Goal: Task Accomplishment & Management: Complete application form

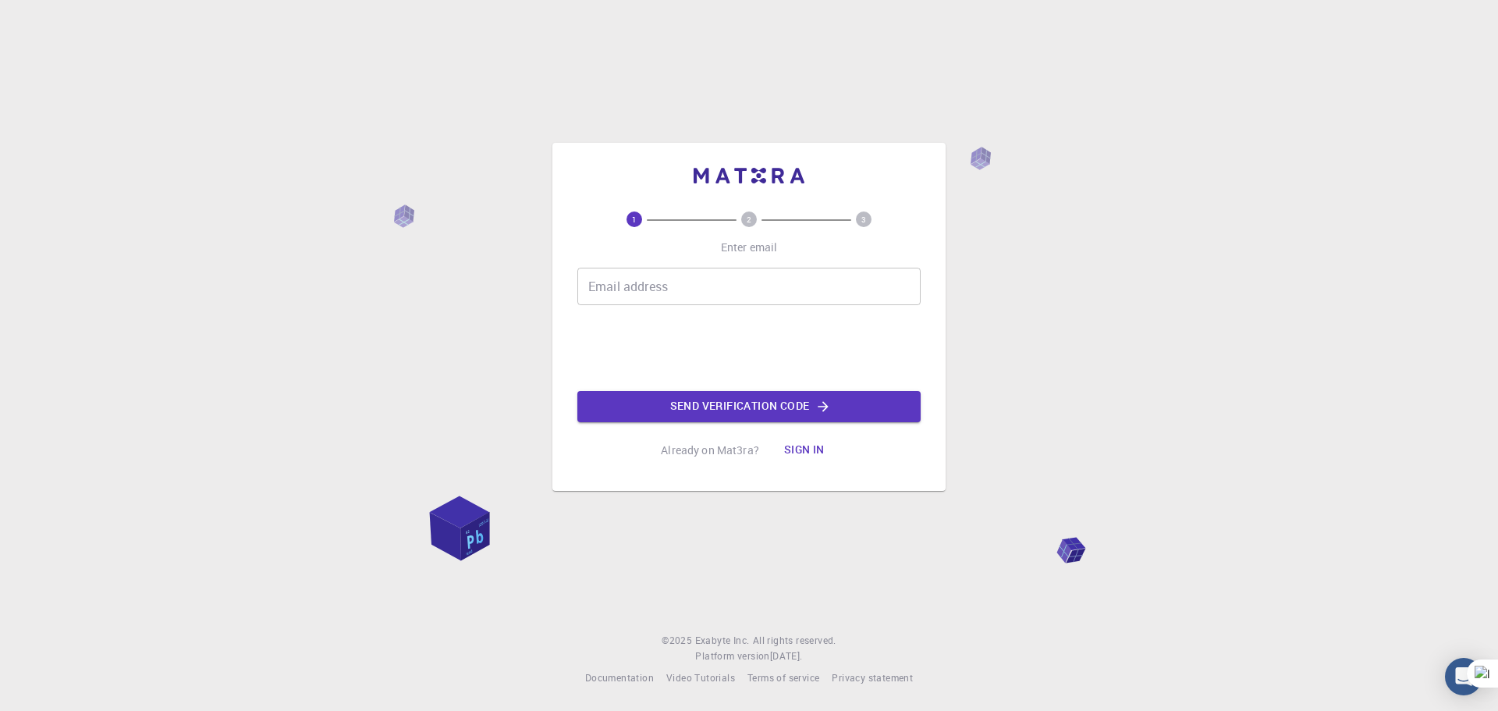
click at [640, 295] on input "Email address" at bounding box center [748, 286] width 343 height 37
type input "husnainahmed87@gmail.com"
click at [701, 396] on button "Send verification code" at bounding box center [748, 406] width 343 height 31
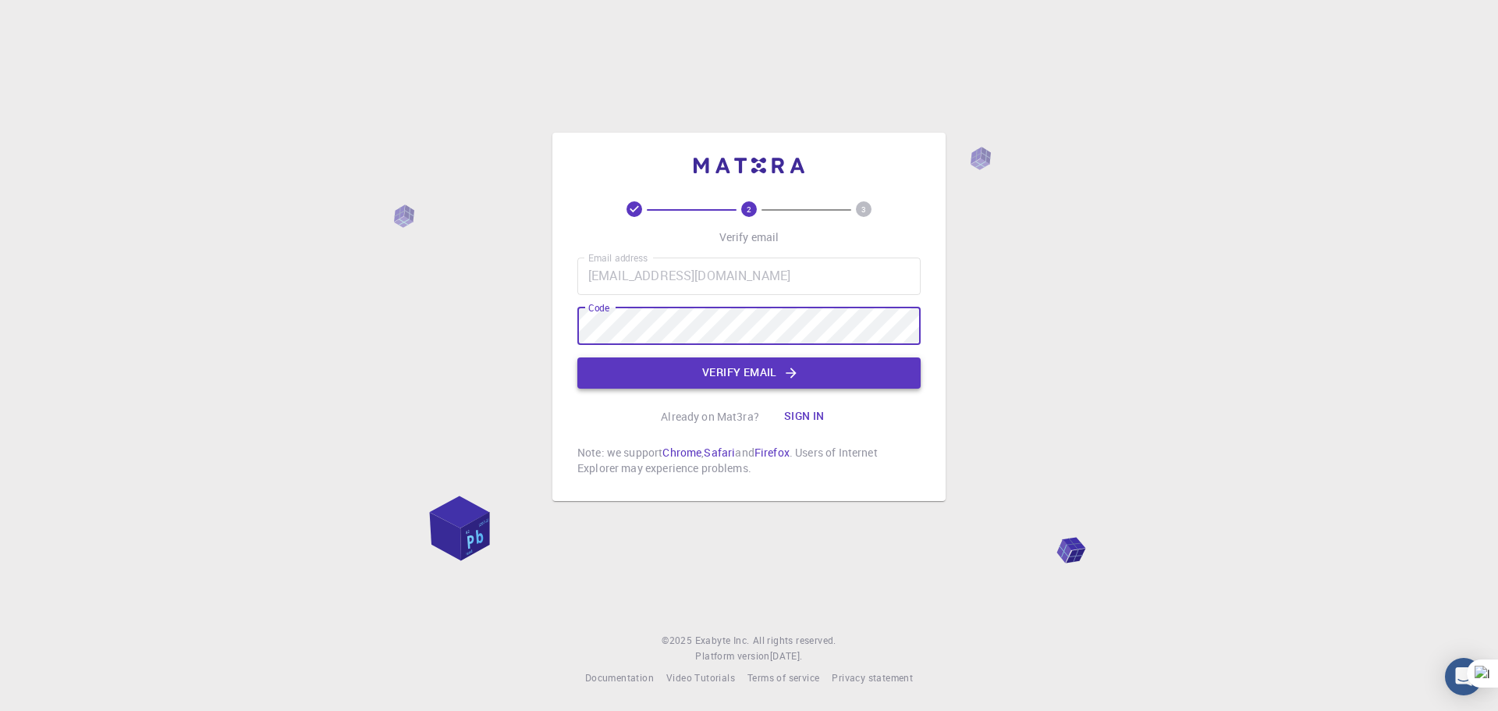
click at [699, 385] on button "Verify email" at bounding box center [748, 372] width 343 height 31
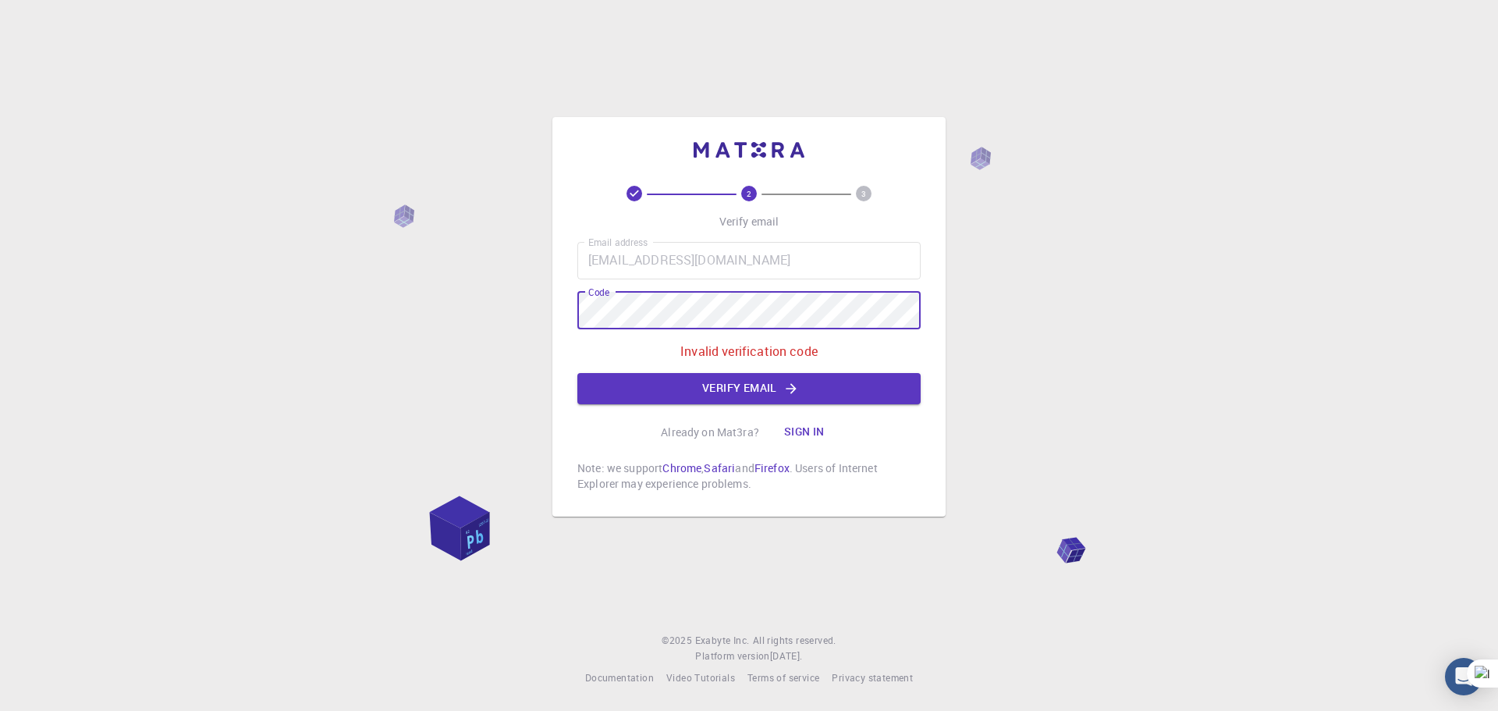
click at [479, 311] on div "2 3 Verify email Email address husnainahmed87@gmail.com Email address Code Code…" at bounding box center [749, 355] width 1498 height 711
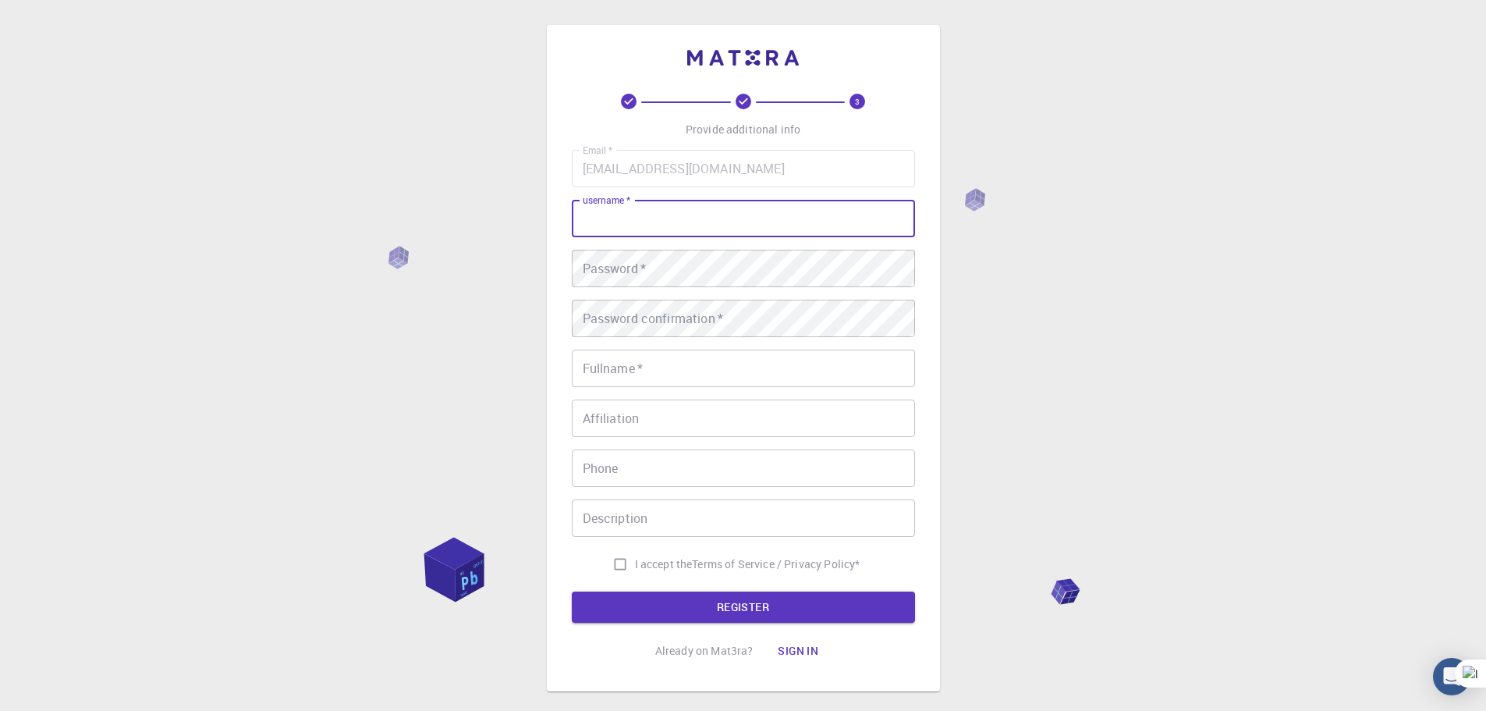
click at [627, 225] on input "username   *" at bounding box center [743, 218] width 343 height 37
type input "Nain"
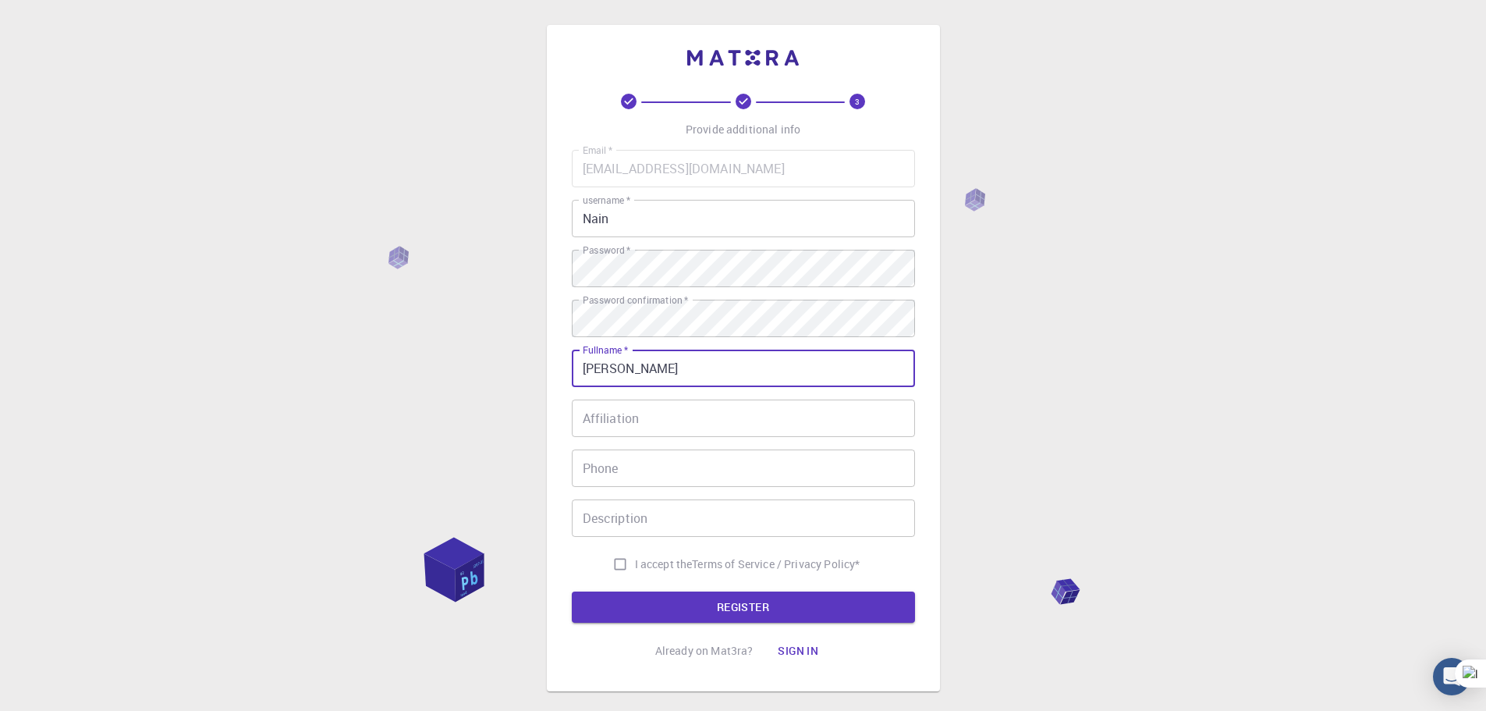
type input "husnain ahmed"
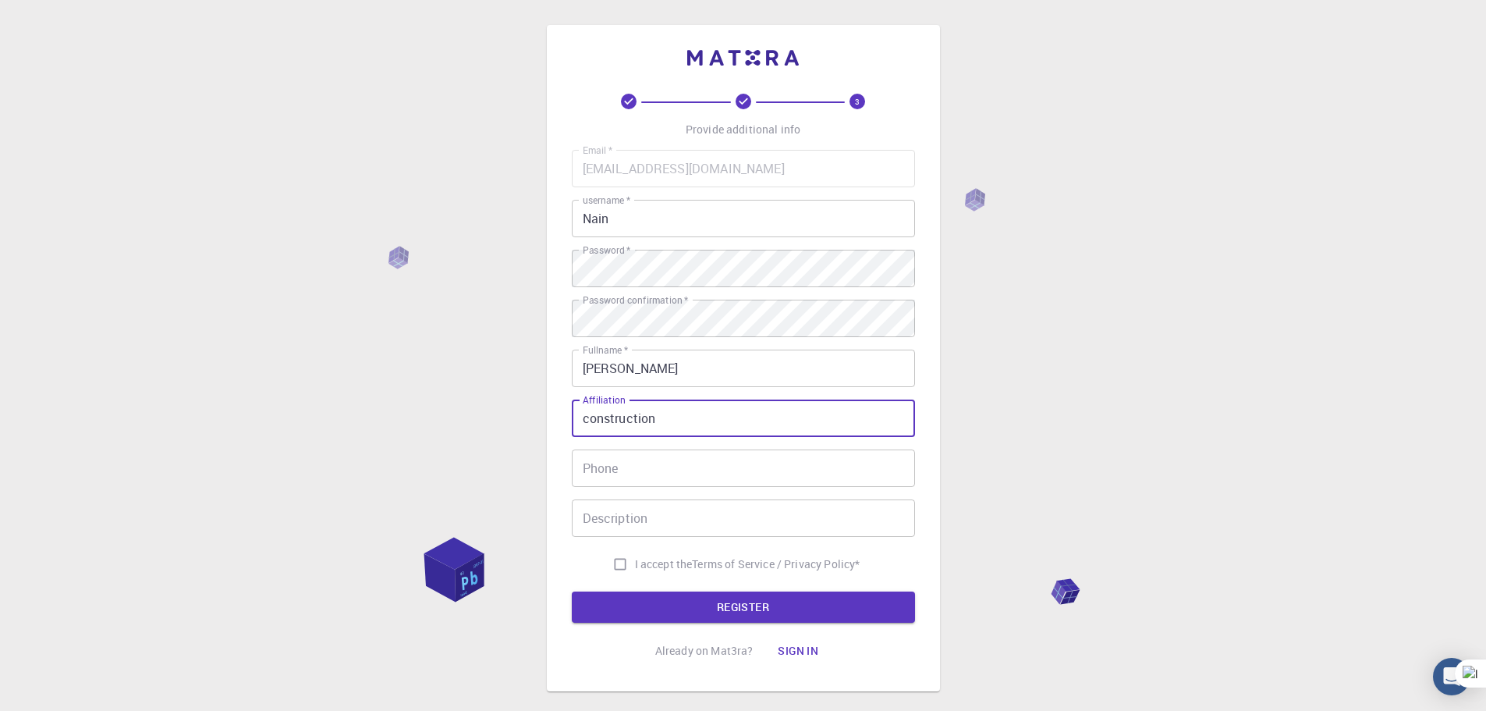
type input "construction"
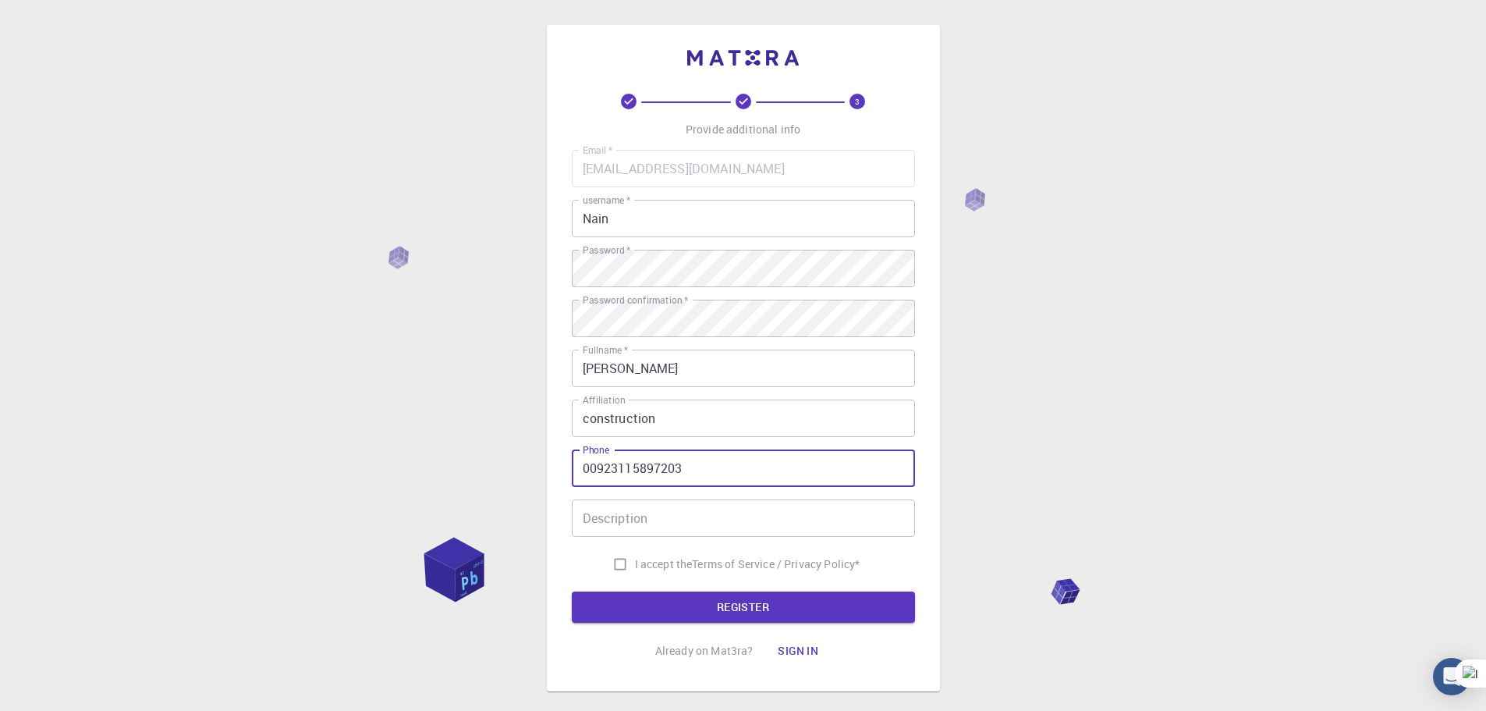
type input "00923115897203"
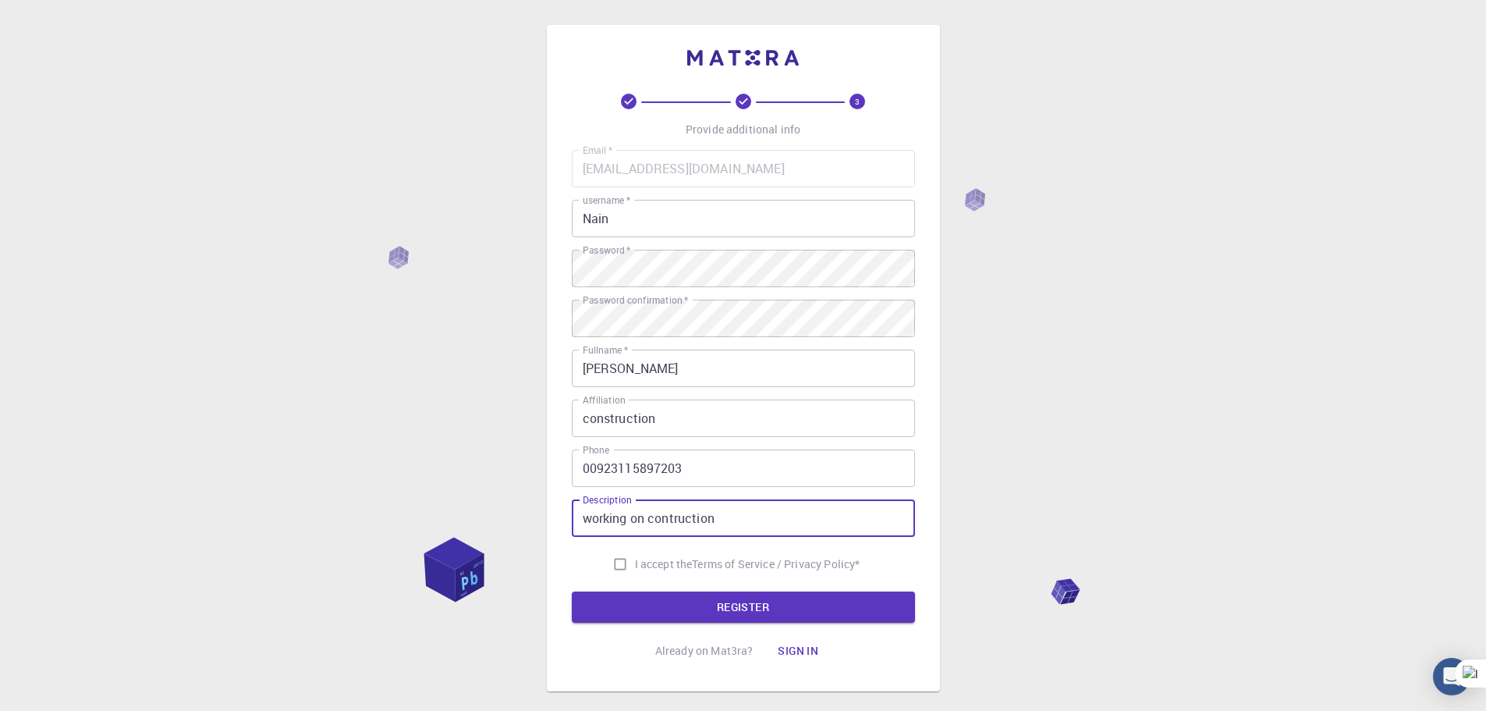
type input "working on contruction"
click at [613, 561] on input "I accept the Terms of Service / Privacy Policy *" at bounding box center [621, 564] width 30 height 30
checkbox input "true"
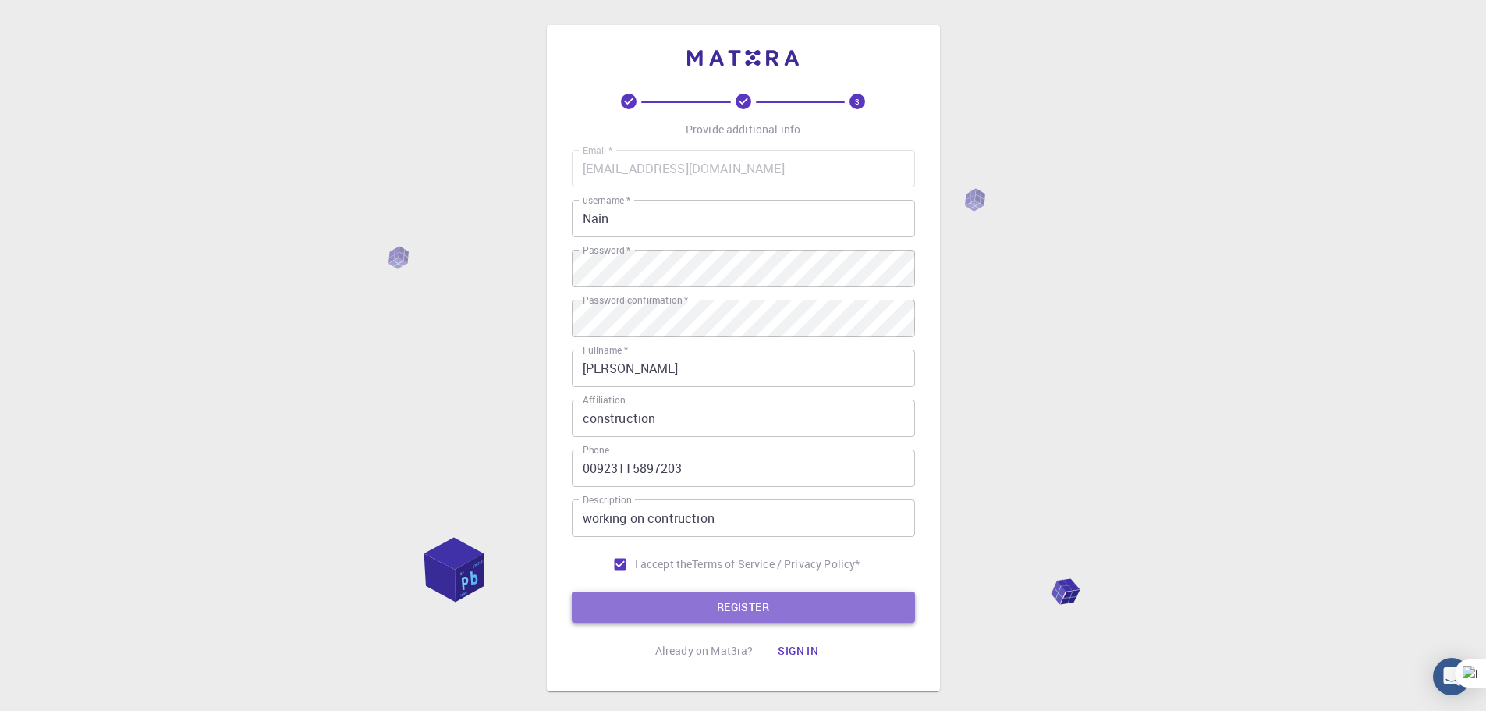
click at [684, 608] on button "REGISTER" at bounding box center [743, 606] width 343 height 31
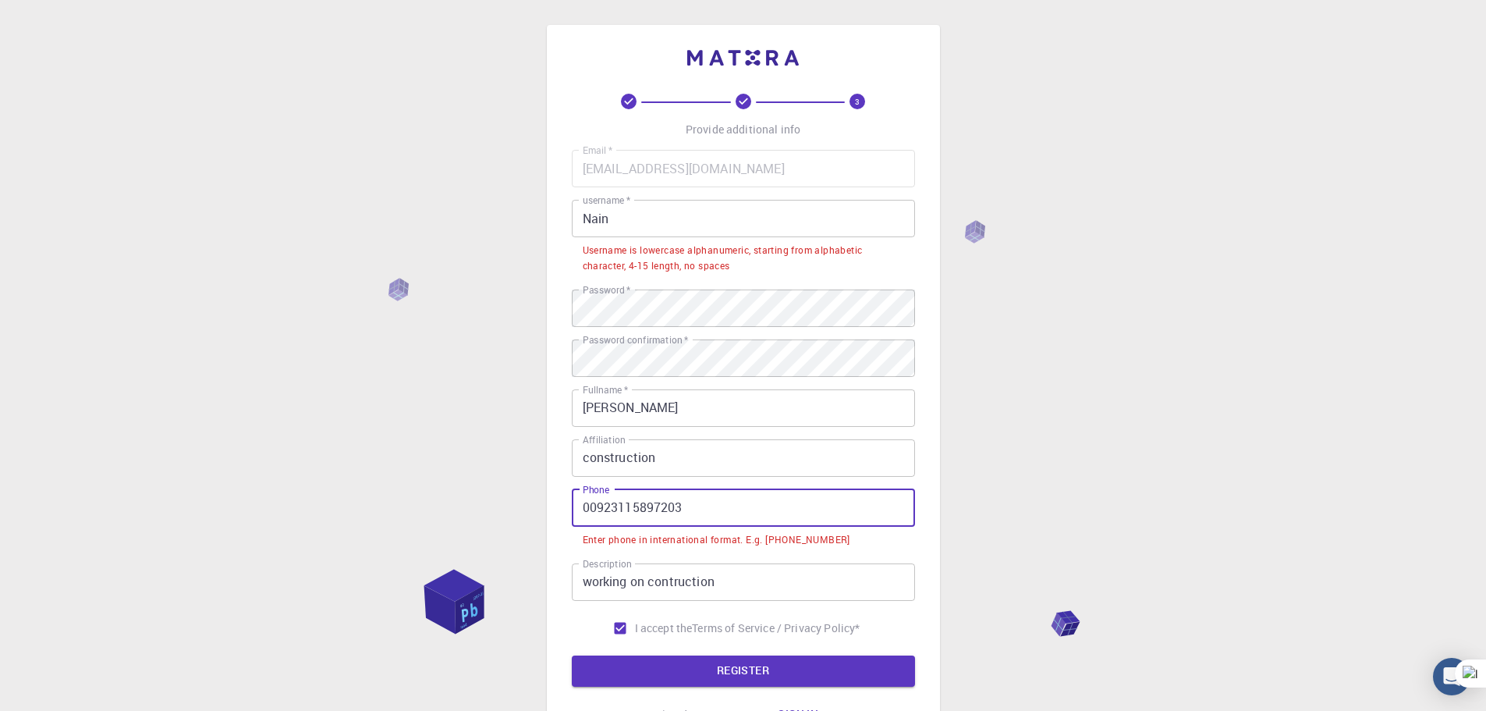
drag, startPoint x: 597, startPoint y: 506, endPoint x: 571, endPoint y: 521, distance: 30.1
click at [572, 521] on input "00923115897203" at bounding box center [743, 507] width 343 height 37
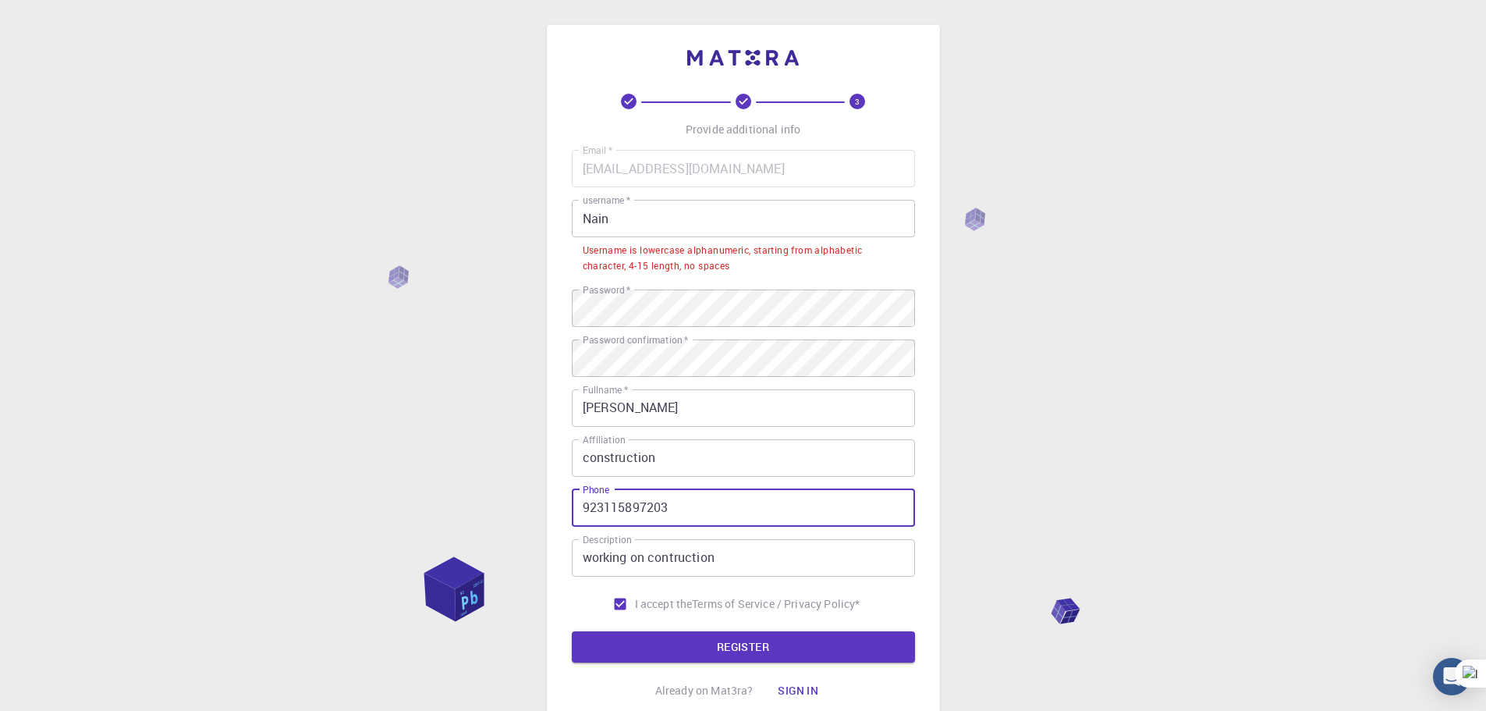
click at [572, 631] on button "REGISTER" at bounding box center [743, 646] width 343 height 31
type input "+923115897203"
click at [572, 631] on button "REGISTER" at bounding box center [743, 646] width 343 height 31
click at [670, 636] on button "REGISTER" at bounding box center [743, 646] width 343 height 31
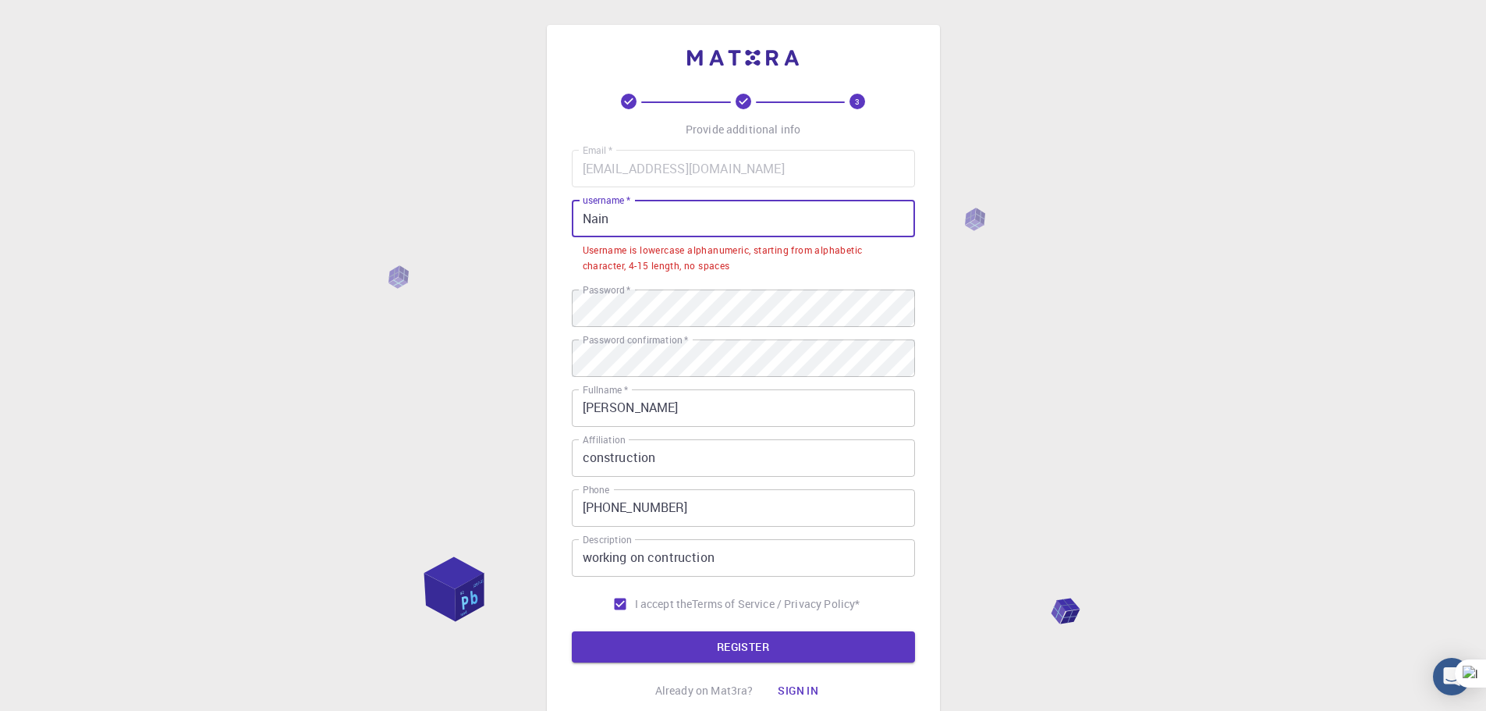
drag, startPoint x: 591, startPoint y: 218, endPoint x: 554, endPoint y: 227, distance: 37.9
click at [554, 227] on div "3 Provide additional info Email   * husnainahmed87@gmail.com Email   * username…" at bounding box center [743, 378] width 393 height 706
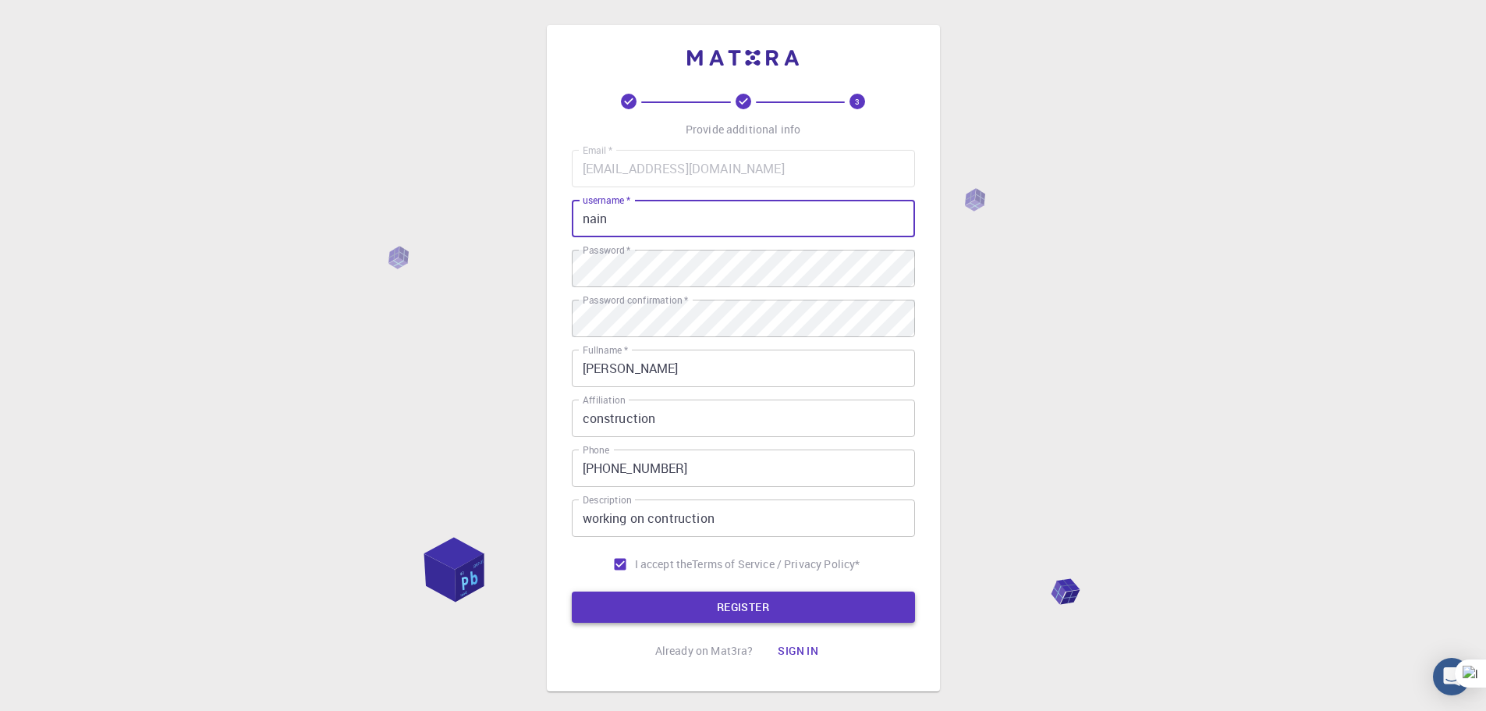
click at [745, 610] on button "REGISTER" at bounding box center [743, 606] width 343 height 31
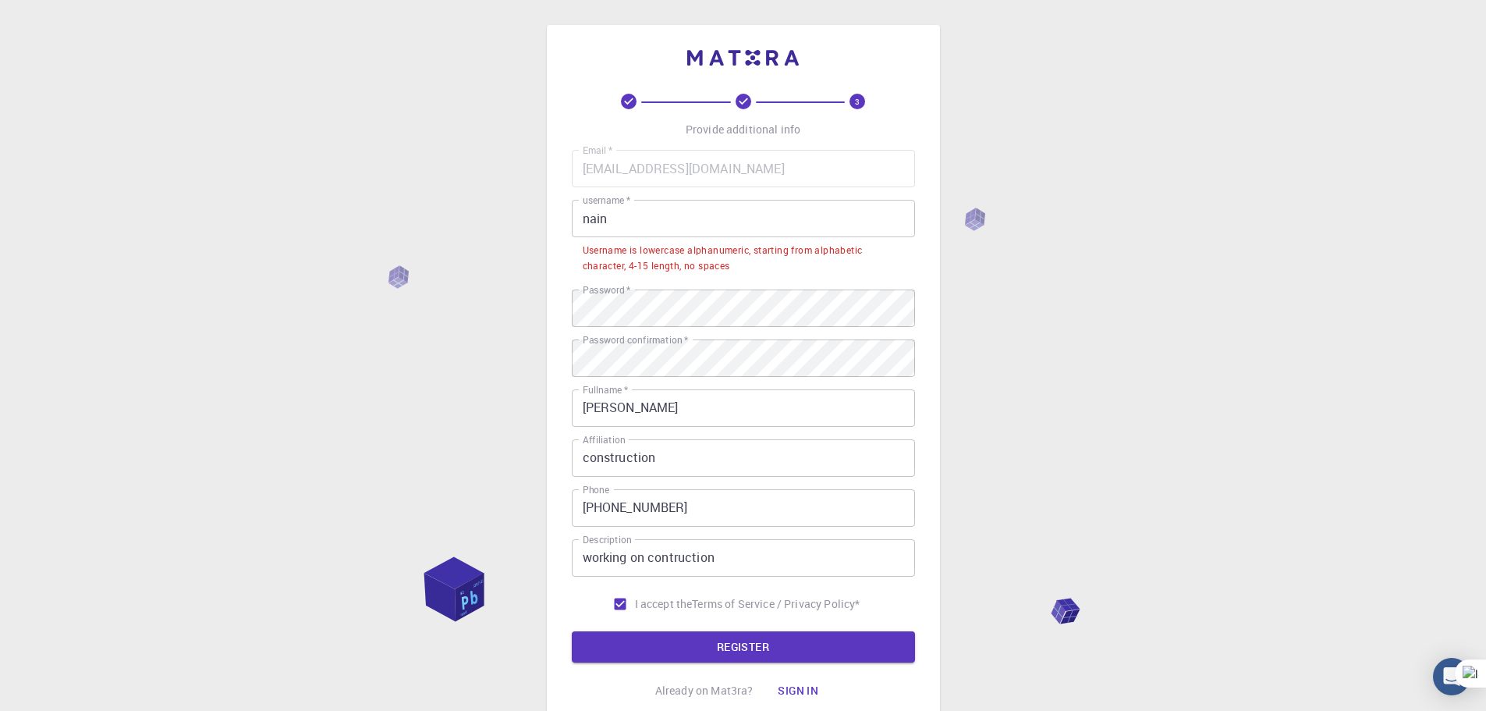
click at [659, 228] on input "nain" at bounding box center [743, 218] width 343 height 37
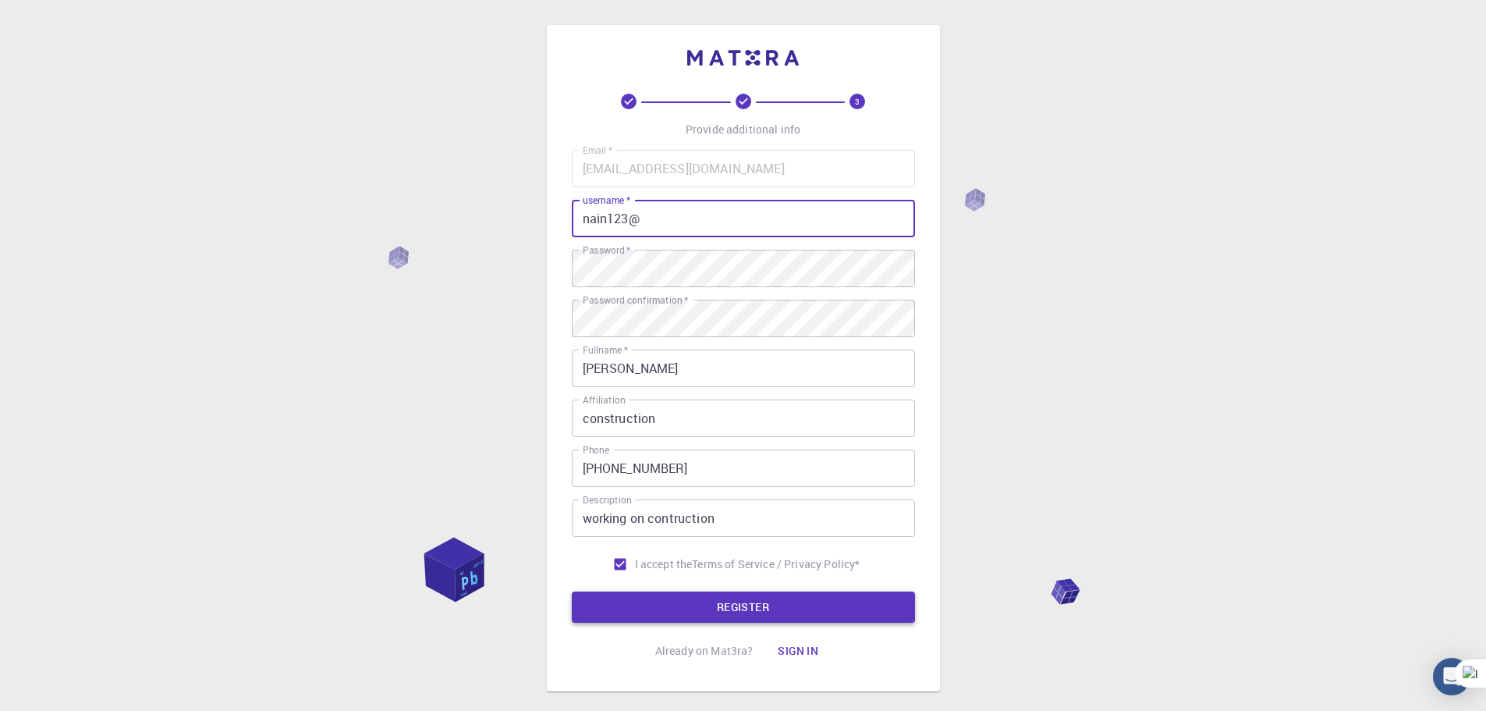
click at [701, 612] on button "REGISTER" at bounding box center [743, 606] width 343 height 31
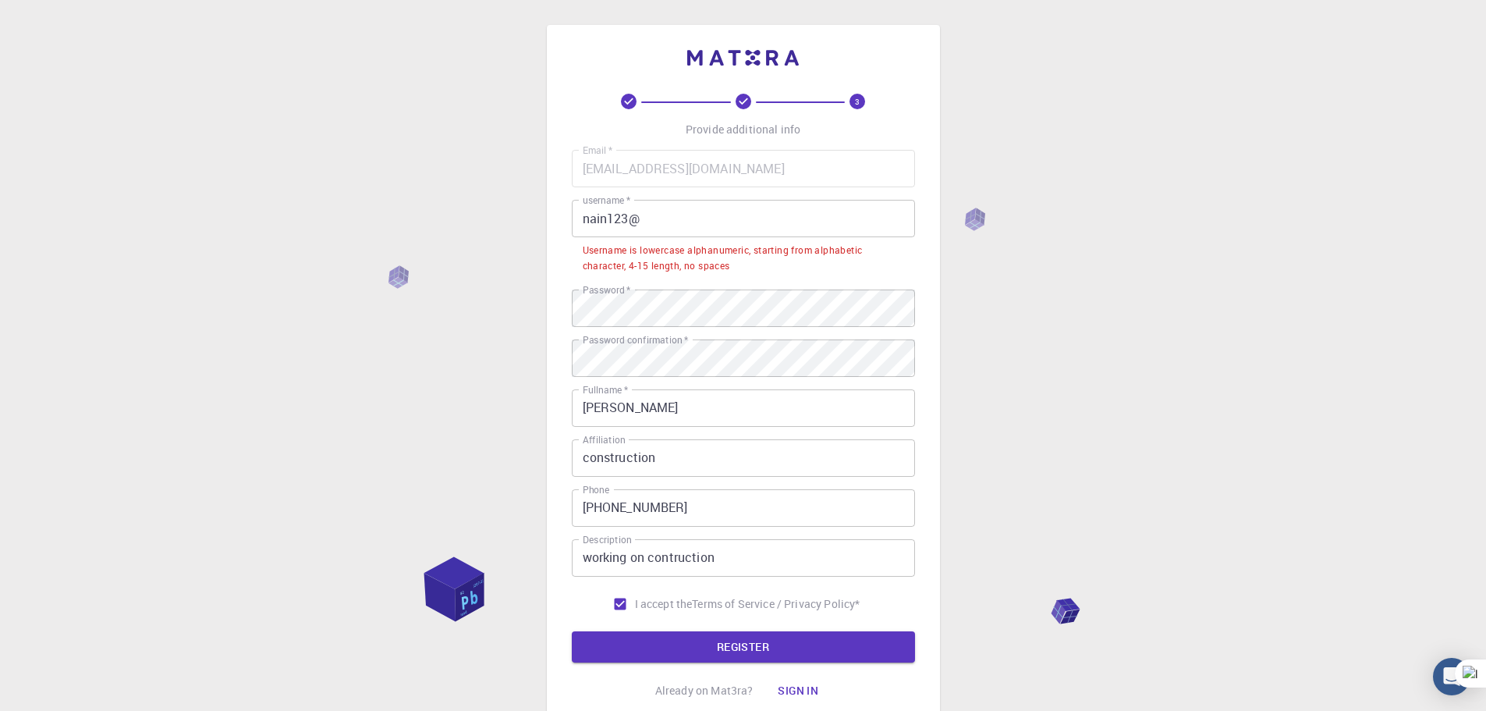
click at [587, 218] on input "nain123@" at bounding box center [743, 218] width 343 height 37
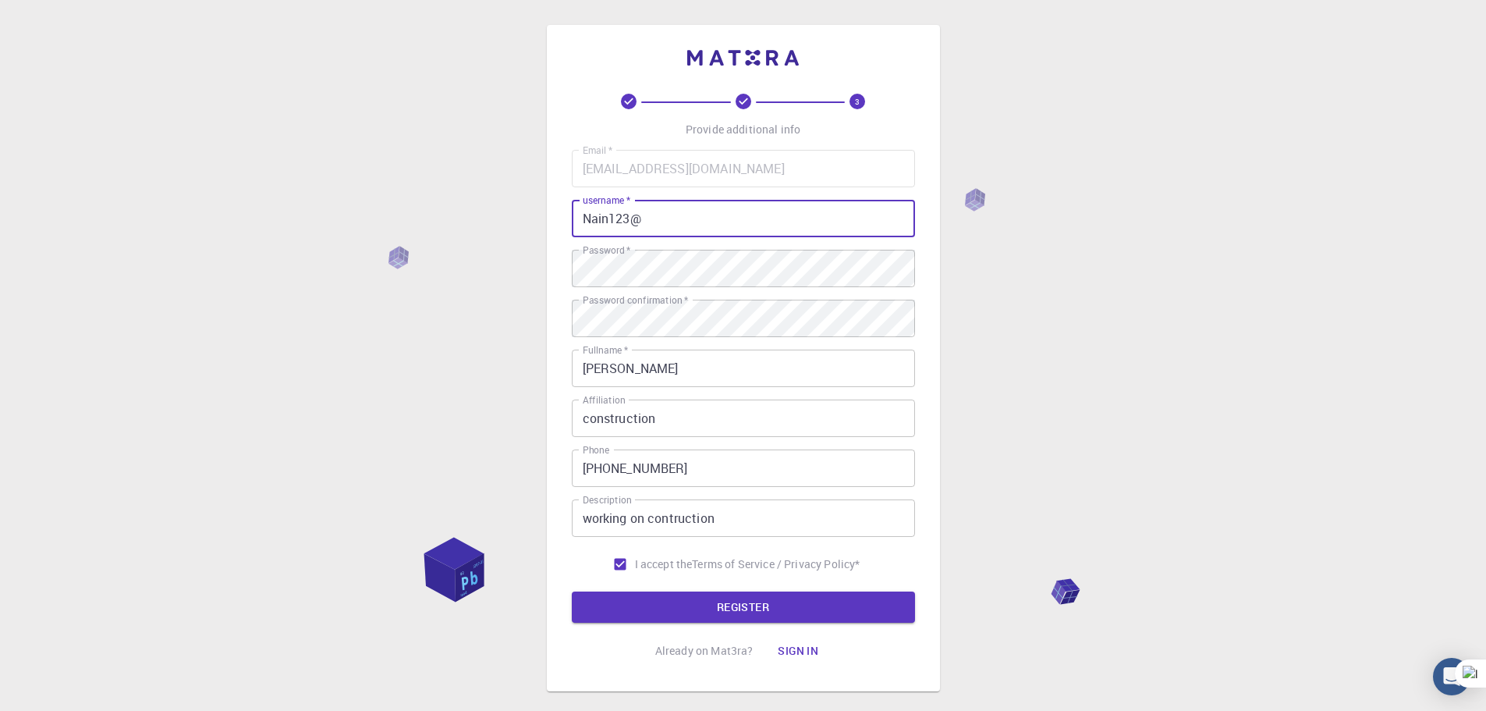
click at [658, 216] on input "Nain123@" at bounding box center [743, 218] width 343 height 37
click at [680, 625] on div "3 Provide additional info Email   * husnainahmed87@gmail.com Email   * username…" at bounding box center [743, 380] width 343 height 573
click at [681, 612] on button "REGISTER" at bounding box center [743, 606] width 343 height 31
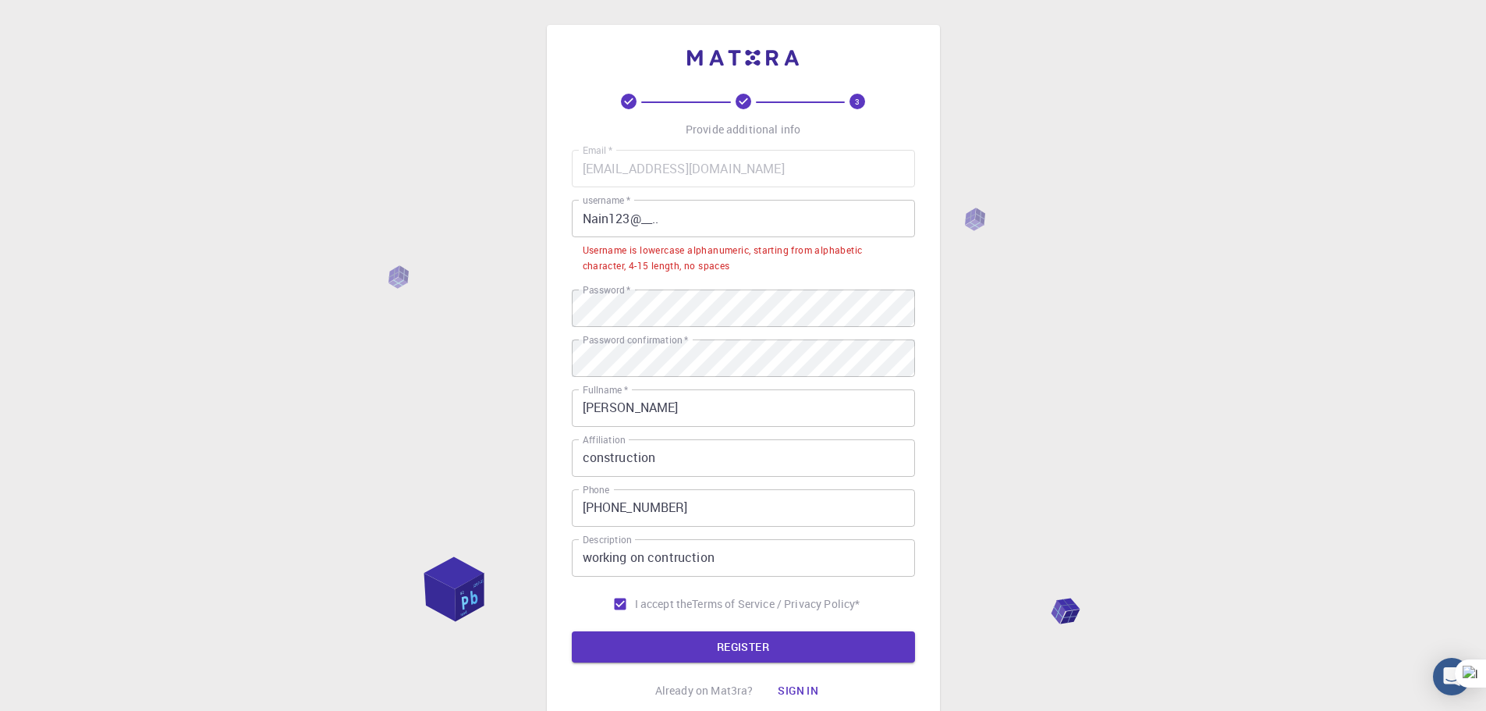
click at [588, 223] on input "Nain123@__.." at bounding box center [743, 218] width 343 height 37
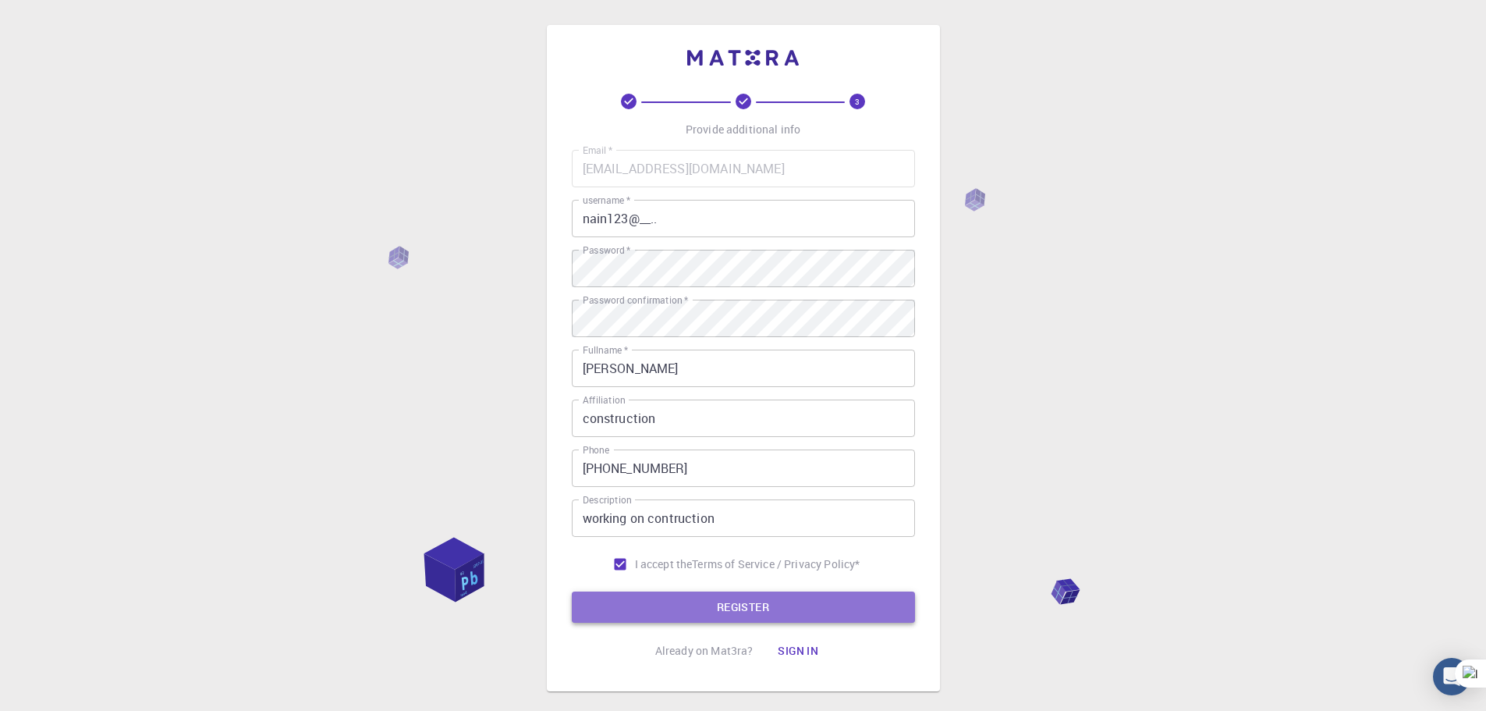
click at [722, 597] on button "REGISTER" at bounding box center [743, 606] width 343 height 31
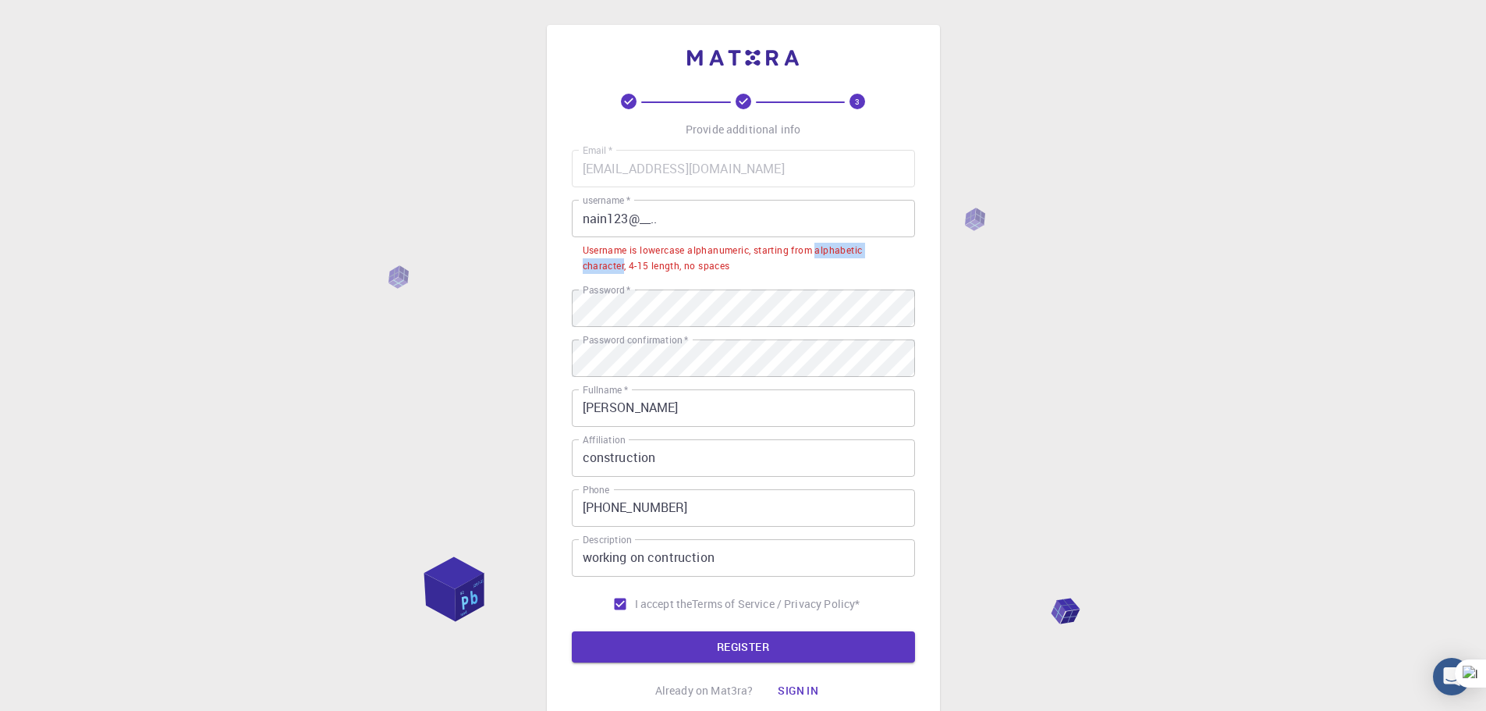
drag, startPoint x: 817, startPoint y: 254, endPoint x: 625, endPoint y: 272, distance: 192.9
click at [625, 272] on div "Username is lowercase alphanumeric, starting from alphabetic character, 4-15 le…" at bounding box center [743, 258] width 321 height 31
copy div "alphabetic character"
drag, startPoint x: 660, startPoint y: 221, endPoint x: 611, endPoint y: 217, distance: 49.3
click at [611, 217] on input "nain123@__.." at bounding box center [743, 218] width 343 height 37
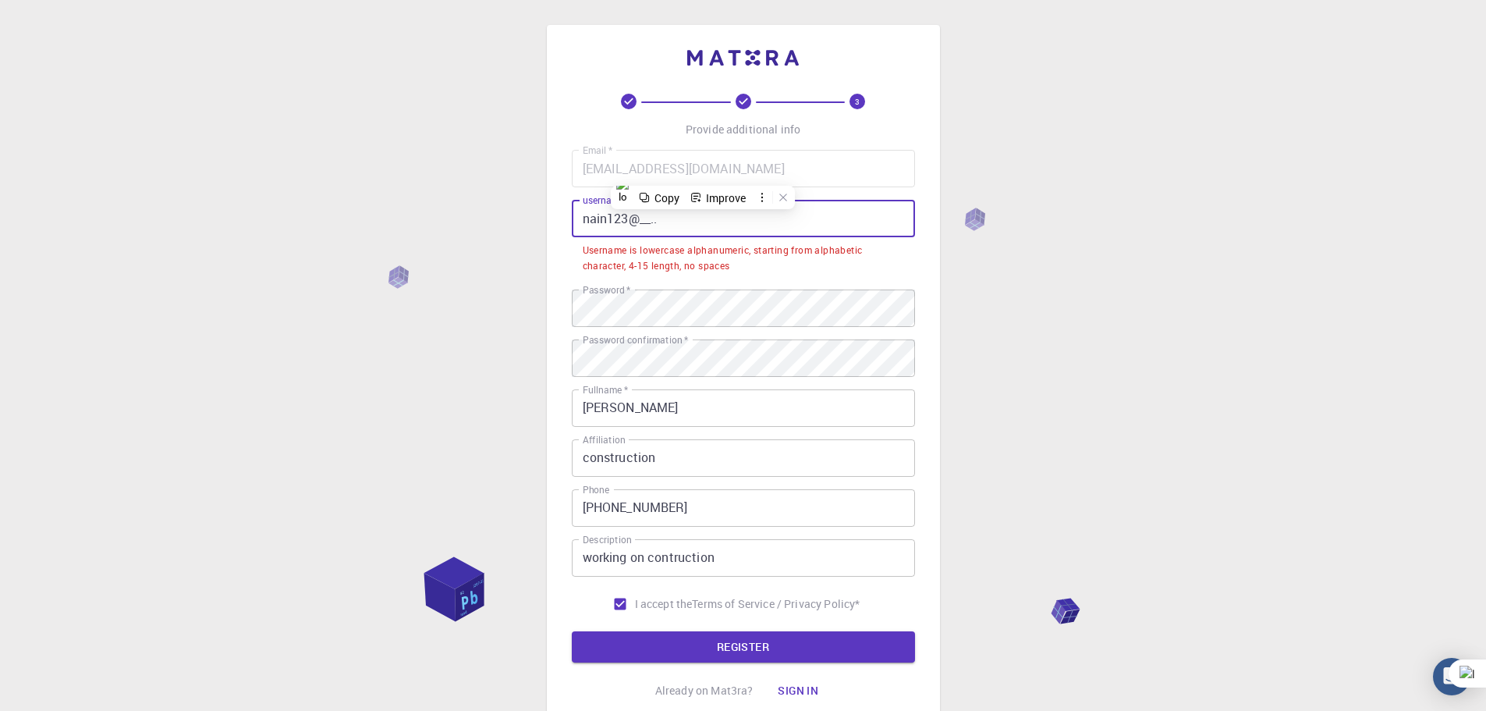
click at [672, 226] on input "nain123@__.." at bounding box center [743, 218] width 343 height 37
drag, startPoint x: 672, startPoint y: 225, endPoint x: 565, endPoint y: 214, distance: 107.5
click at [565, 214] on div "3 Provide additional info Email   * husnainahmed87@gmail.com Email   * username…" at bounding box center [743, 378] width 393 height 706
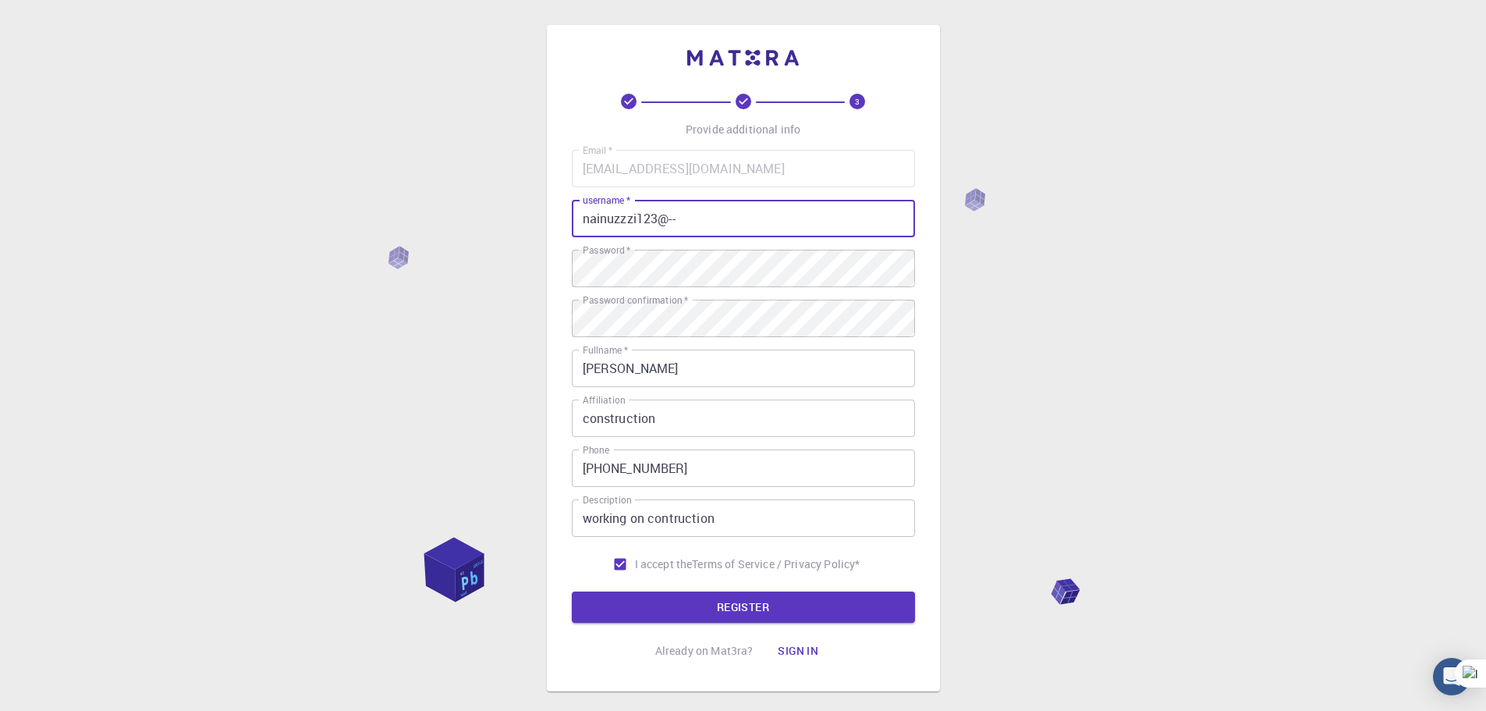
click at [572, 591] on button "REGISTER" at bounding box center [743, 606] width 343 height 31
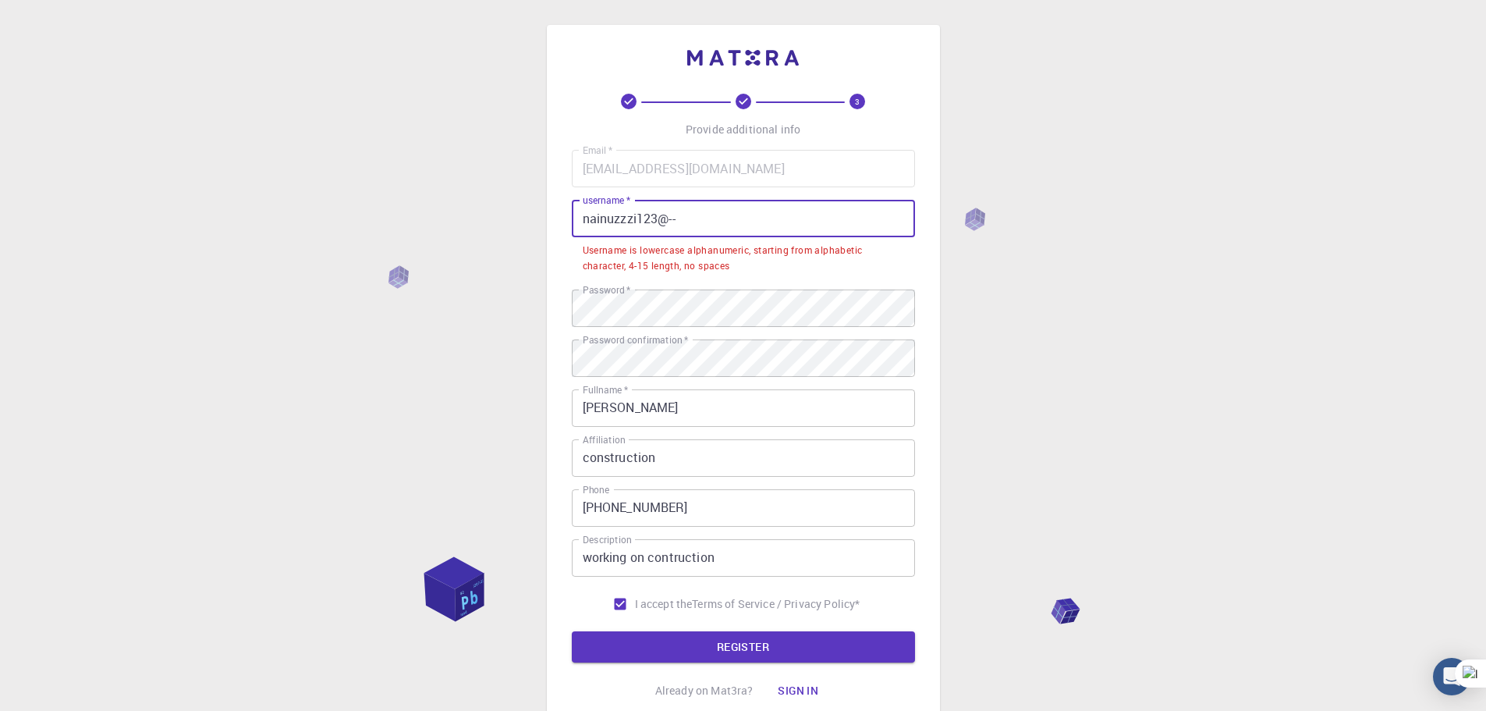
click at [590, 215] on input "nainuzzzi123@--" at bounding box center [743, 218] width 343 height 37
drag, startPoint x: 637, startPoint y: 218, endPoint x: 549, endPoint y: 239, distance: 91.4
click at [549, 239] on div "3 Provide additional info Email   * husnainahmed87@gmail.com Email   * username…" at bounding box center [743, 378] width 393 height 706
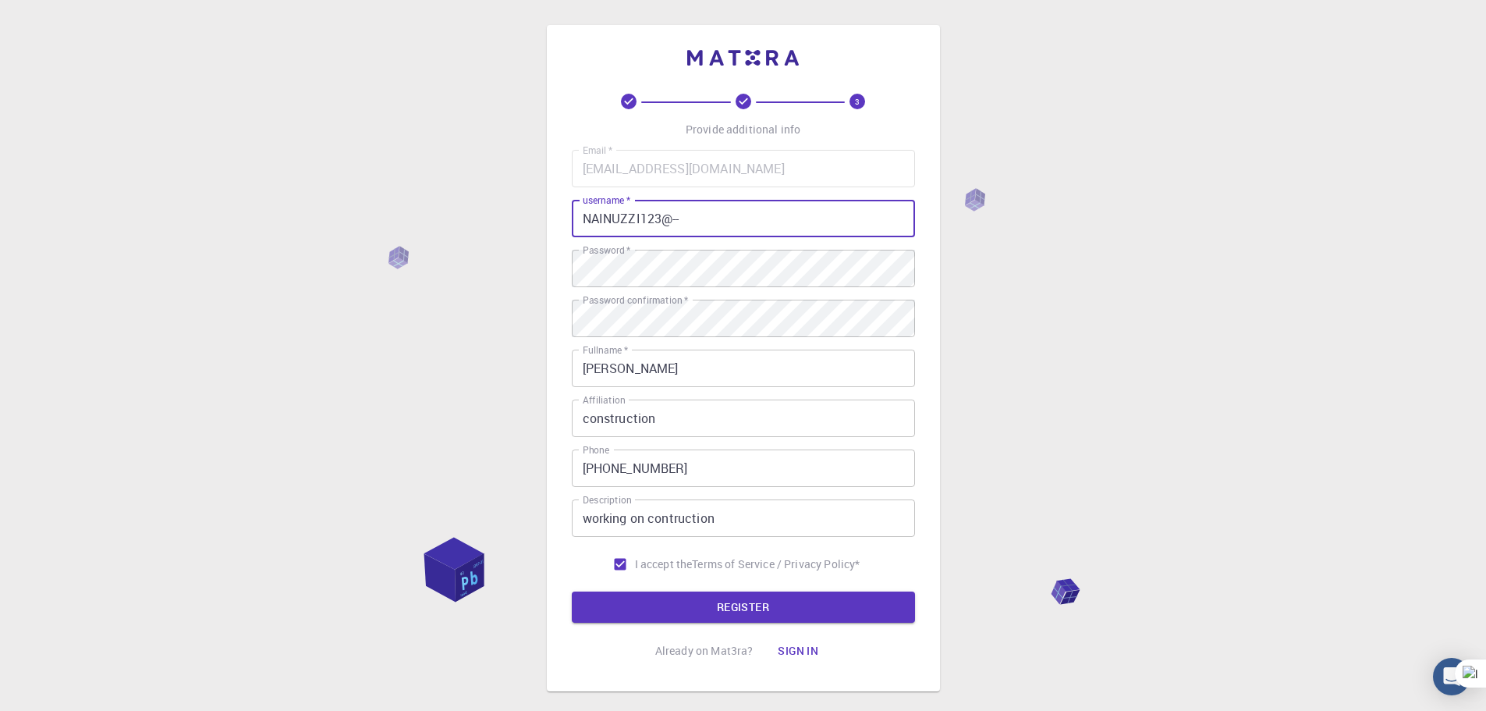
click at [572, 591] on button "REGISTER" at bounding box center [743, 606] width 343 height 31
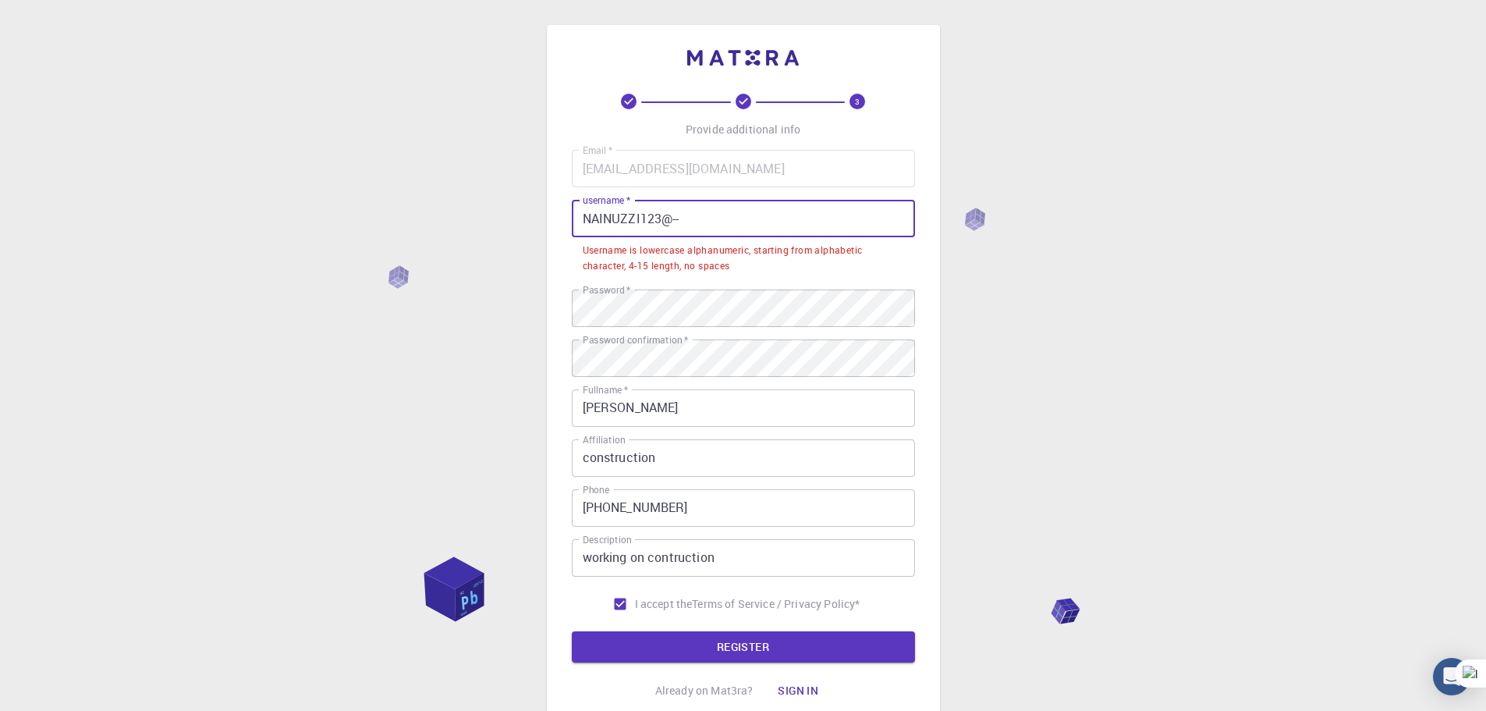
drag, startPoint x: 682, startPoint y: 219, endPoint x: 641, endPoint y: 219, distance: 41.4
click at [641, 219] on input "NAINUZZI123@--" at bounding box center [743, 218] width 343 height 37
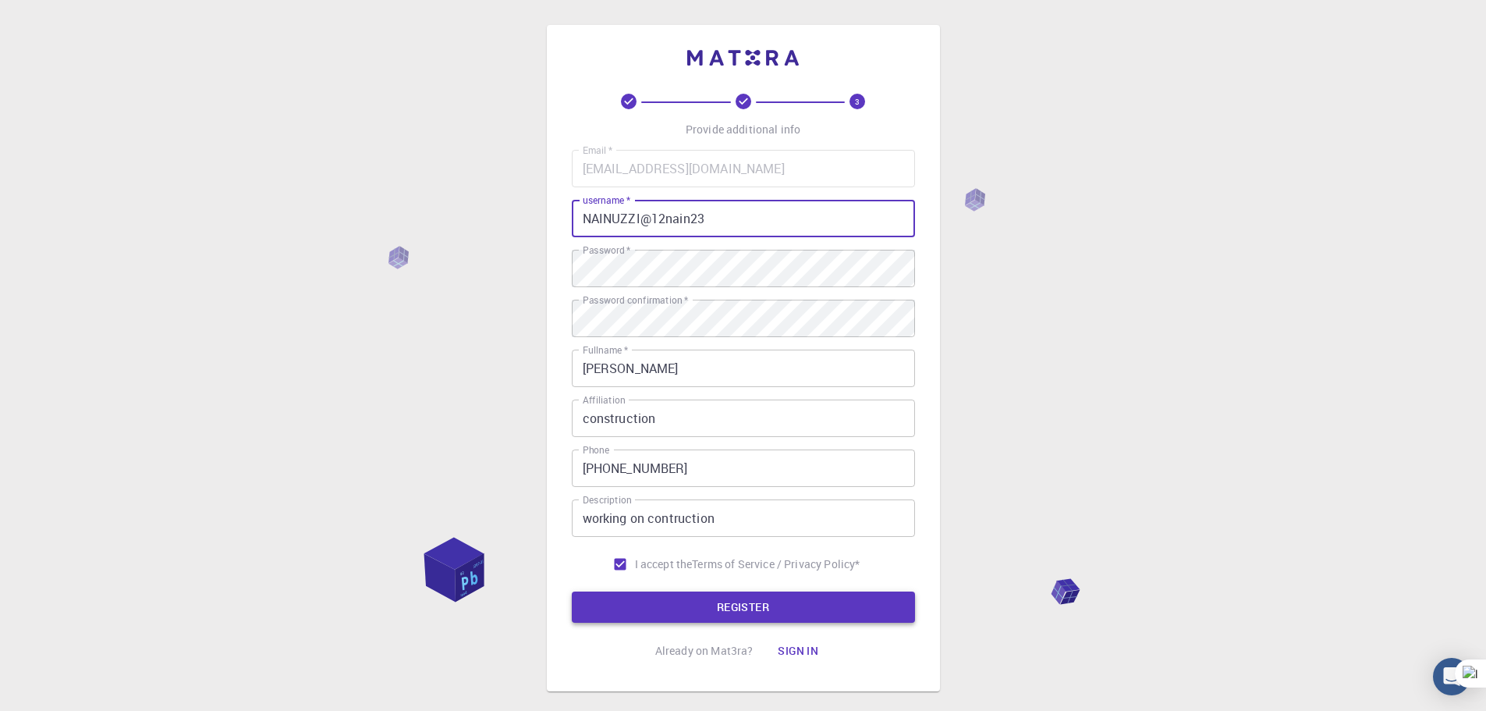
click at [680, 609] on button "REGISTER" at bounding box center [743, 606] width 343 height 31
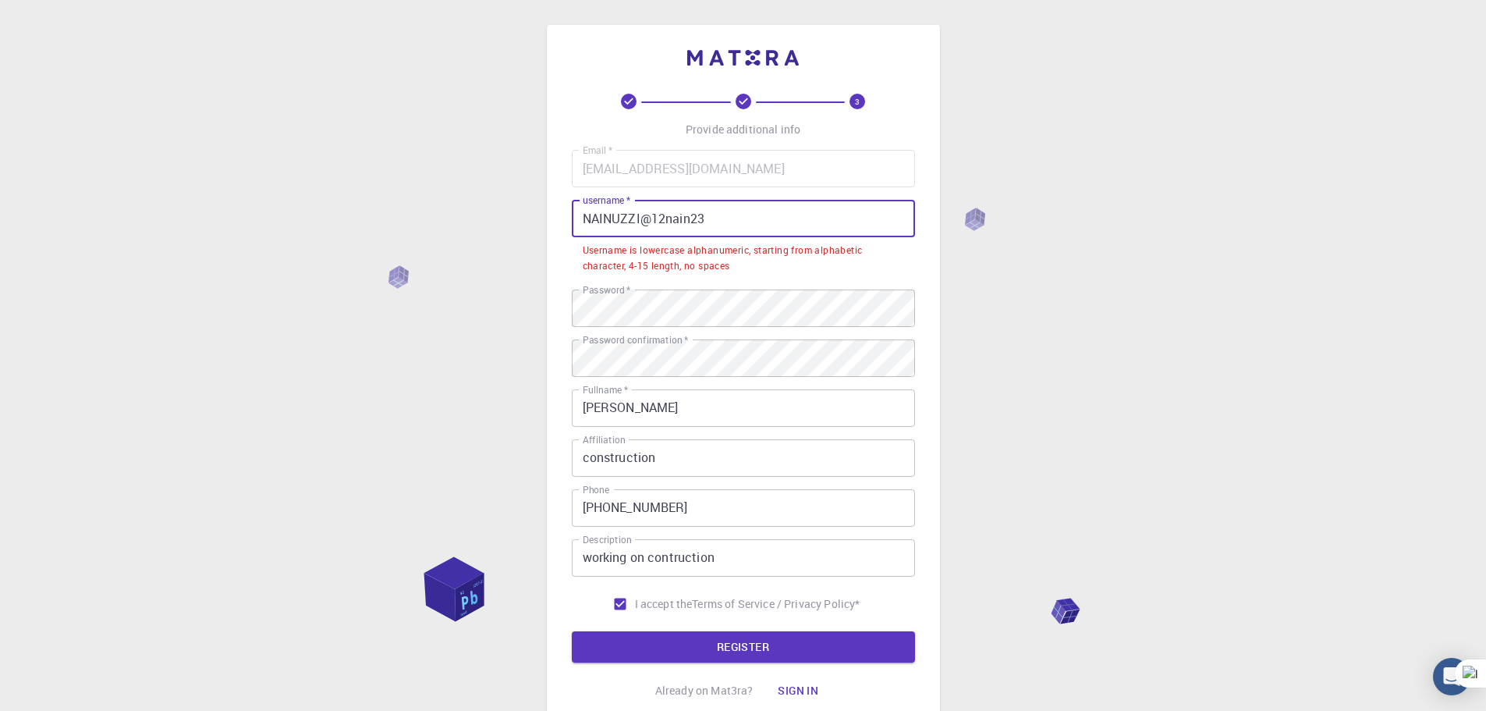
drag, startPoint x: 712, startPoint y: 224, endPoint x: 531, endPoint y: 201, distance: 182.5
click at [531, 201] on div "3 Provide additional info Email   * husnainahmed87@gmail.com Email   * username…" at bounding box center [743, 417] width 1486 height 834
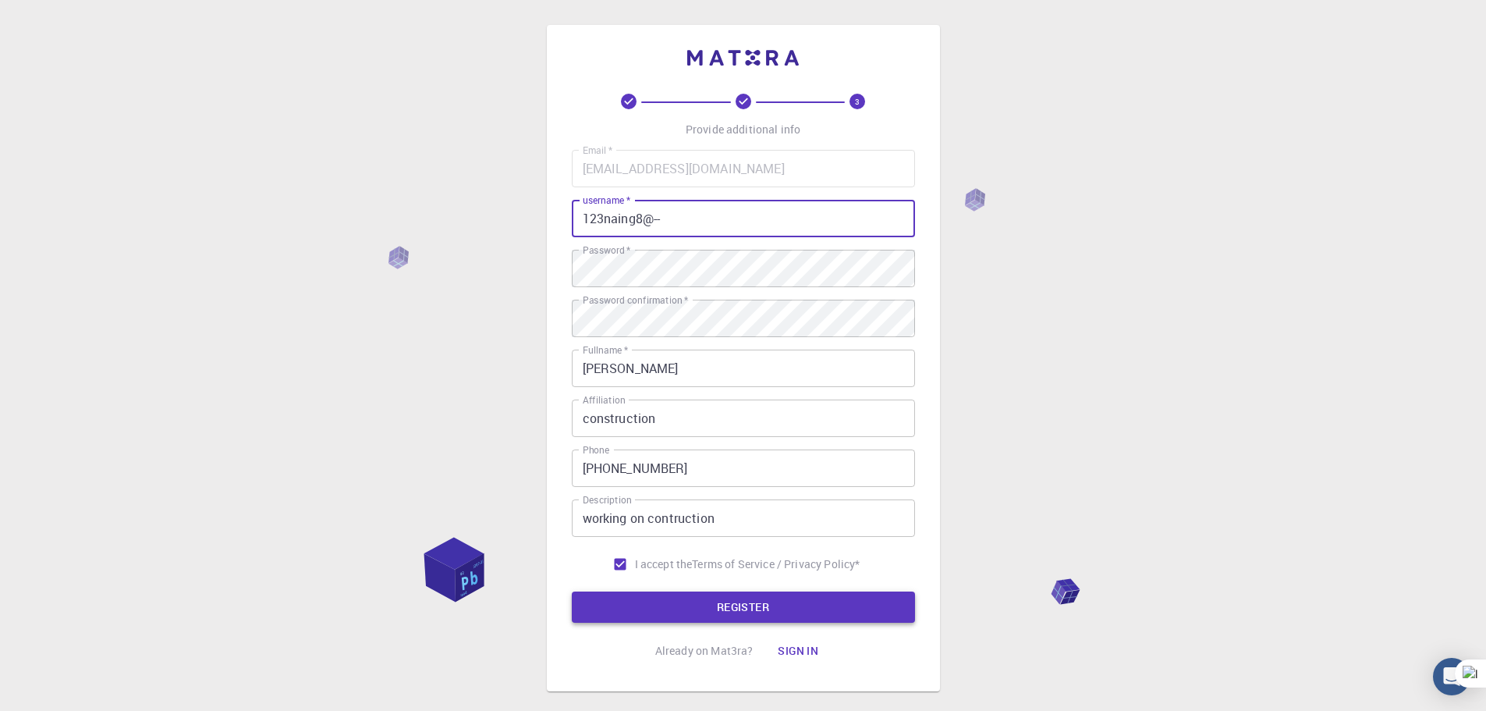
click at [735, 609] on button "REGISTER" at bounding box center [743, 606] width 343 height 31
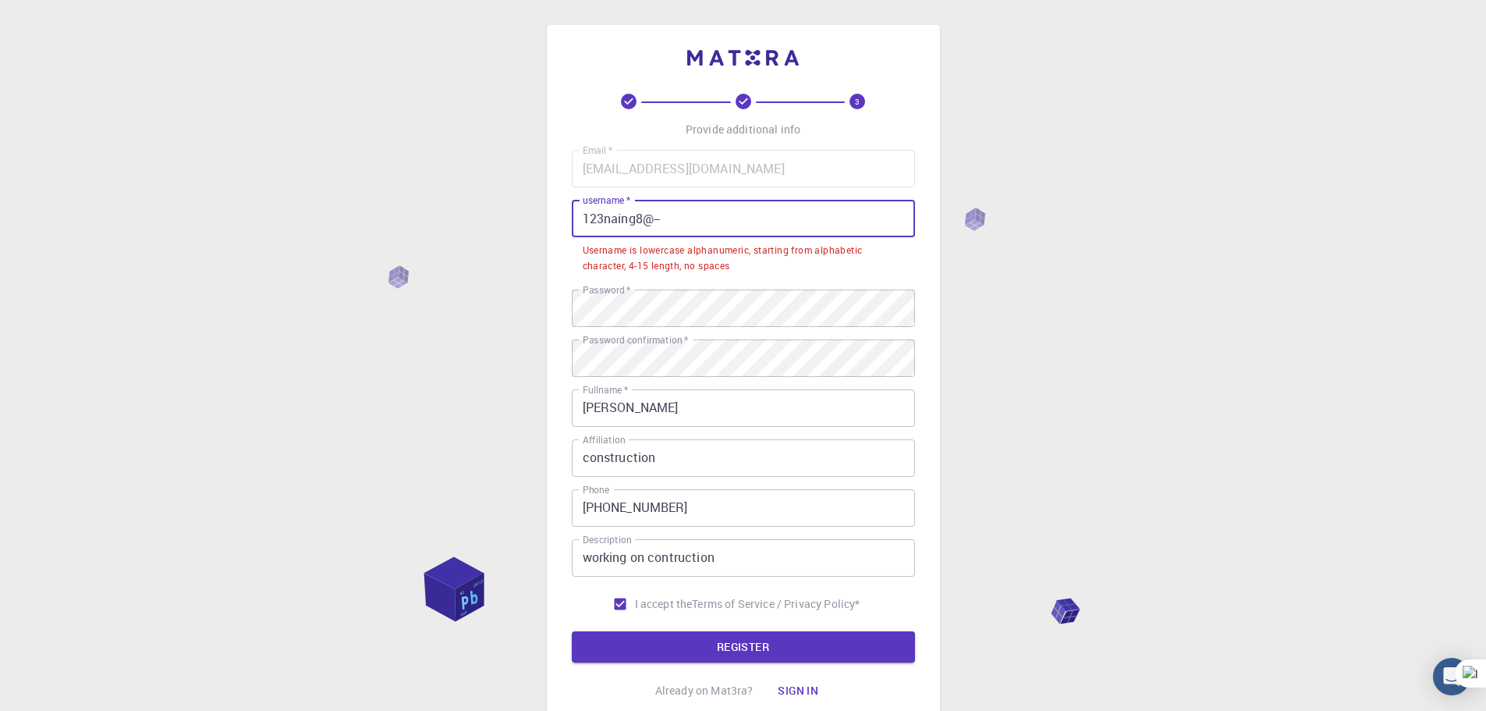
click at [603, 219] on input "123naing8@--" at bounding box center [743, 218] width 343 height 37
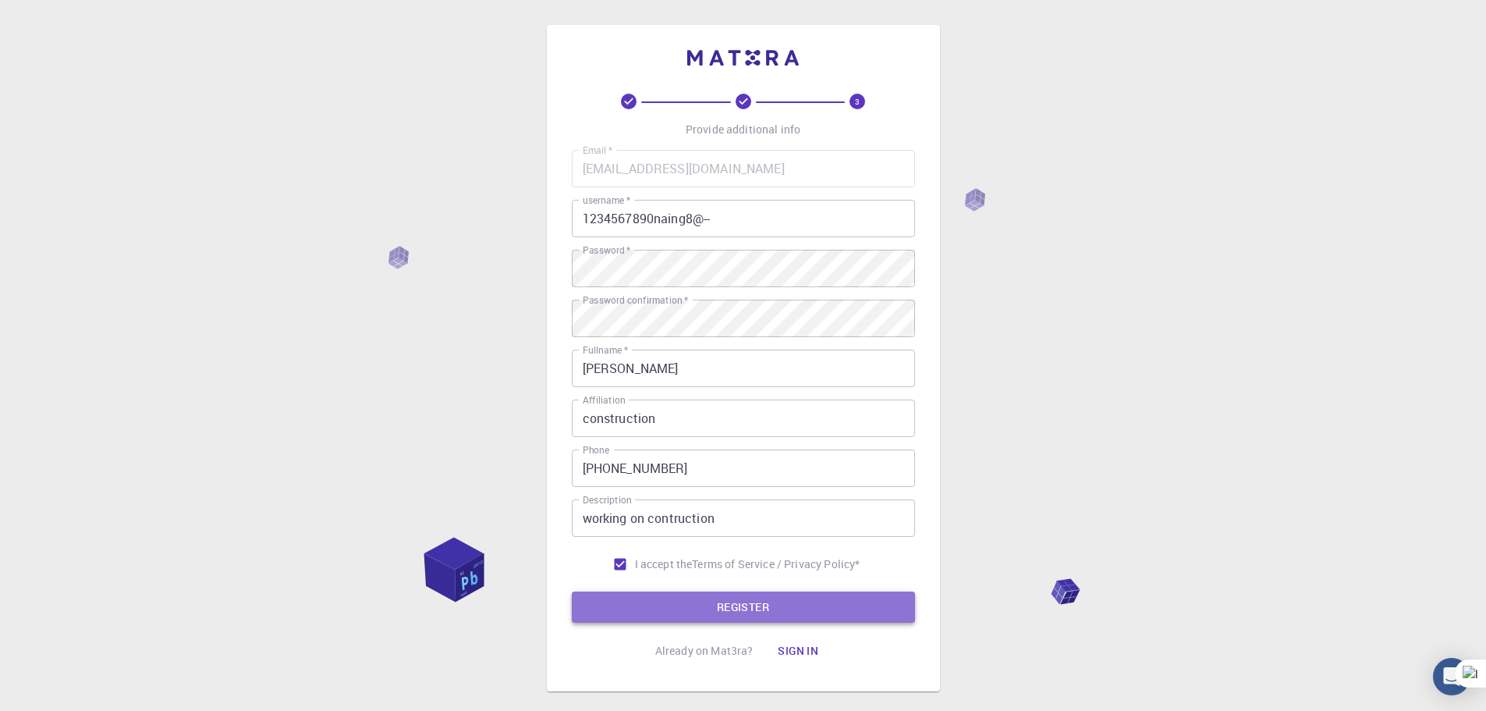
click at [709, 616] on button "REGISTER" at bounding box center [743, 606] width 343 height 31
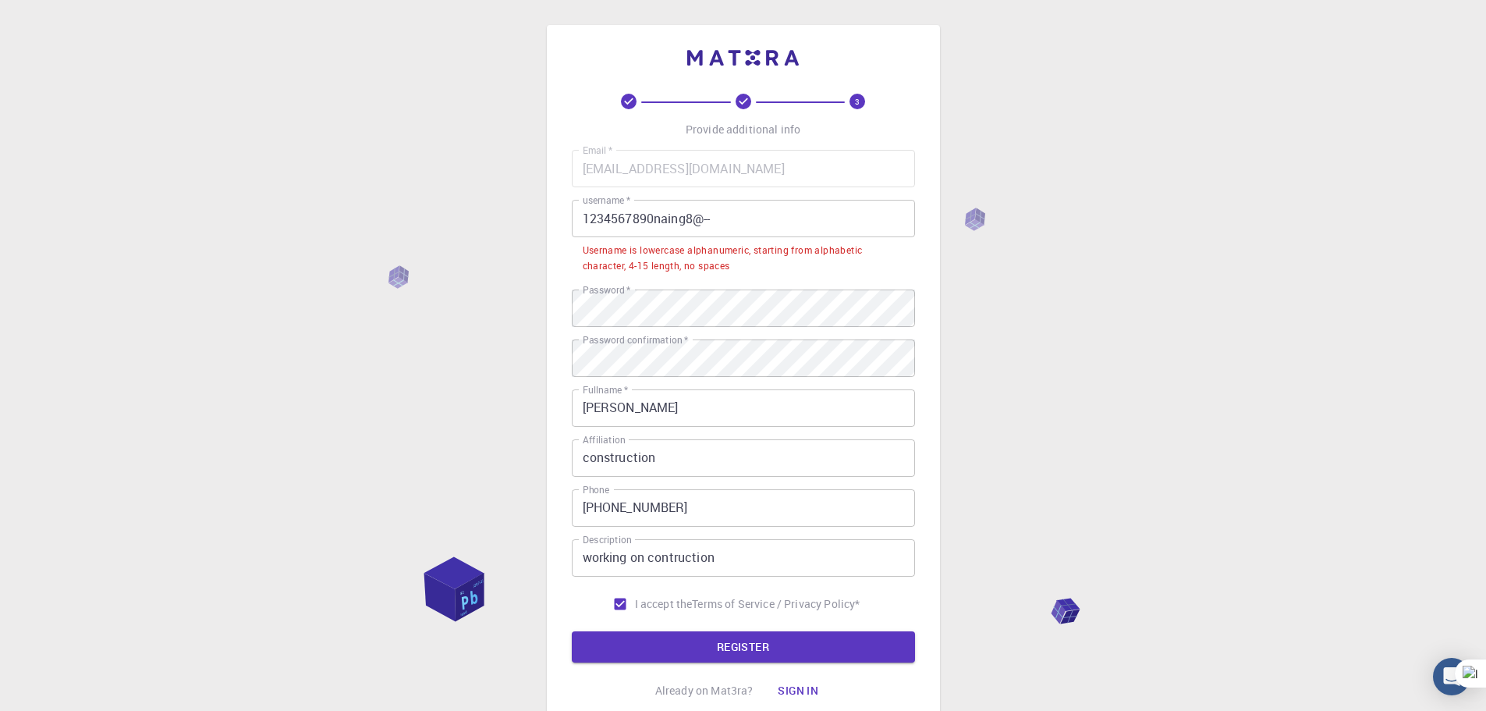
click at [392, 283] on div "3 Provide additional info Email   * husnainahmed87@gmail.com Email   * username…" at bounding box center [743, 417] width 1486 height 834
drag, startPoint x: 466, startPoint y: 588, endPoint x: 426, endPoint y: 594, distance: 40.2
click at [426, 594] on div "3 Provide additional info Email   * husnainahmed87@gmail.com Email   * username…" at bounding box center [743, 417] width 1486 height 834
click at [975, 226] on div "3 Provide additional info Email   * husnainahmed87@gmail.com Email   * username…" at bounding box center [743, 417] width 1486 height 834
click at [721, 231] on input "1234567890naing8@--" at bounding box center [743, 218] width 343 height 37
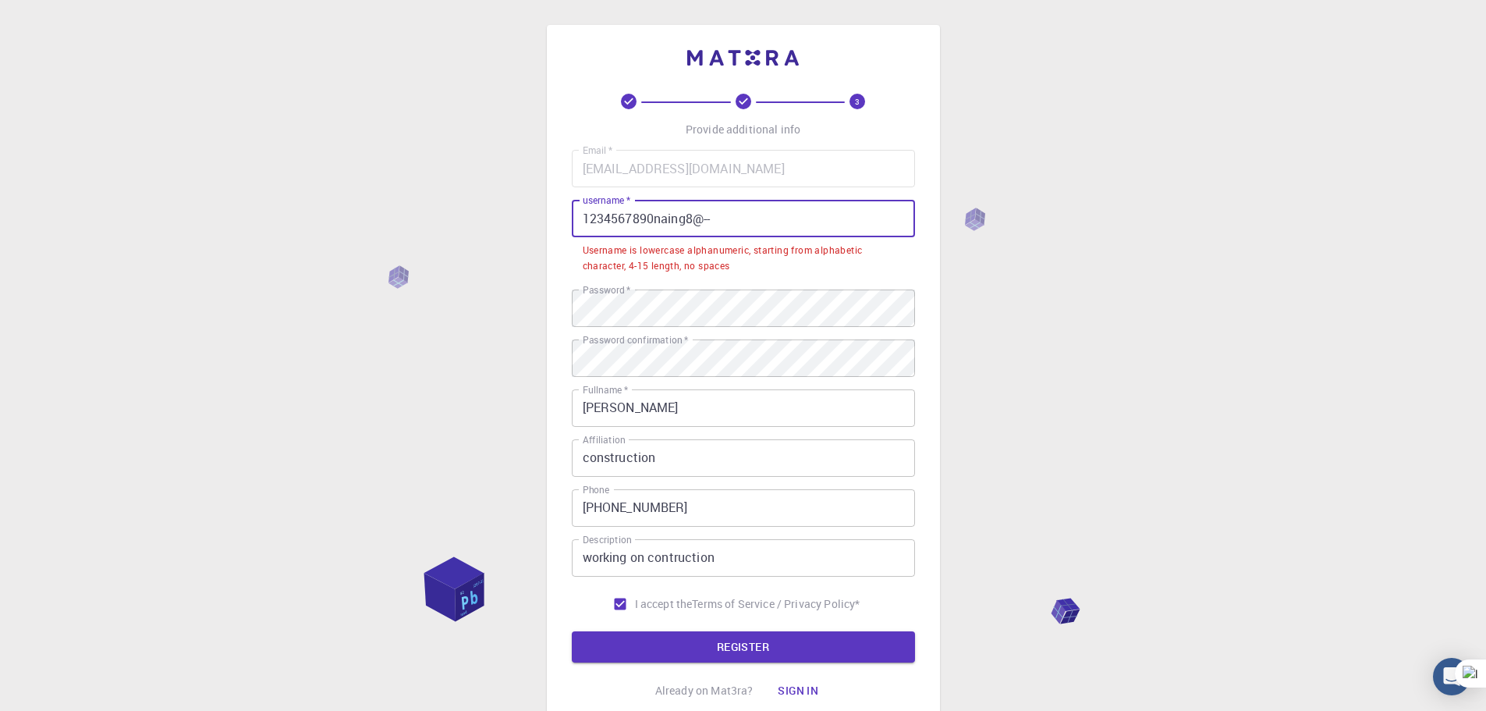
click at [651, 212] on input "1234567890naing8@--" at bounding box center [743, 218] width 343 height 37
click at [688, 213] on input "1234567890naing8@--" at bounding box center [743, 218] width 343 height 37
click at [702, 219] on input "1234567890naing8@--" at bounding box center [743, 218] width 343 height 37
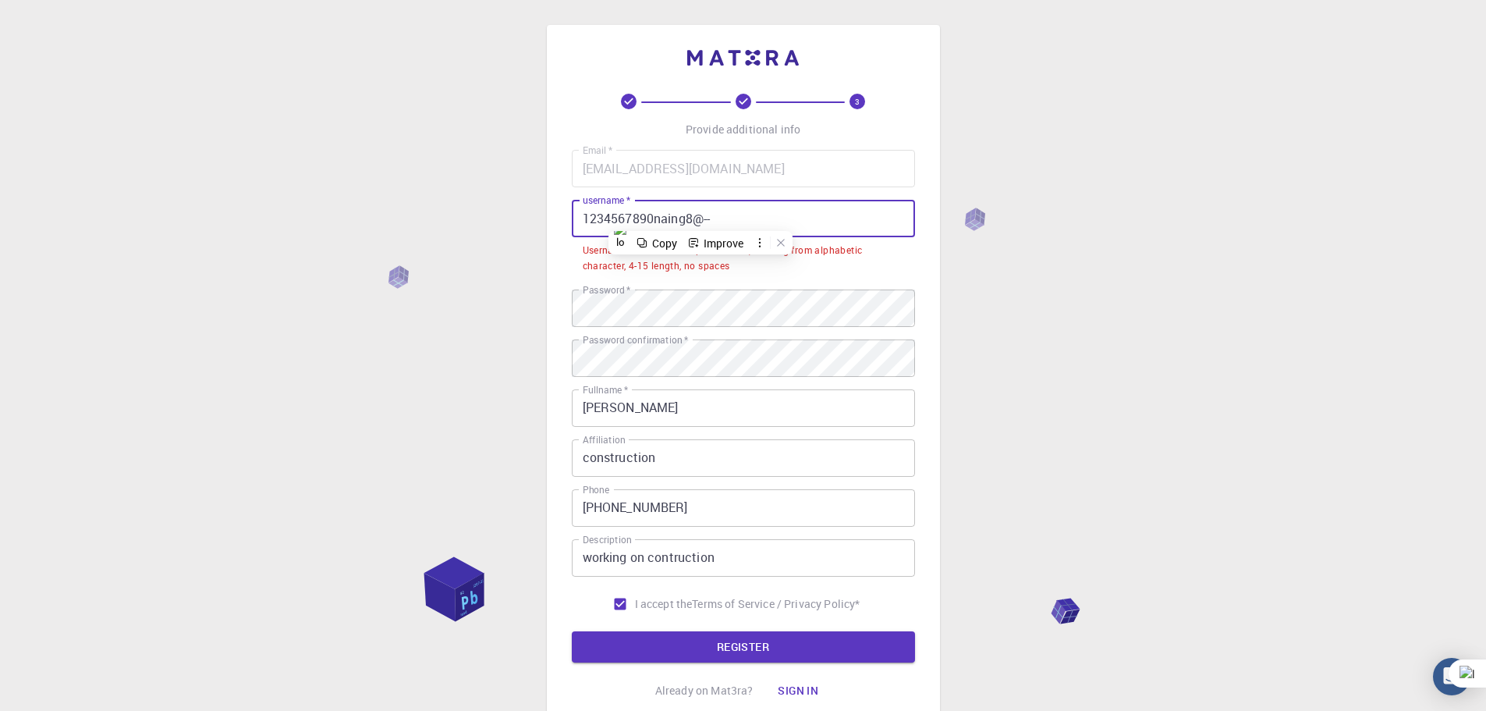
drag, startPoint x: 716, startPoint y: 216, endPoint x: 460, endPoint y: 216, distance: 255.9
click at [460, 216] on div "3 Provide additional info Email   * husnainahmed87@gmail.com Email   * username…" at bounding box center [743, 417] width 1486 height 834
click at [677, 225] on input "1234567890naing8@--" at bounding box center [743, 218] width 343 height 37
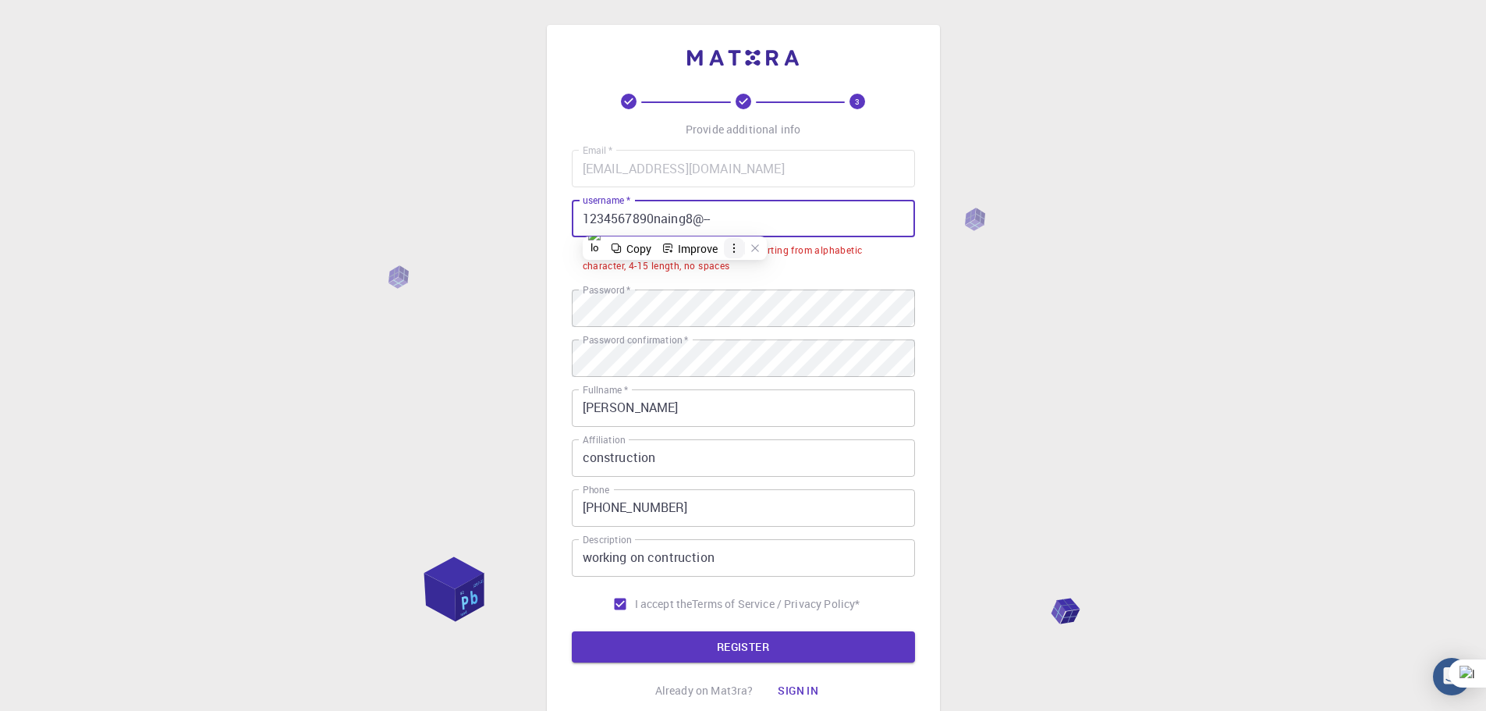
click at [735, 248] on icon at bounding box center [734, 247] width 2 height 9
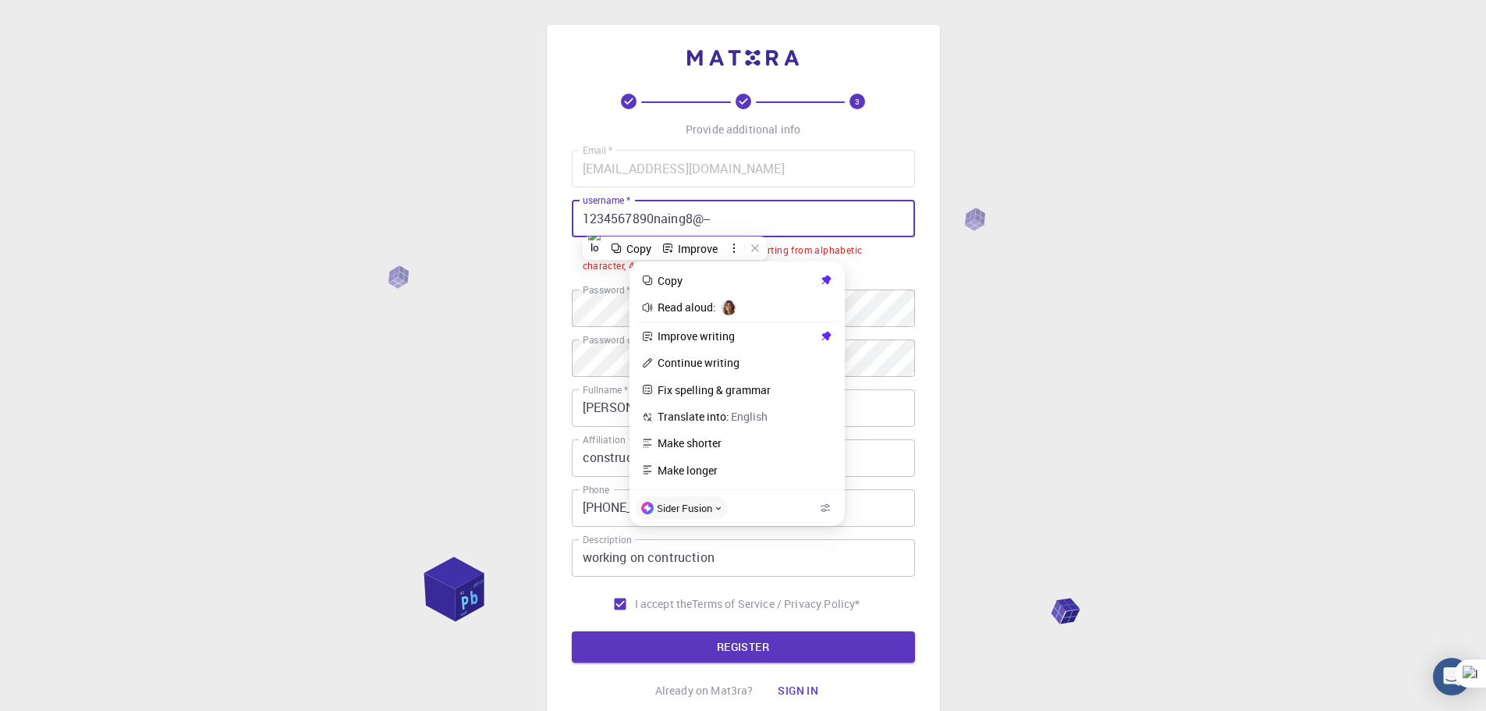
click at [621, 218] on input "1234567890naing8@--" at bounding box center [743, 218] width 343 height 37
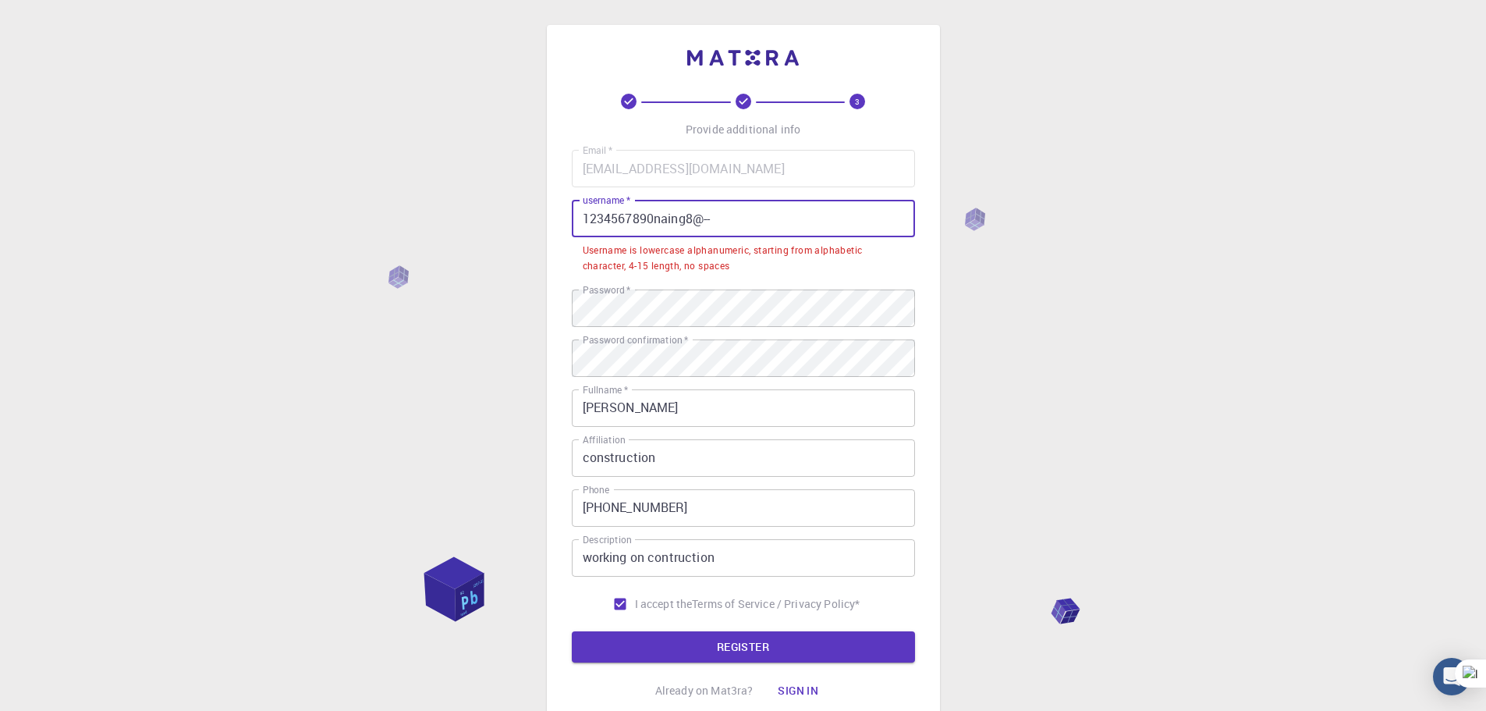
click at [659, 222] on input "1234567890naing8@--" at bounding box center [743, 218] width 343 height 37
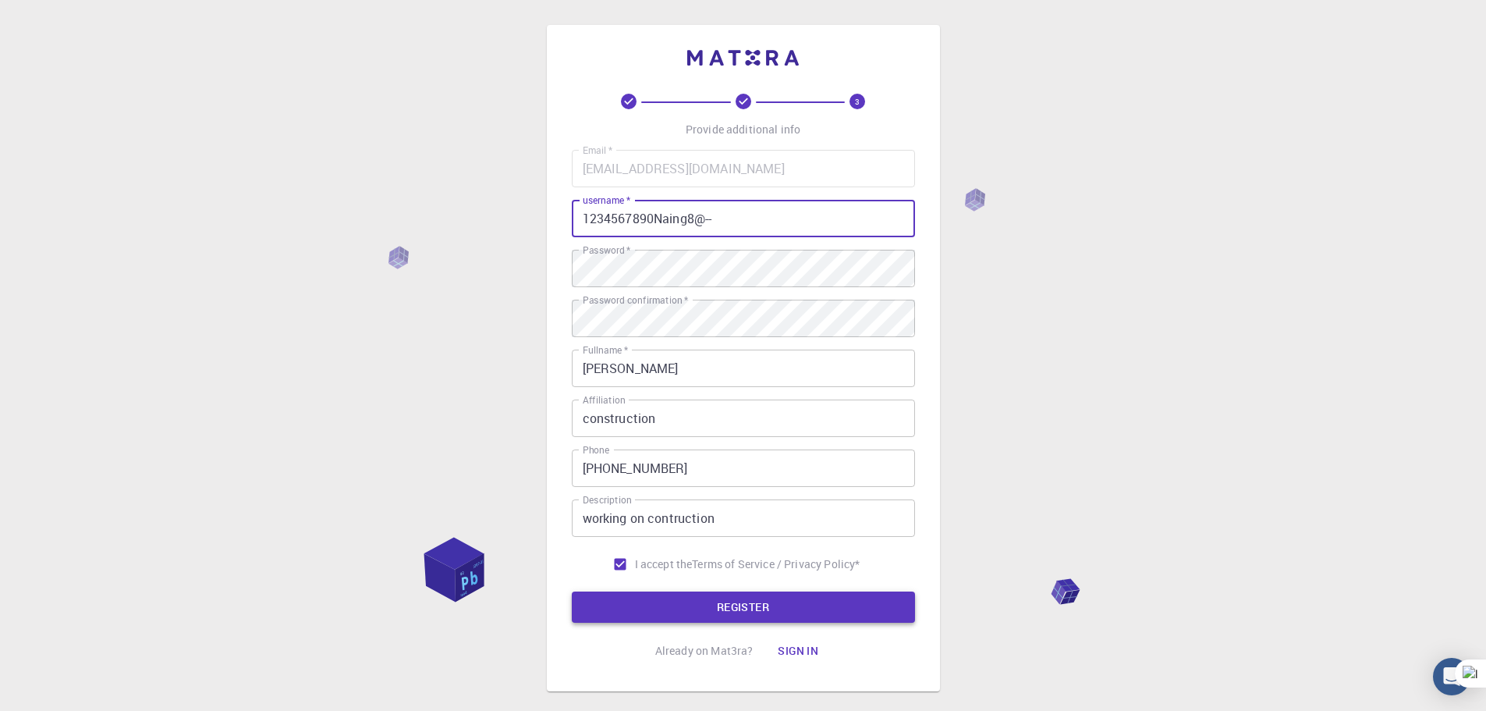
click at [687, 610] on button "REGISTER" at bounding box center [743, 606] width 343 height 31
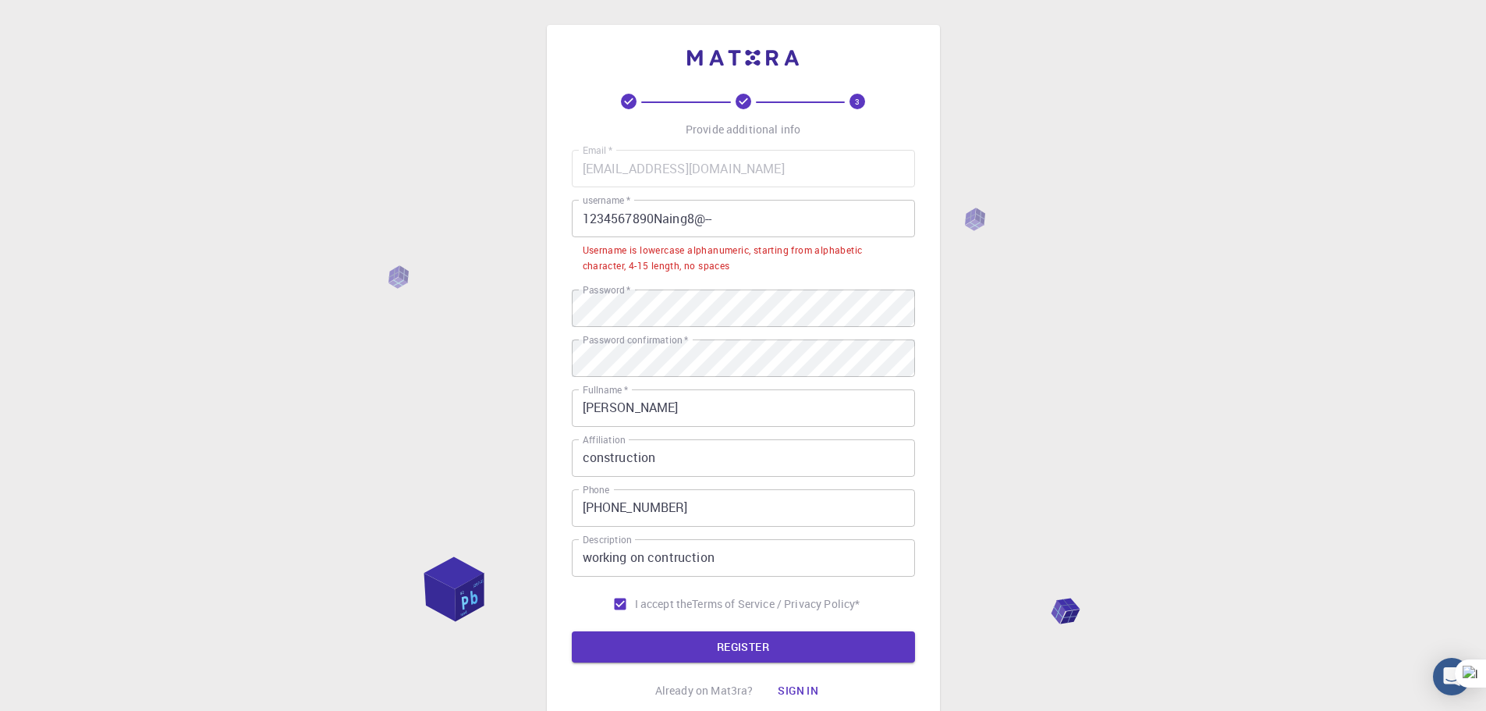
click at [737, 260] on div "Username is lowercase alphanumeric, starting from alphabetic character, 4-15 le…" at bounding box center [743, 258] width 321 height 31
click at [583, 249] on div "Username is lowercase alphanumeric, starting from alphabetic character, 4-15 le…" at bounding box center [743, 258] width 321 height 31
drag, startPoint x: 583, startPoint y: 250, endPoint x: 753, endPoint y: 279, distance: 172.7
click at [753, 279] on div "Email   * husnainahmed87@gmail.com Email   * username   * 1234567890Naing8@-- u…" at bounding box center [743, 384] width 343 height 469
copy div "Username is lowercase alphanumeric, starting from alphabetic character, 4-15 le…"
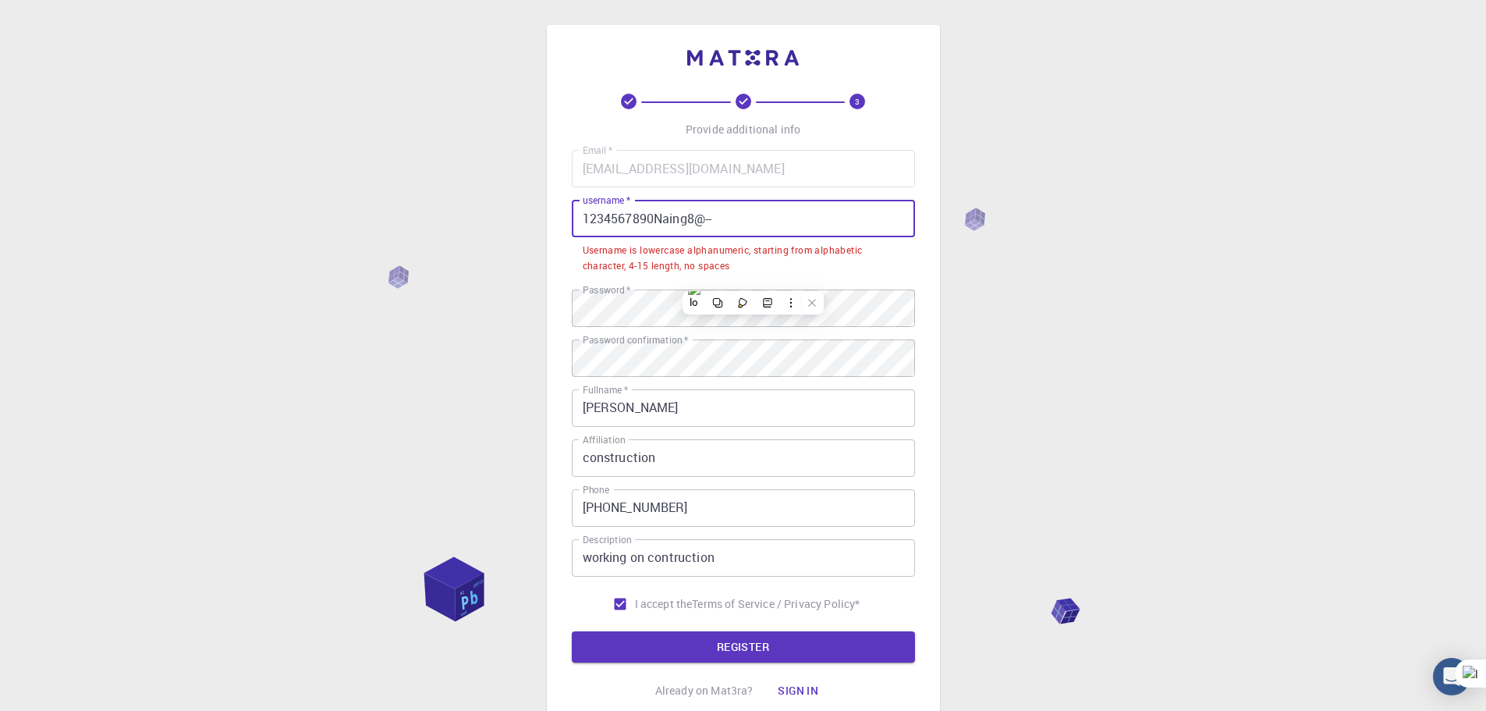
drag, startPoint x: 712, startPoint y: 220, endPoint x: 502, endPoint y: 222, distance: 210.7
click at [502, 222] on div "3 Provide additional info Email   * husnainahmed87@gmail.com Email   * username…" at bounding box center [743, 417] width 1486 height 834
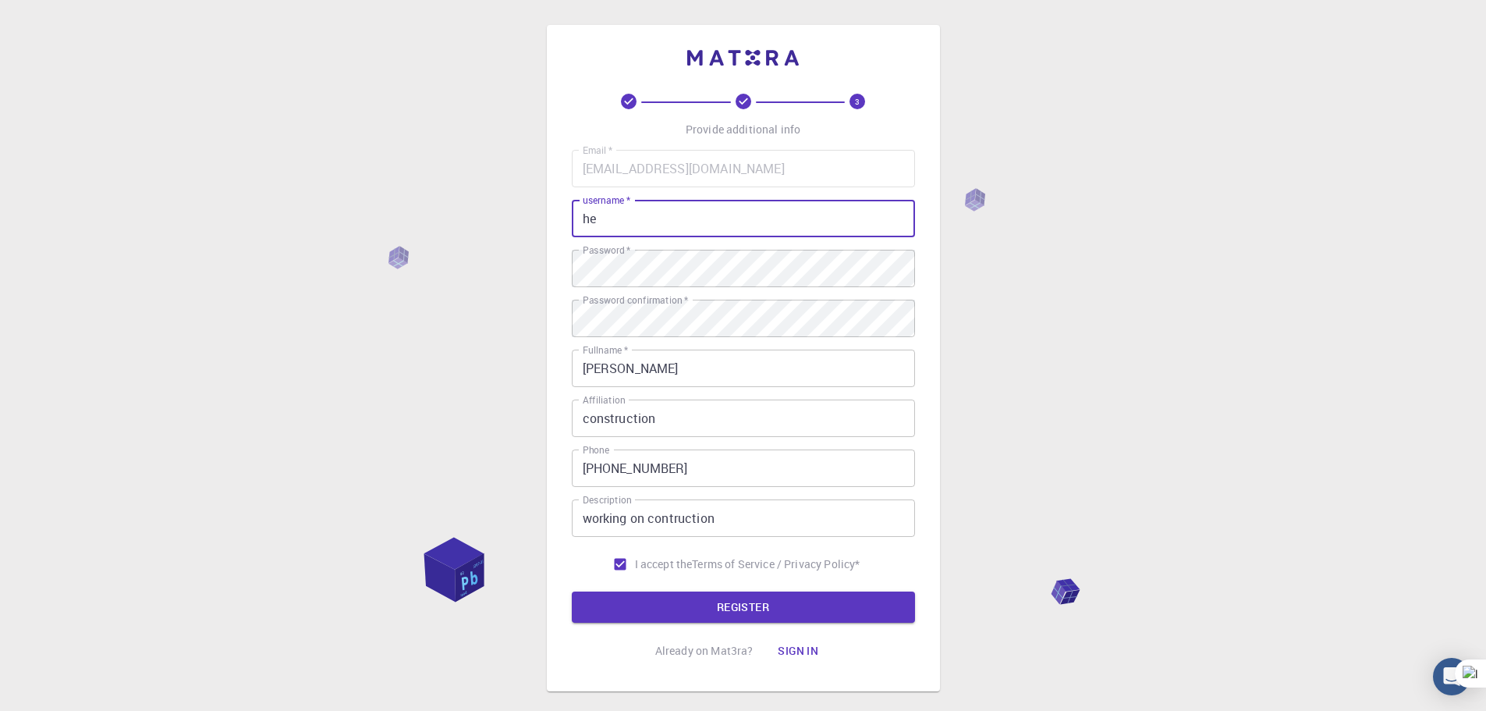
type input "h"
type input "Hello123,"
click at [709, 601] on button "REGISTER" at bounding box center [743, 606] width 343 height 31
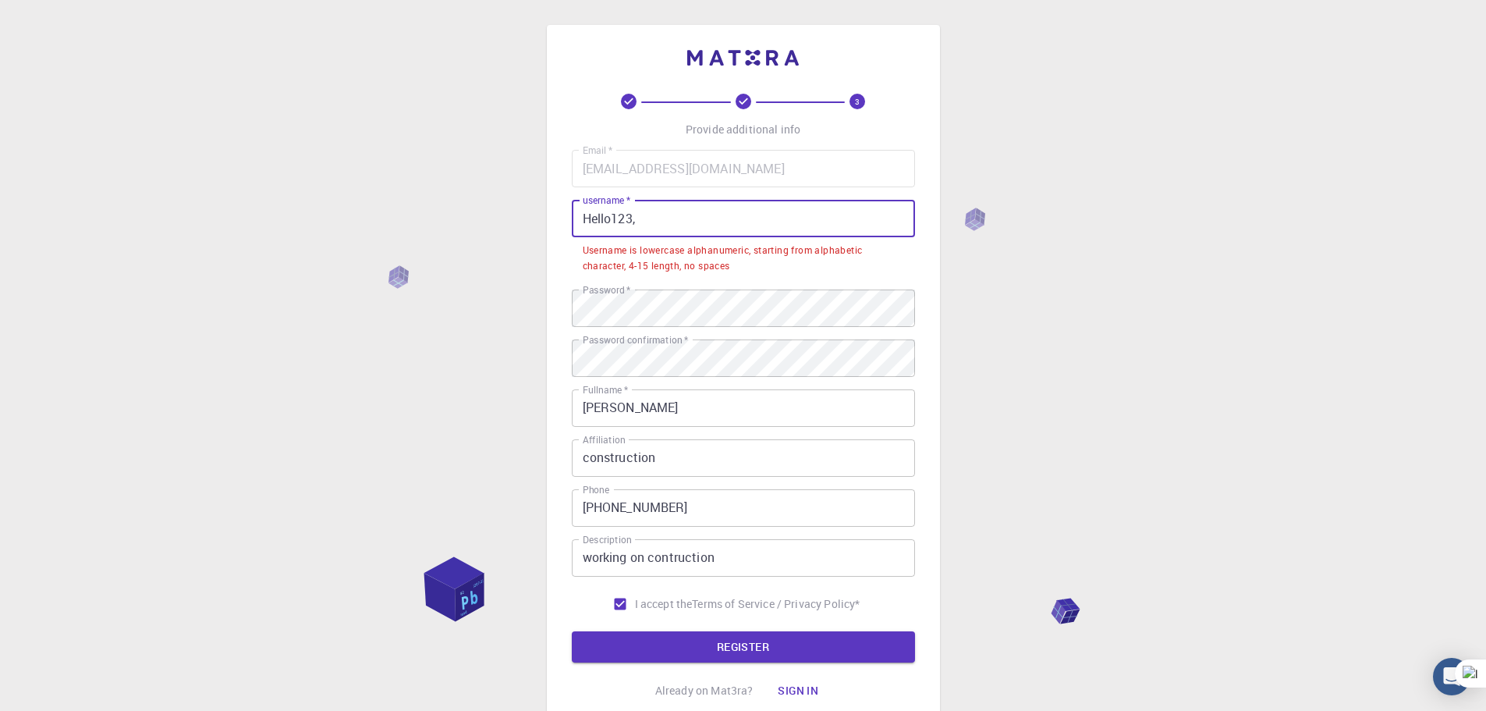
drag, startPoint x: 641, startPoint y: 204, endPoint x: 492, endPoint y: 210, distance: 148.4
click at [492, 210] on div "3 Provide additional info Email   * husnainahmed87@gmail.com Email   * username…" at bounding box center [743, 417] width 1486 height 834
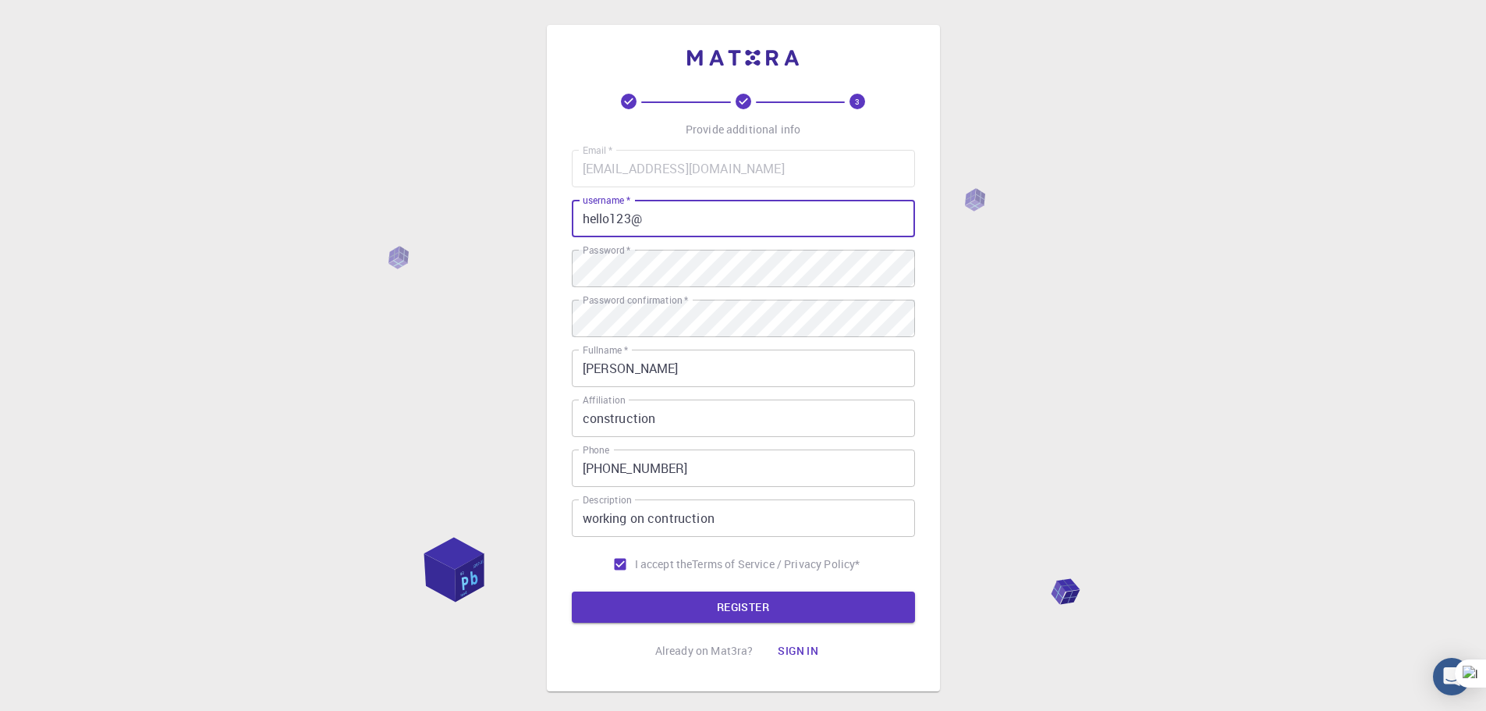
click at [572, 591] on button "REGISTER" at bounding box center [743, 606] width 343 height 31
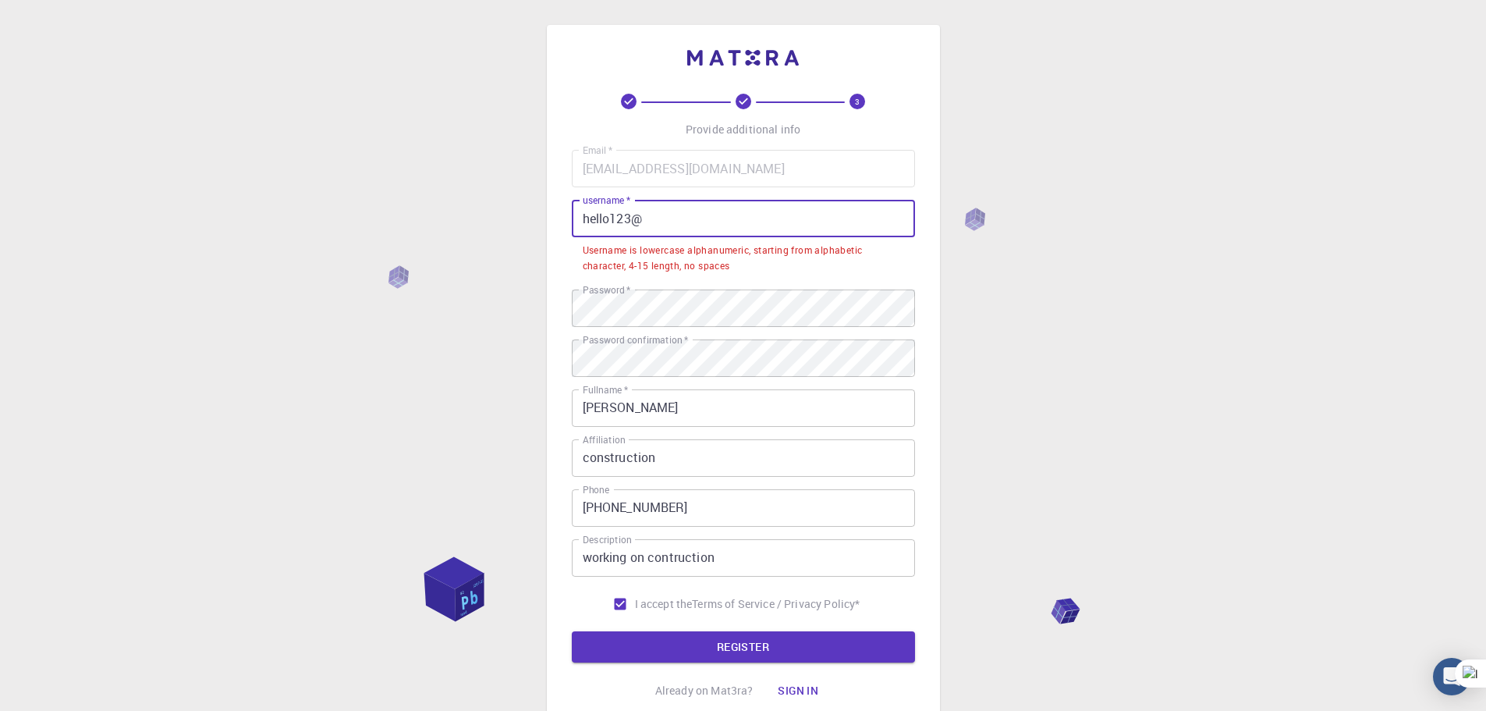
drag, startPoint x: 585, startPoint y: 219, endPoint x: 507, endPoint y: 219, distance: 78.0
click at [507, 219] on div "3 Provide additional info Email   * husnainahmed87@gmail.com Email   * username…" at bounding box center [743, 417] width 1486 height 834
paste input "user4fun"
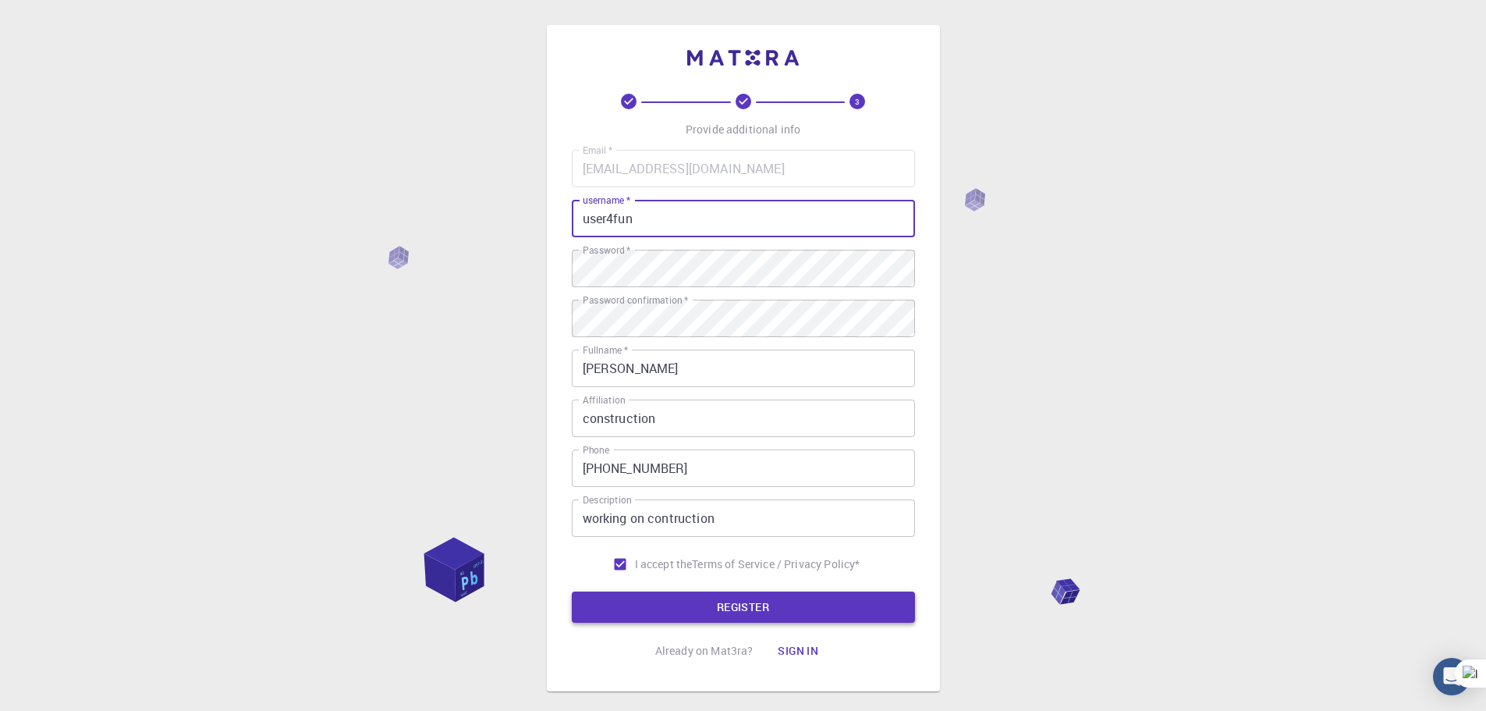
type input "user4fun"
click at [740, 605] on button "REGISTER" at bounding box center [743, 606] width 343 height 31
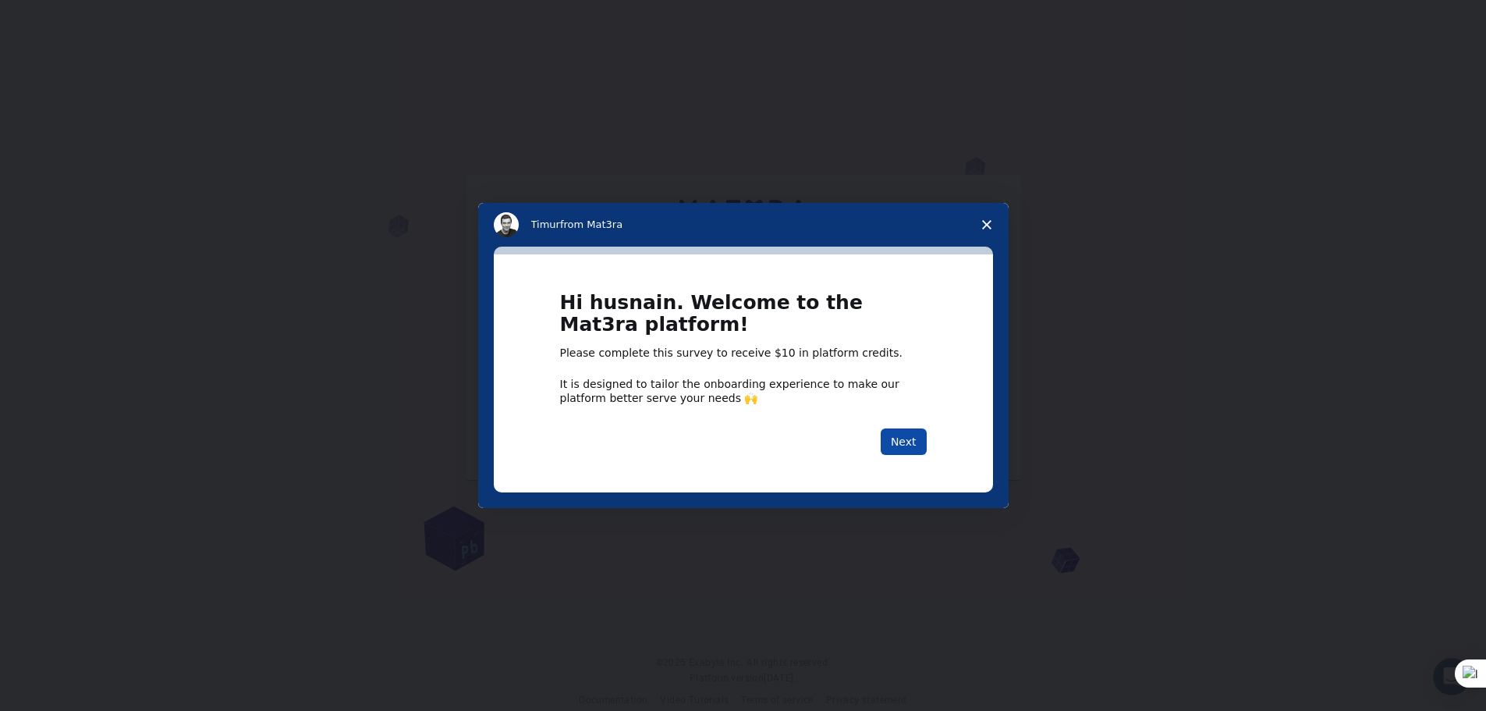
click at [907, 439] on button "Next" at bounding box center [904, 441] width 46 height 27
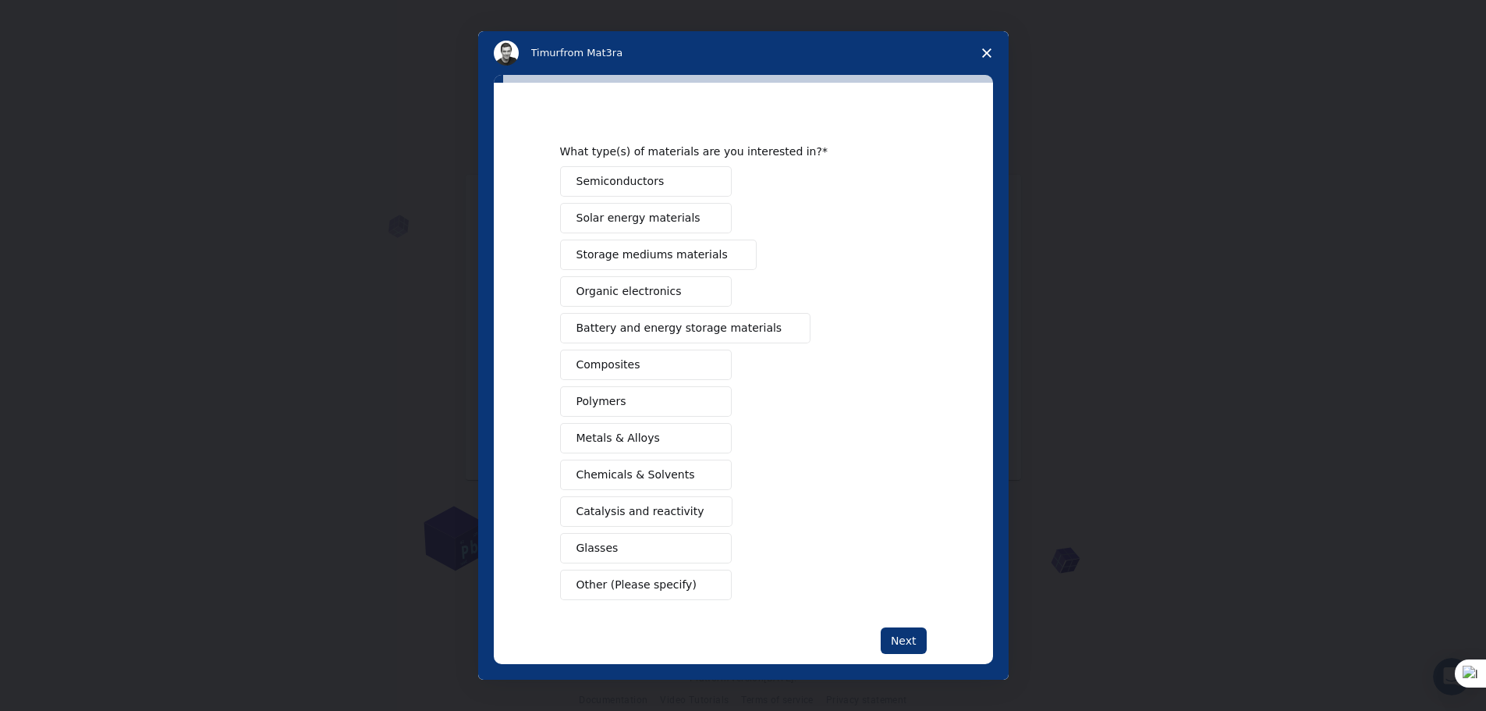
scroll to position [42, 0]
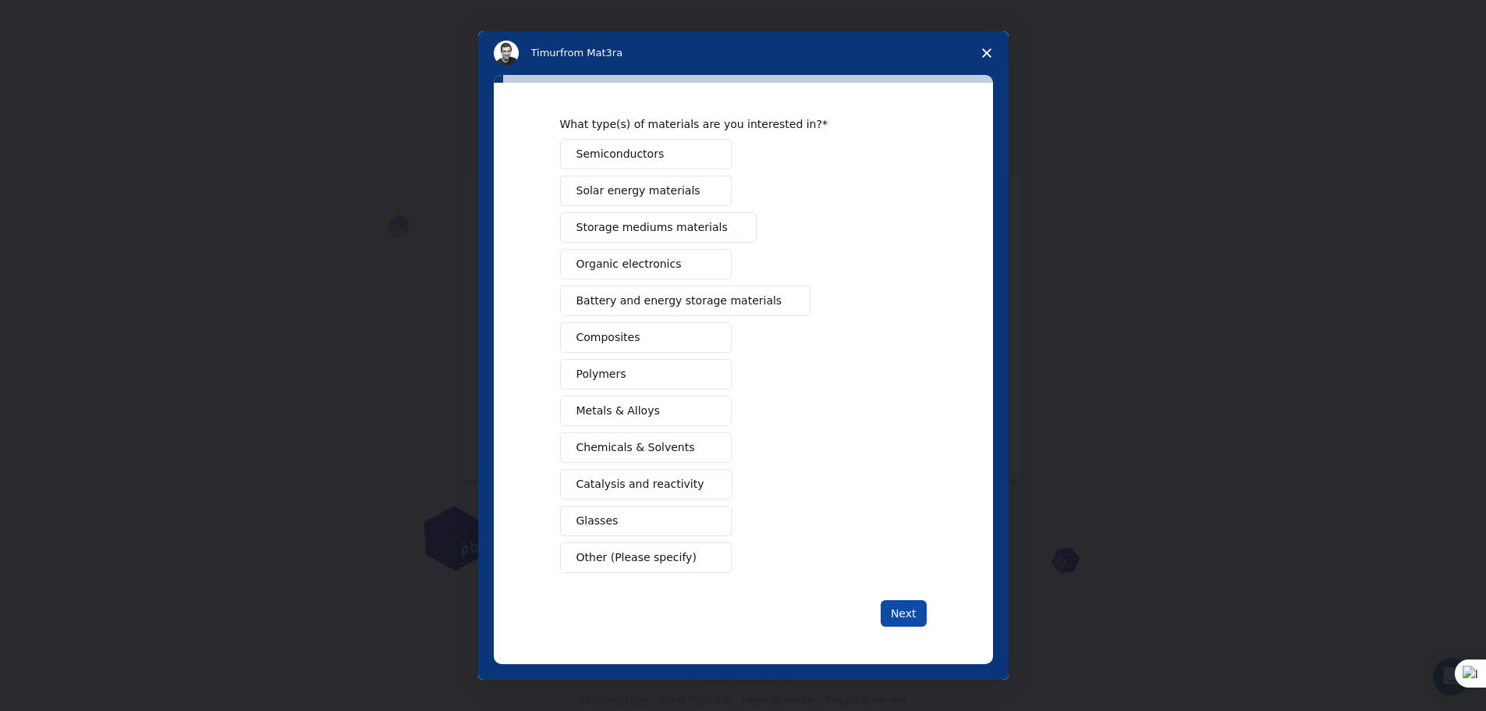
click at [907, 611] on button "Next" at bounding box center [904, 613] width 46 height 27
click at [624, 162] on button "Semiconductors" at bounding box center [646, 154] width 172 height 30
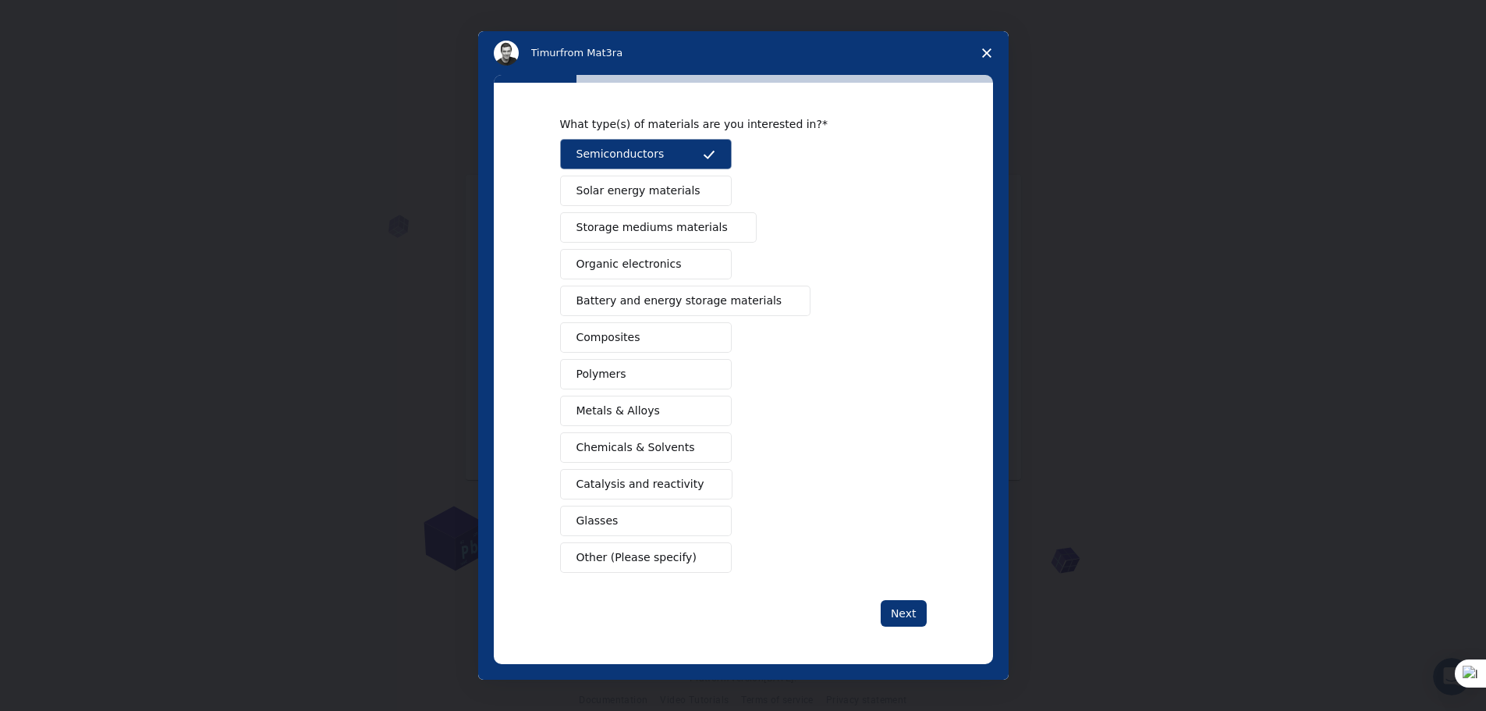
click at [715, 192] on button "Solar energy materials" at bounding box center [646, 191] width 172 height 30
click at [728, 229] on span "Intercom messenger" at bounding box center [734, 228] width 12 height 12
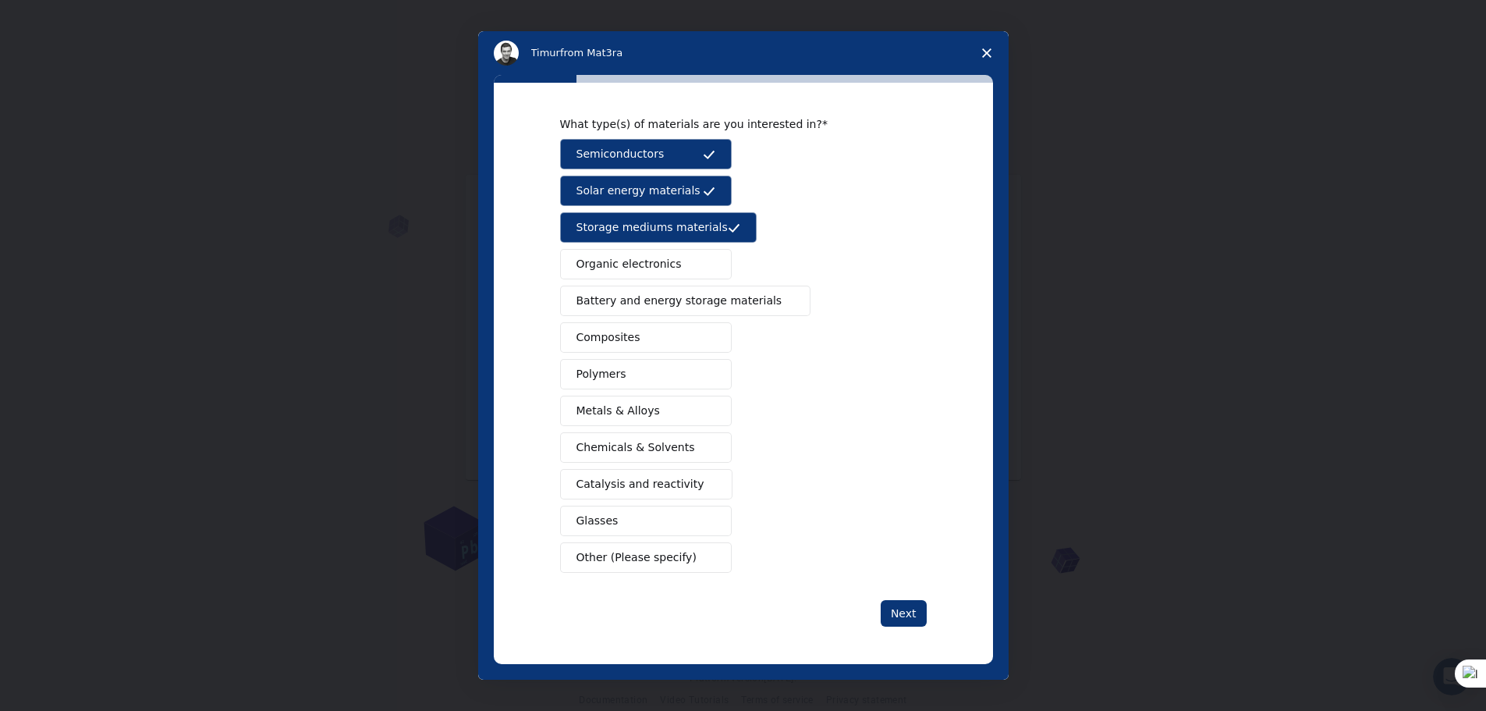
click at [695, 274] on button "Organic electronics" at bounding box center [646, 264] width 172 height 30
click at [714, 304] on span "Battery and energy storage materials" at bounding box center [680, 301] width 206 height 16
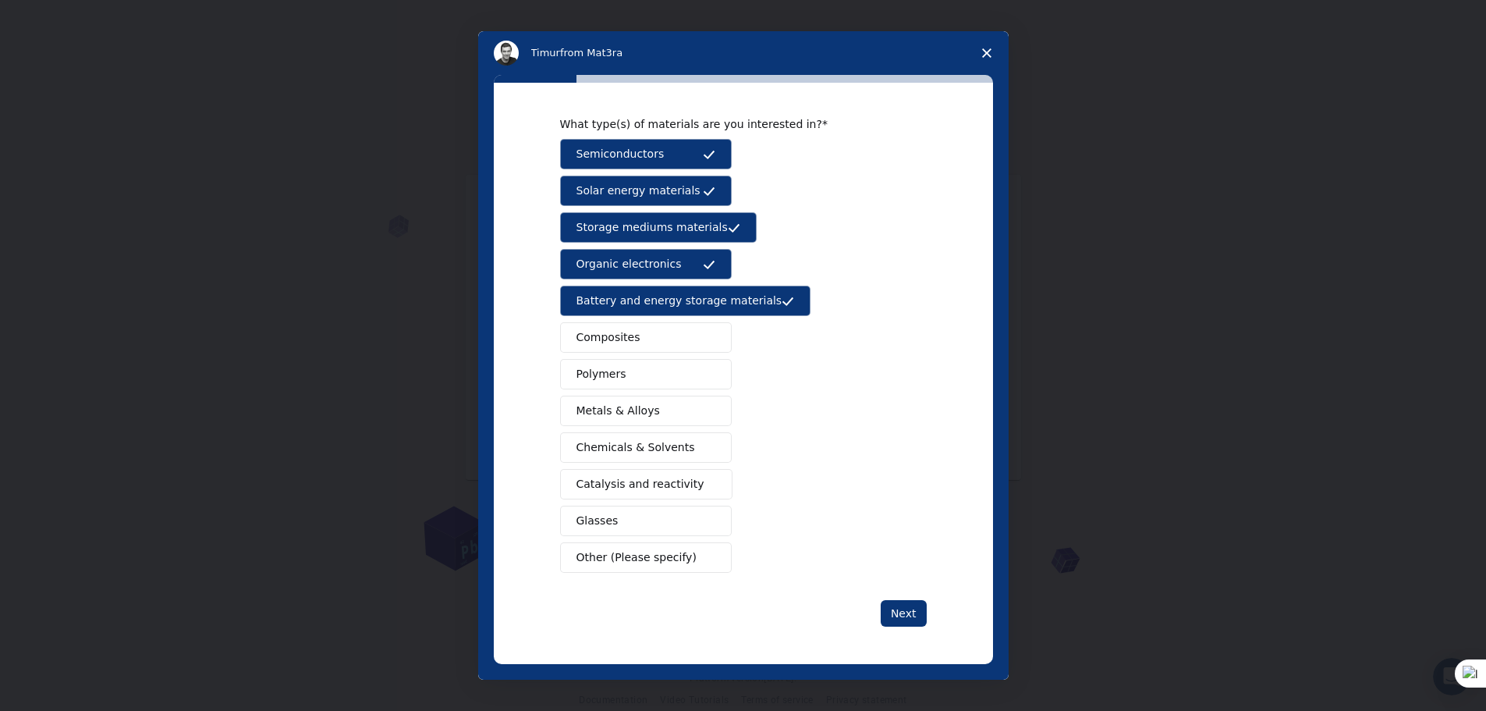
click at [690, 339] on button "Composites" at bounding box center [646, 337] width 172 height 30
click at [691, 370] on button "Polymers" at bounding box center [646, 374] width 172 height 30
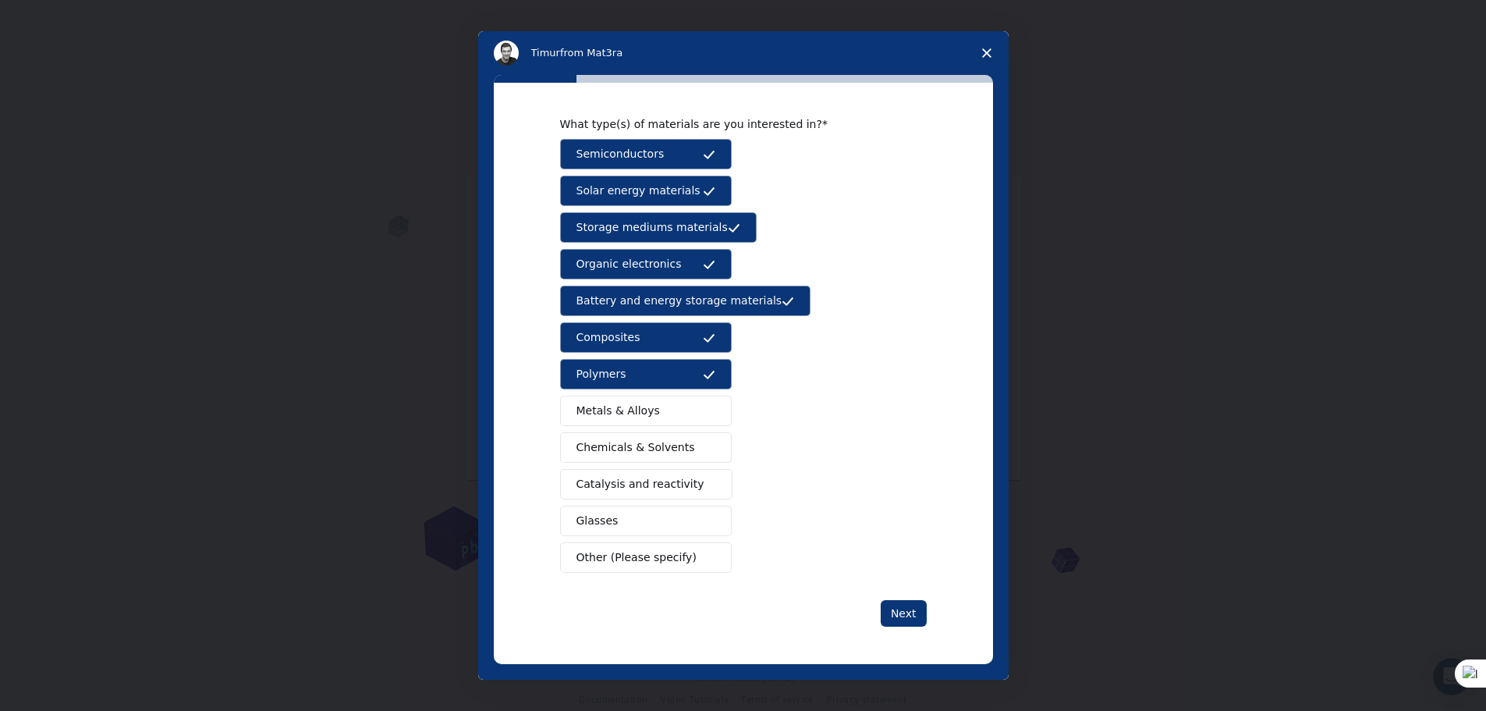
click at [698, 408] on button "Metals & Alloys" at bounding box center [646, 411] width 172 height 30
click at [703, 450] on span "Intercom messenger" at bounding box center [709, 448] width 12 height 12
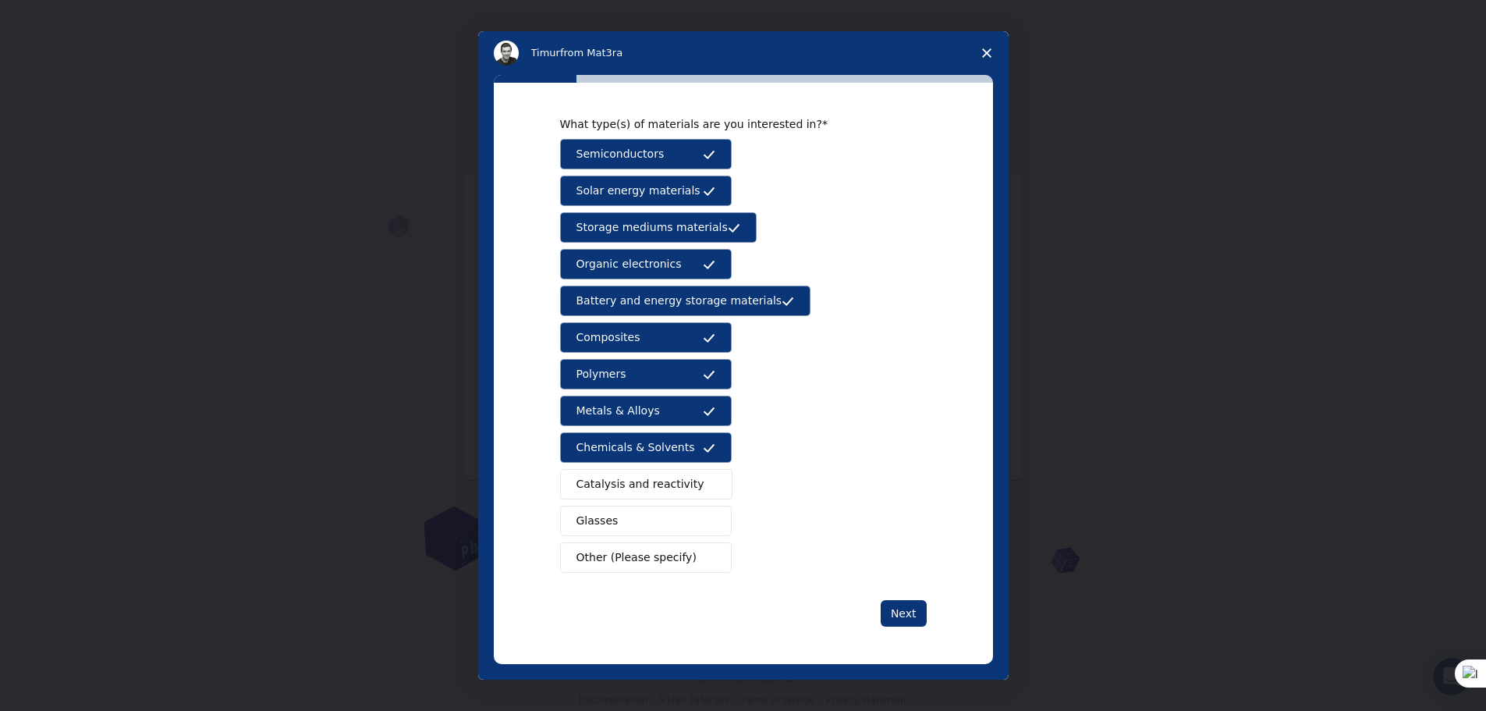
click at [696, 477] on button "Catalysis and reactivity" at bounding box center [646, 484] width 173 height 30
click at [687, 513] on button "Glasses" at bounding box center [646, 521] width 172 height 30
click at [689, 541] on div "Semiconductors Solar energy materials Storage mediums materials Organic electro…" at bounding box center [743, 356] width 367 height 434
click at [703, 556] on span "Intercom messenger" at bounding box center [709, 558] width 12 height 12
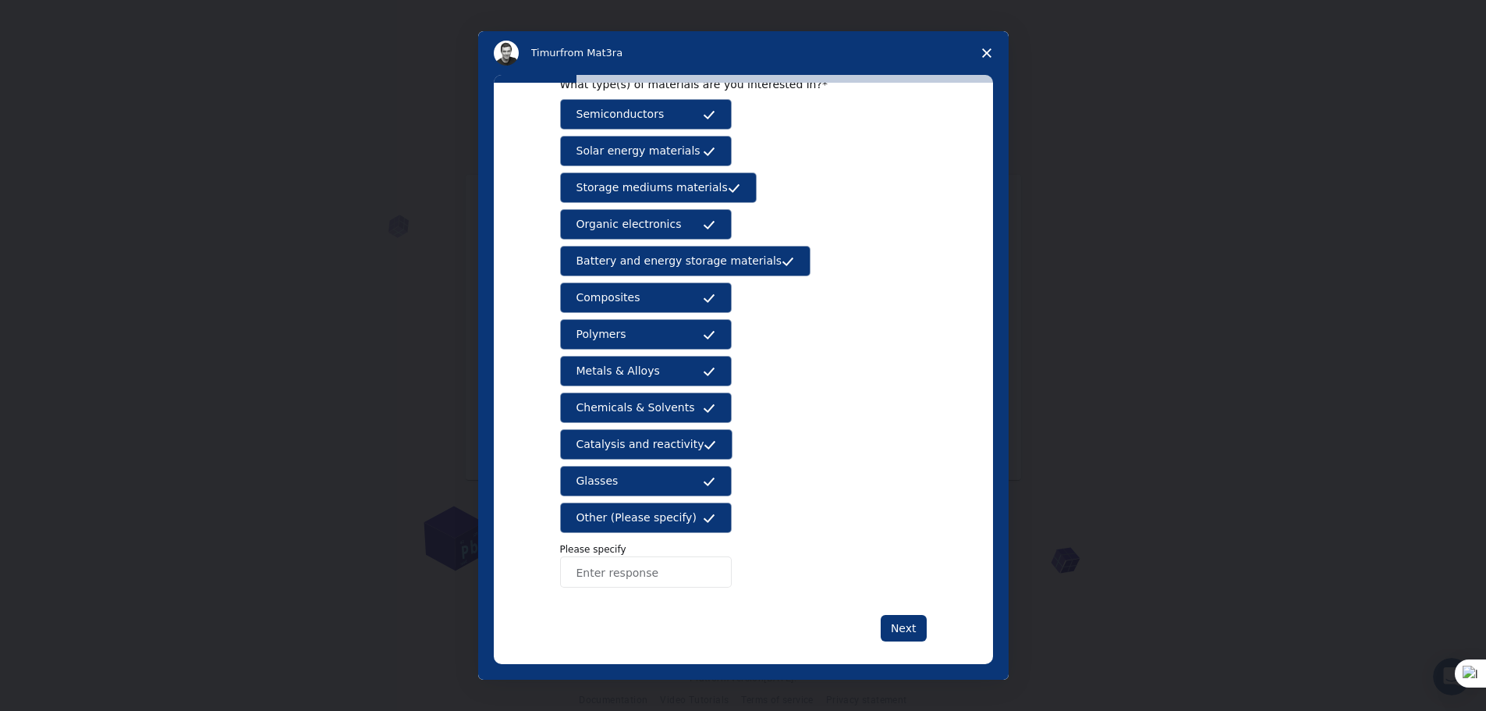
scroll to position [97, 0]
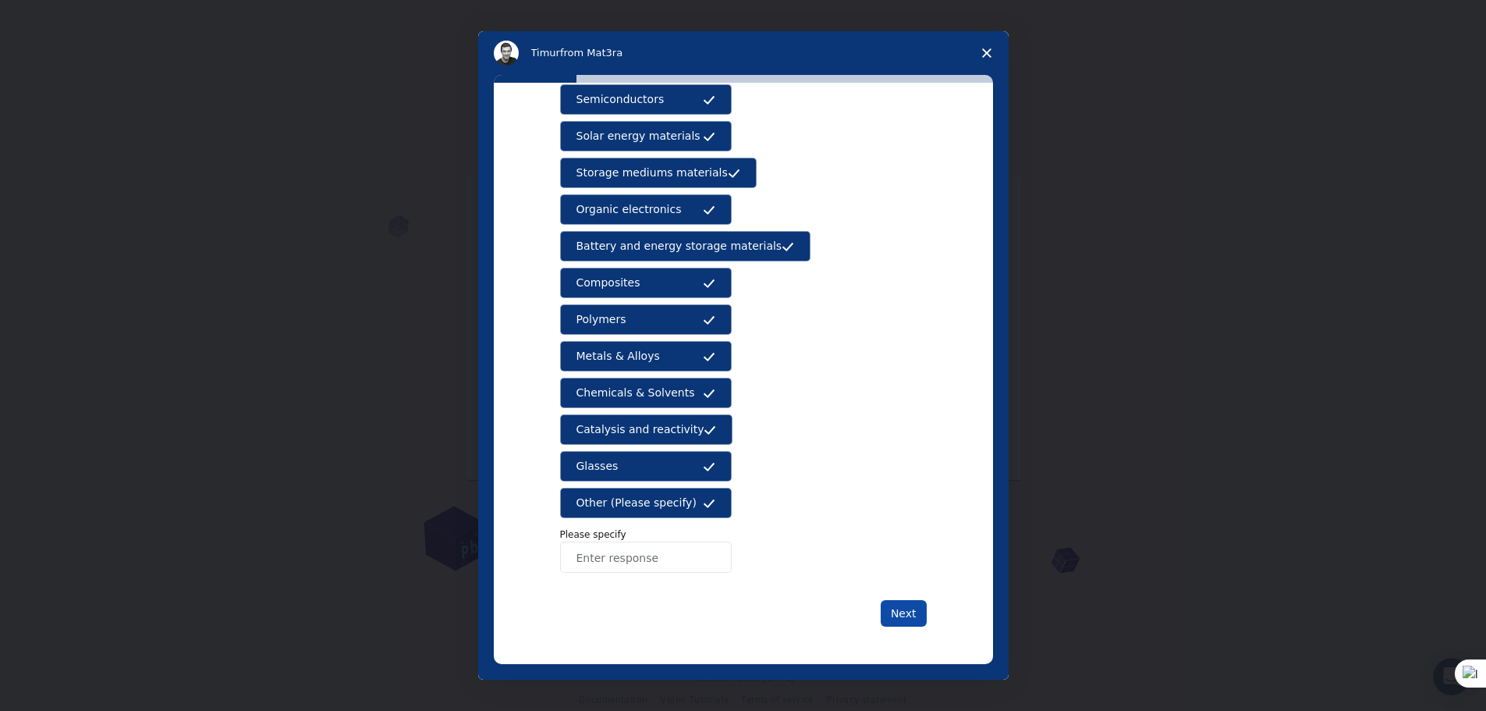
click at [919, 616] on button "Next" at bounding box center [904, 613] width 46 height 27
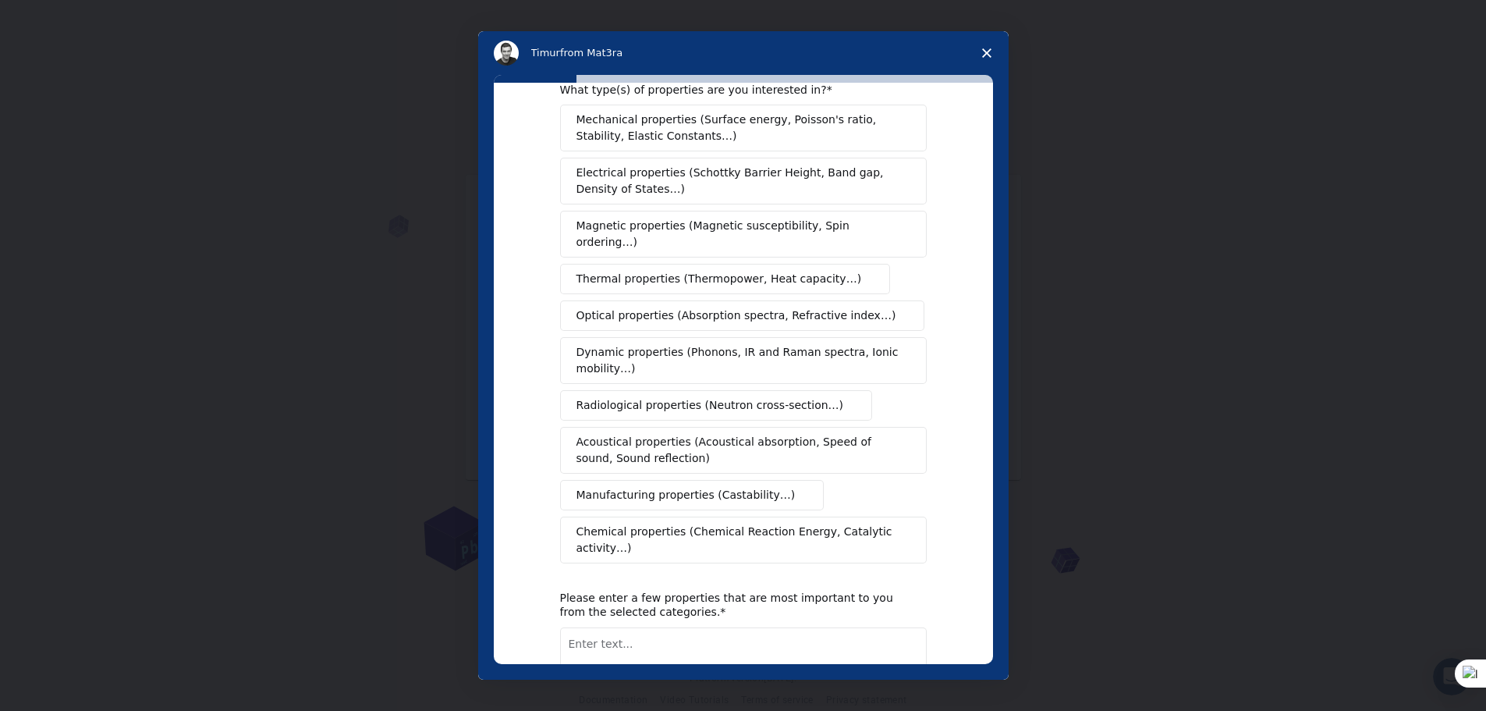
scroll to position [0, 0]
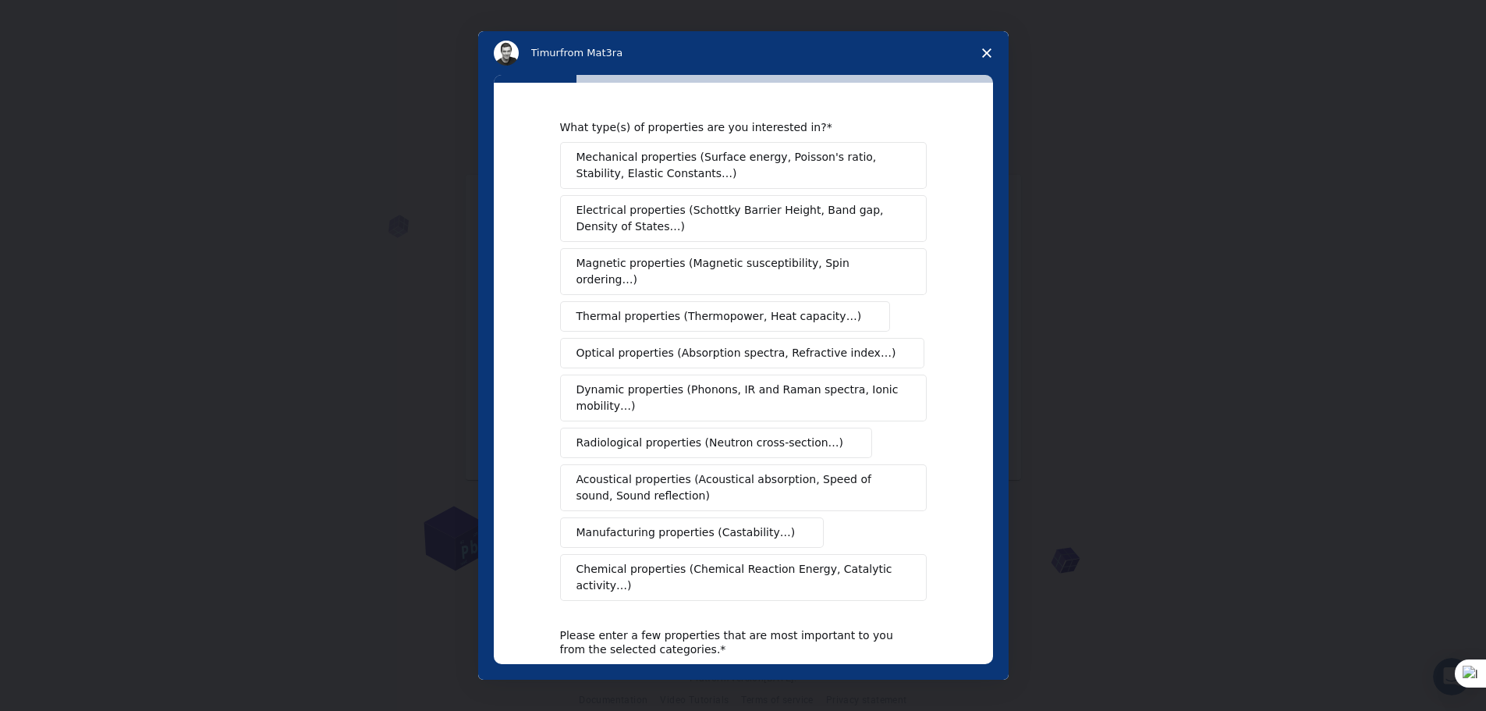
click at [718, 176] on span "Mechanical properties (Surface energy, Poisson's ratio, Stability, Elastic Cons…" at bounding box center [739, 165] width 325 height 33
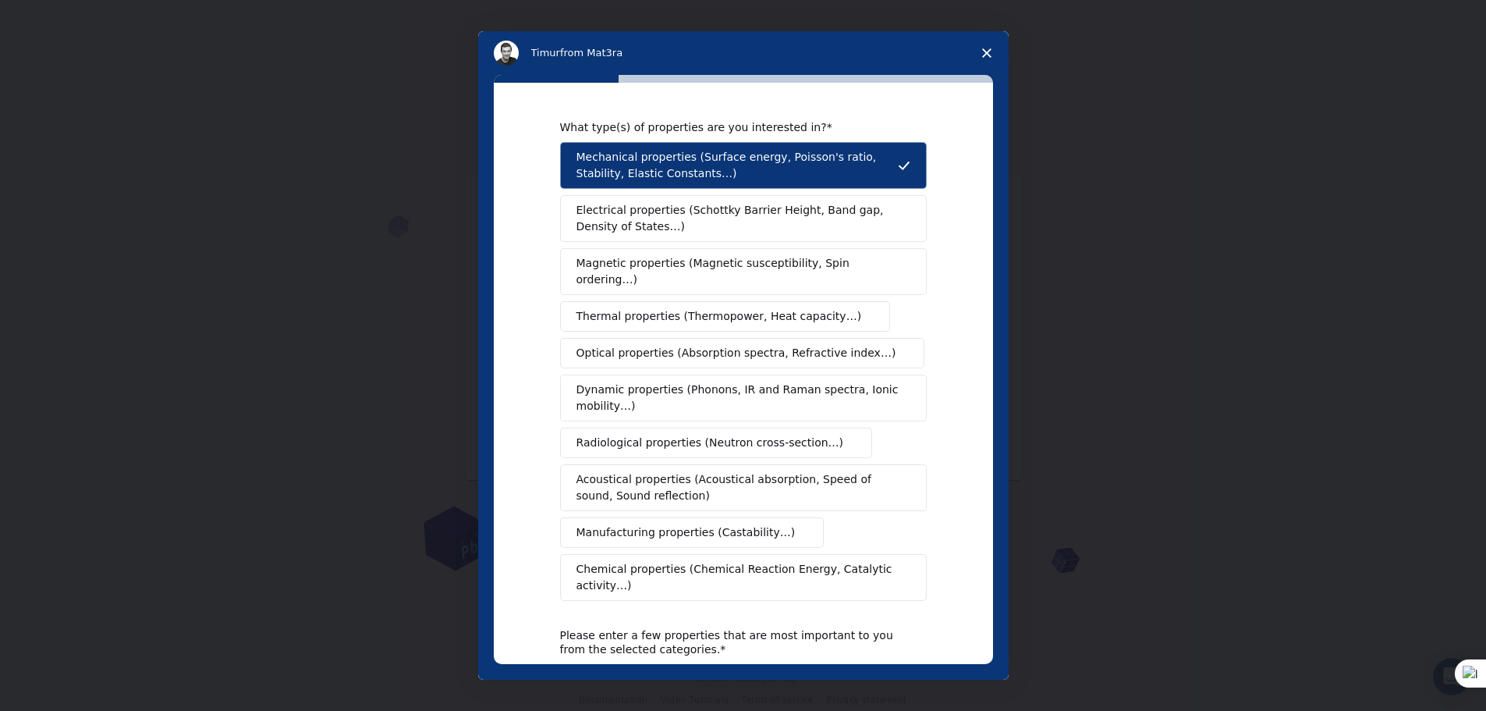
click at [712, 208] on span "Electrical properties (Schottky Barrier Height, Band gap, Density of States…)" at bounding box center [739, 218] width 325 height 33
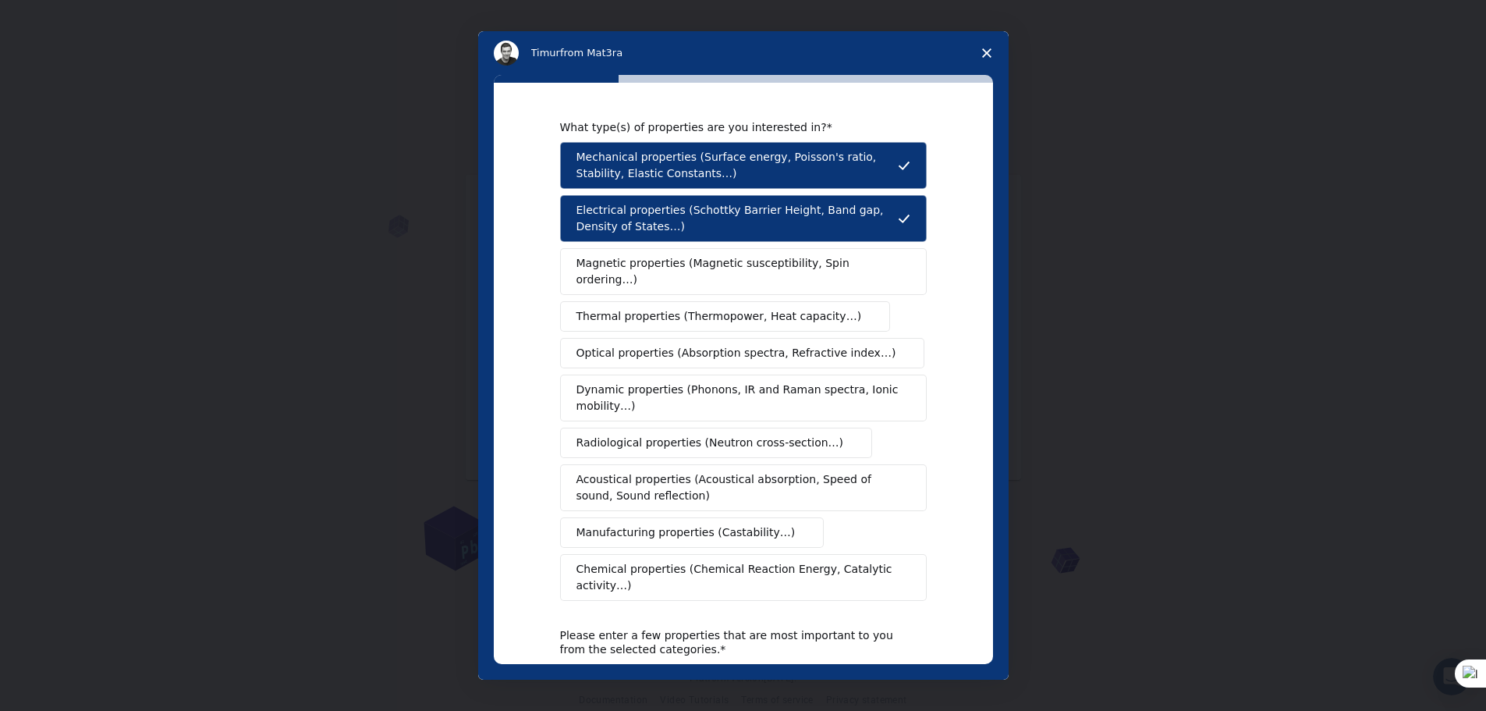
click at [712, 243] on div "Mechanical properties (Surface energy, Poisson's ratio, Stability, Elastic Cons…" at bounding box center [743, 371] width 367 height 459
click at [709, 263] on span "Magnetic properties (Magnetic susceptibility, Spin ordering…)" at bounding box center [738, 271] width 322 height 33
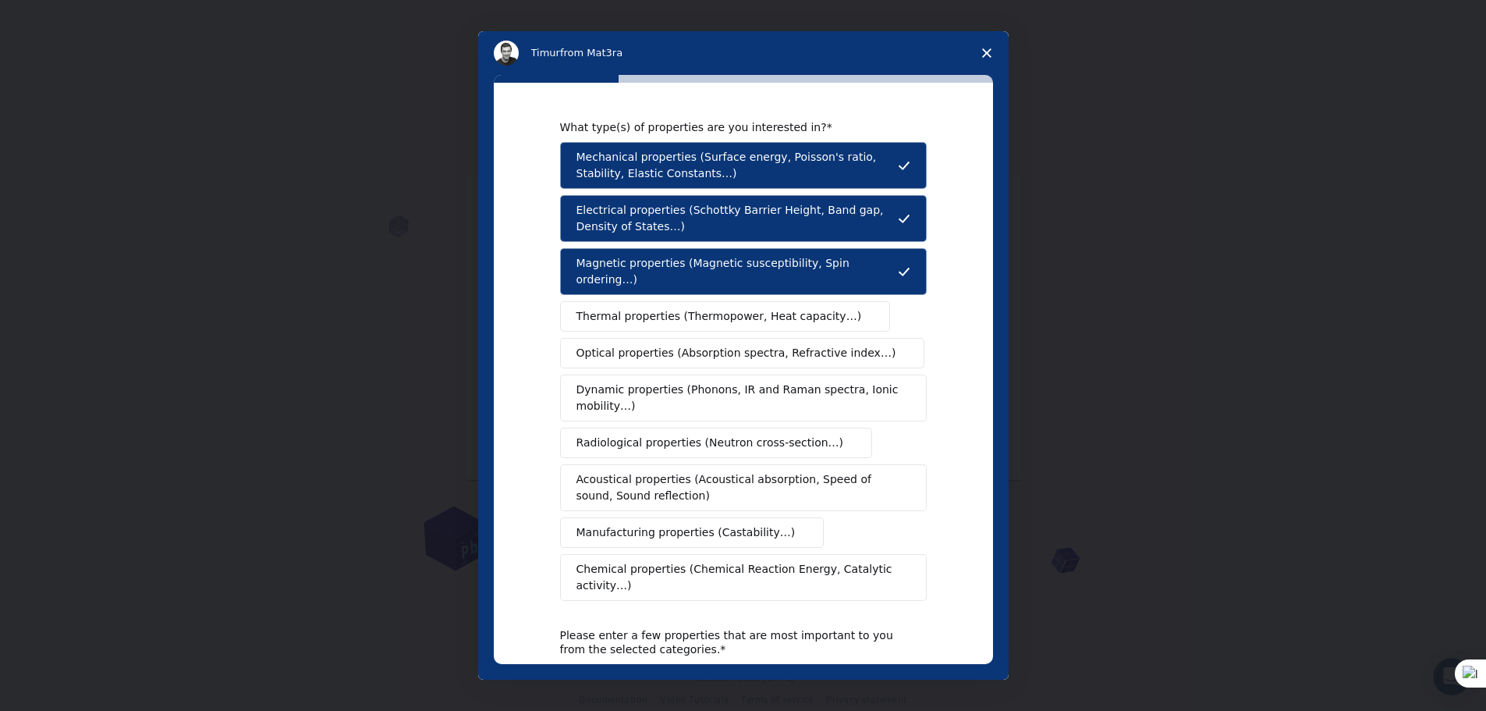
click at [711, 283] on div "Mechanical properties (Surface energy, Poisson's ratio, Stability, Elastic Cons…" at bounding box center [743, 371] width 367 height 459
click at [712, 308] on span "Thermal properties (Thermopower, Heat capacity…)" at bounding box center [720, 316] width 286 height 16
click at [687, 345] on span "Optical properties (Absorption spectra, Refractive index…)" at bounding box center [737, 353] width 320 height 16
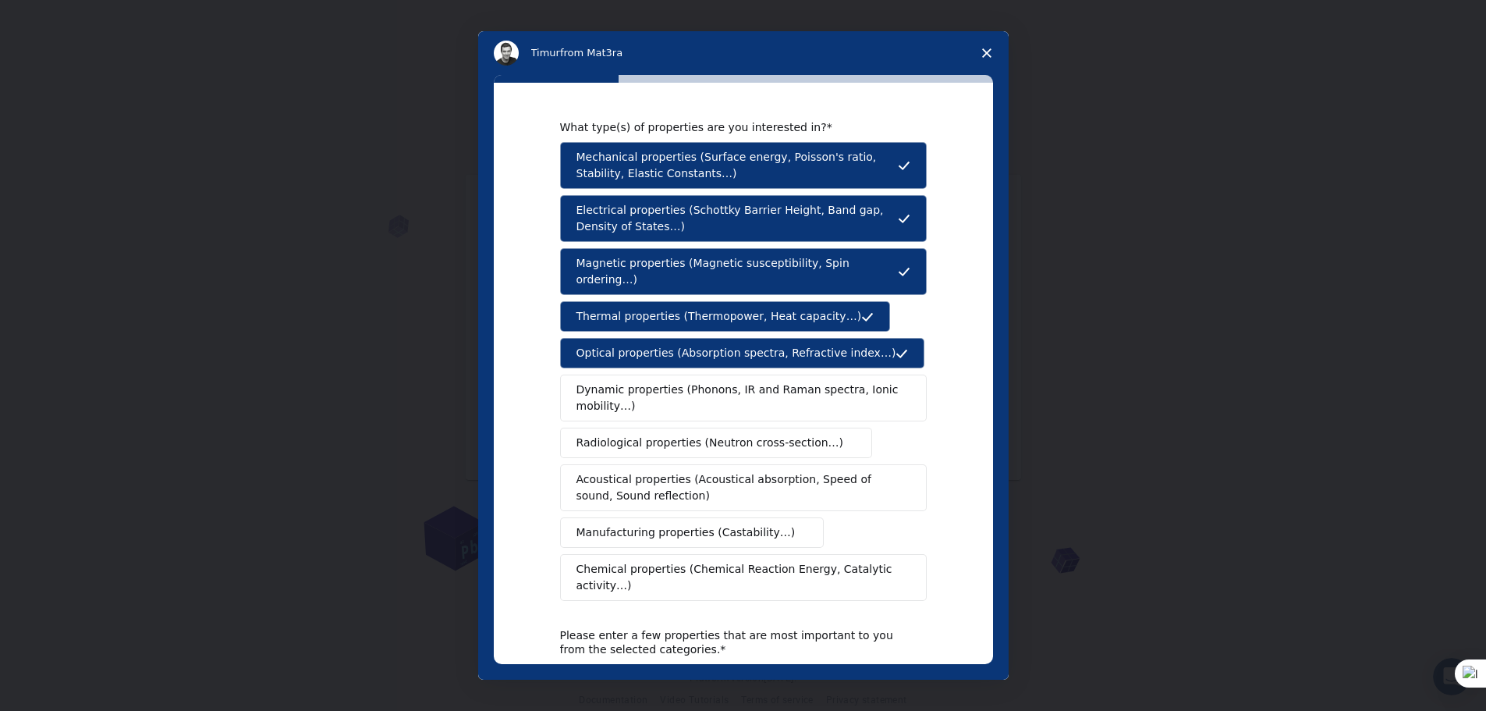
click at [683, 382] on span "Dynamic properties (Phonons, IR and Raman spectra, Ionic mobility…)" at bounding box center [739, 398] width 324 height 33
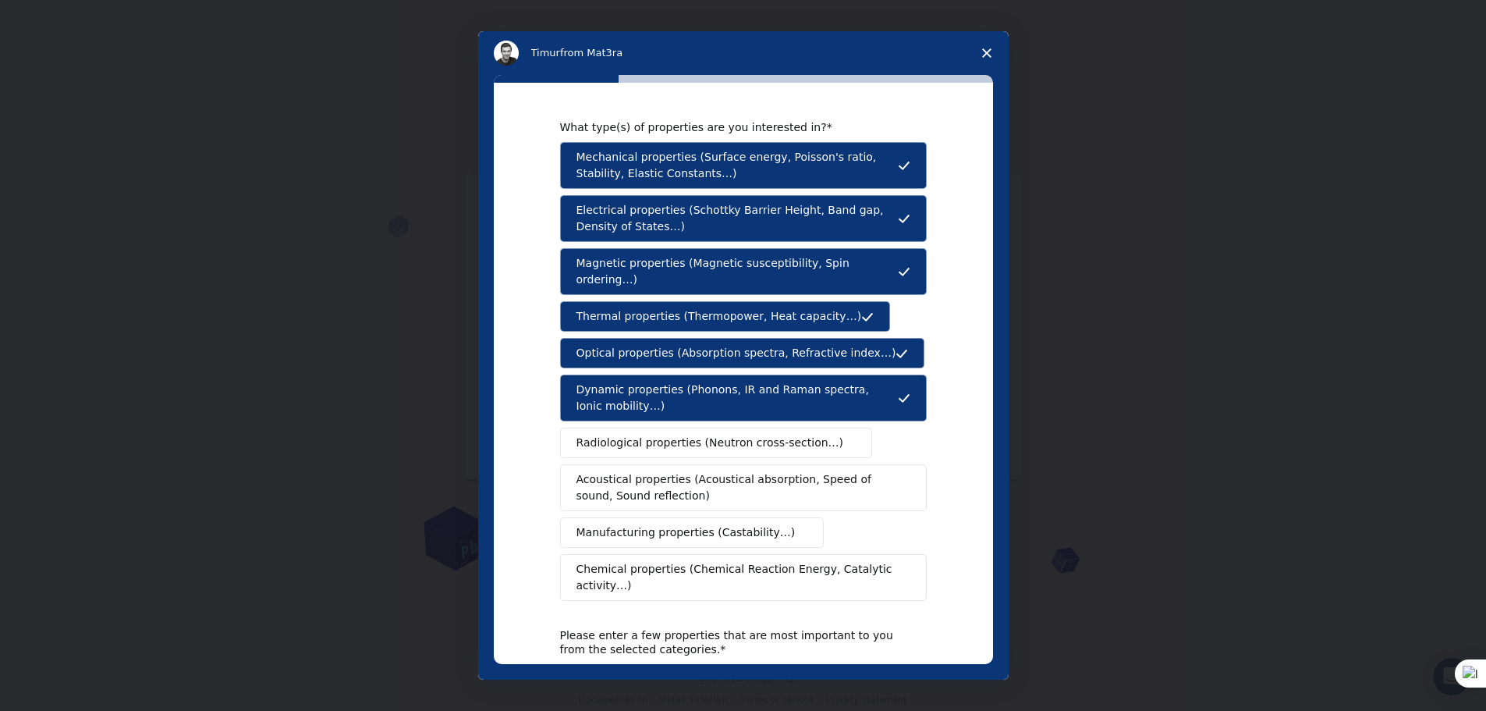
click at [662, 435] on span "Radiological properties (Neutron cross-section…)" at bounding box center [711, 443] width 268 height 16
click at [662, 471] on span "Acoustical properties (Acoustical absorption, Speed of sound, Sound reflection)" at bounding box center [739, 487] width 325 height 33
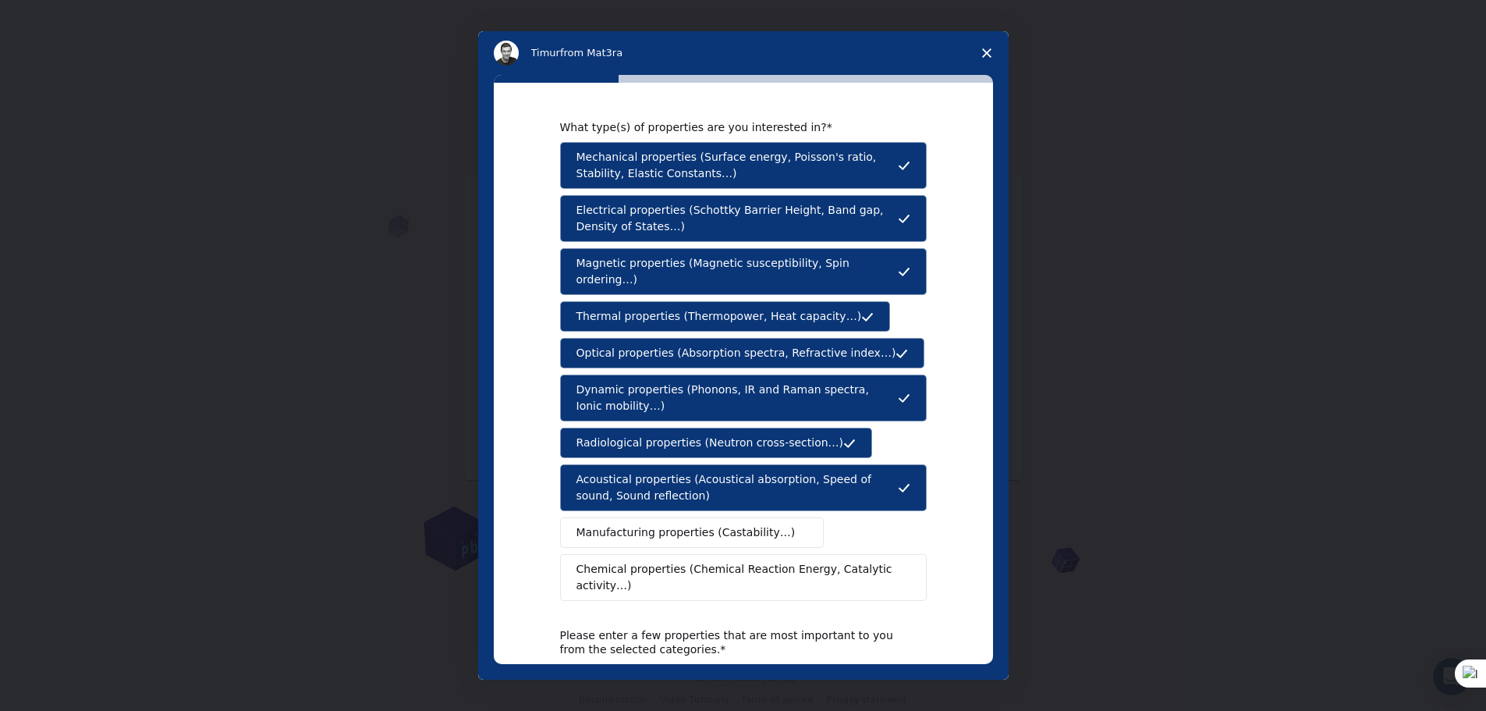
click at [662, 524] on span "Manufacturing properties (Castability…)" at bounding box center [686, 532] width 219 height 16
click at [659, 561] on span "Chemical properties (Chemical Reaction Energy, Catalytic activity…)" at bounding box center [738, 577] width 323 height 33
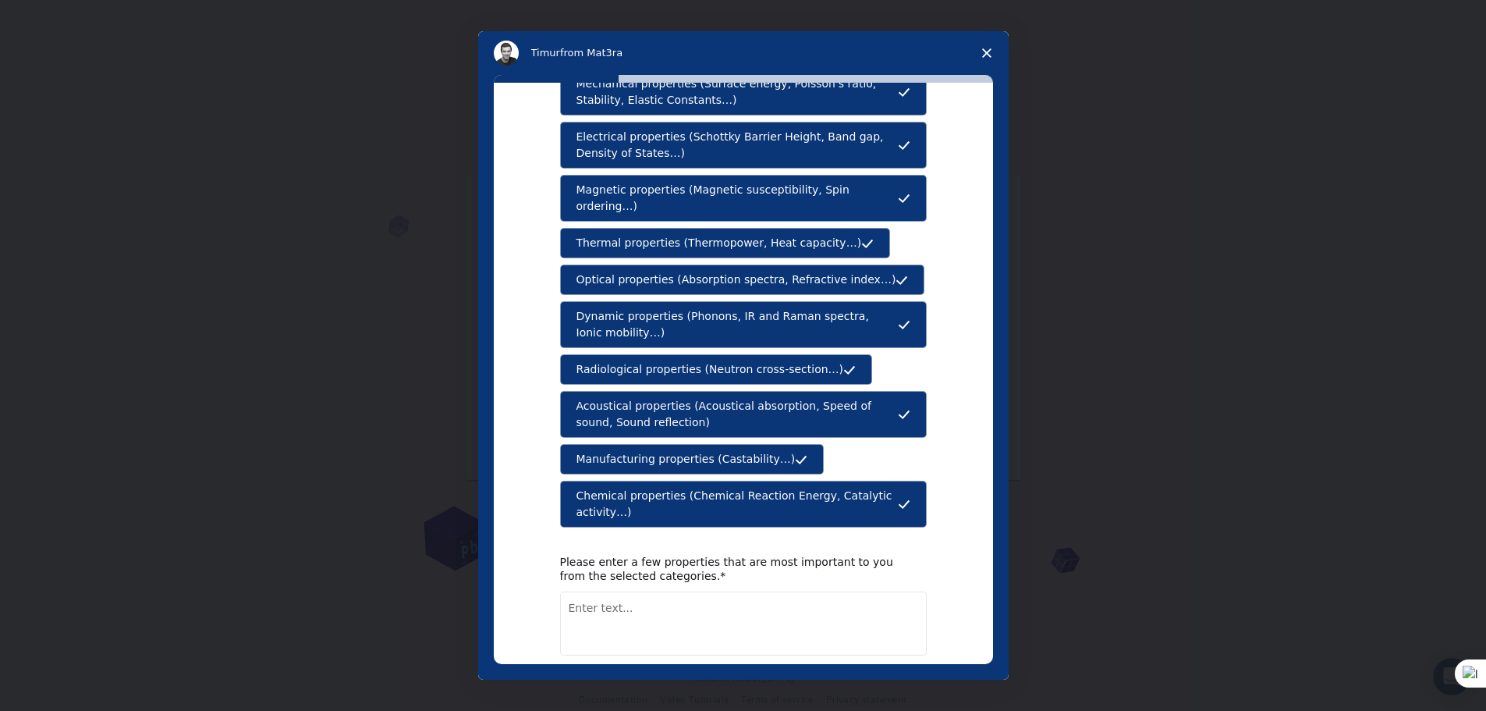
scroll to position [123, 0]
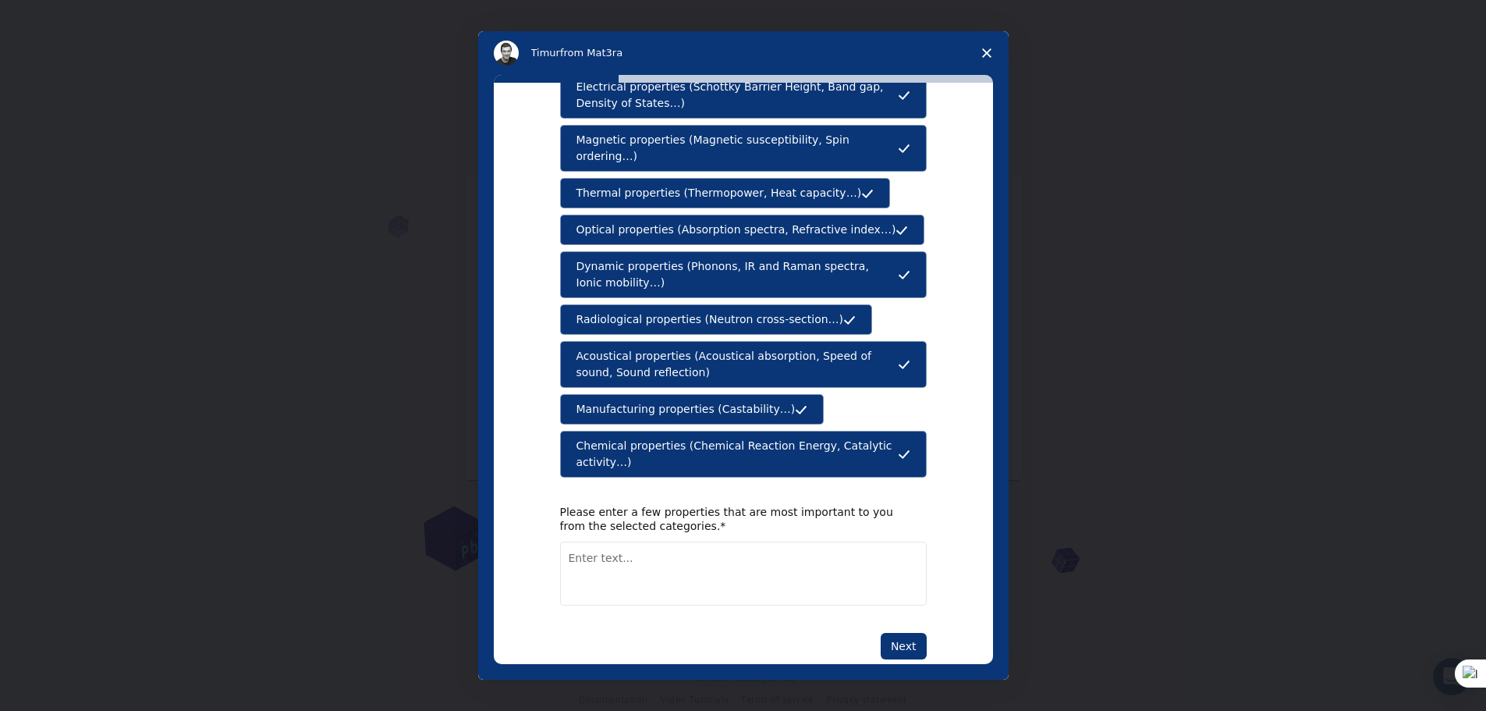
click at [913, 633] on button "Next" at bounding box center [904, 646] width 46 height 27
drag, startPoint x: 567, startPoint y: 388, endPoint x: 663, endPoint y: 394, distance: 96.2
click at [658, 400] on button "Manufacturing properties (Castability…)" at bounding box center [692, 409] width 265 height 30
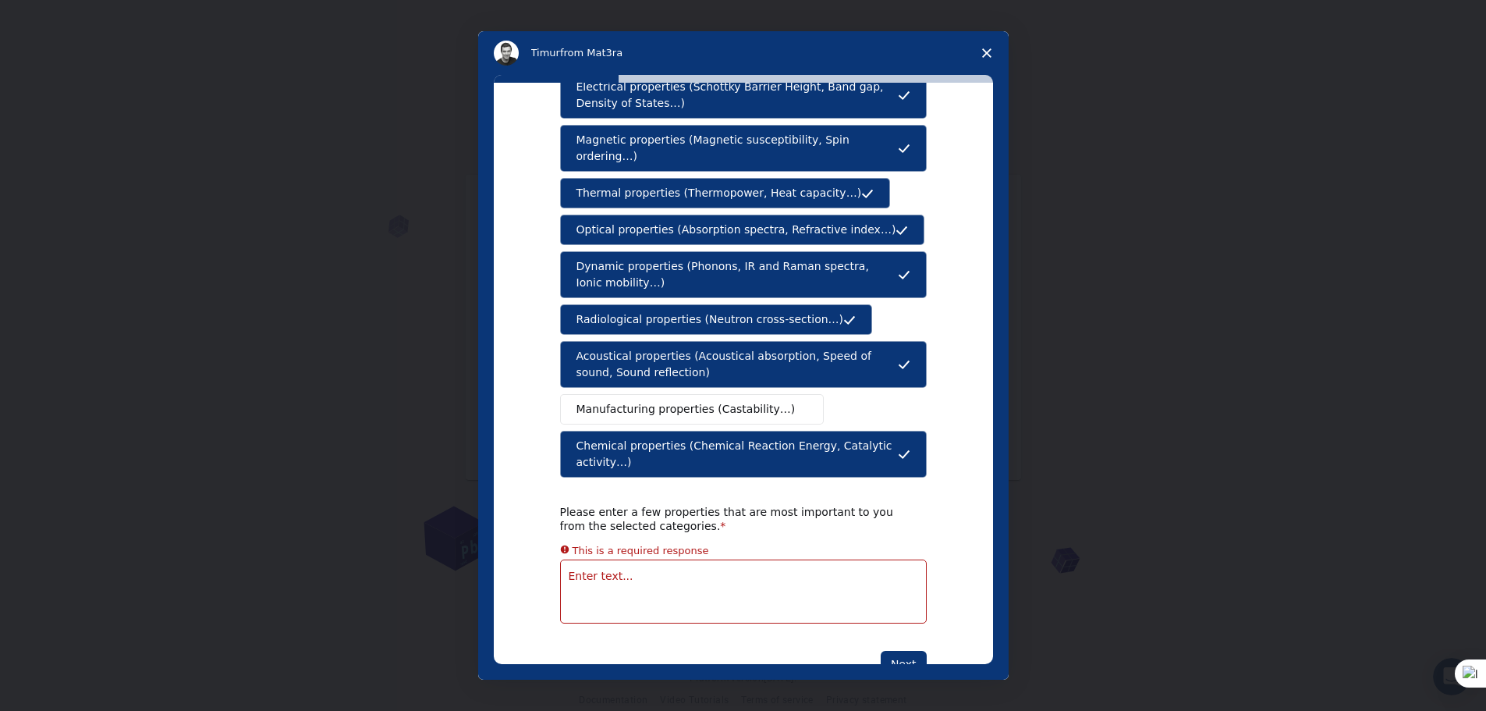
drag, startPoint x: 663, startPoint y: 394, endPoint x: 761, endPoint y: 397, distance: 97.6
click at [758, 401] on span "Manufacturing properties (Castability…)" at bounding box center [686, 409] width 219 height 16
click at [680, 571] on textarea "Enter text..." at bounding box center [743, 591] width 367 height 64
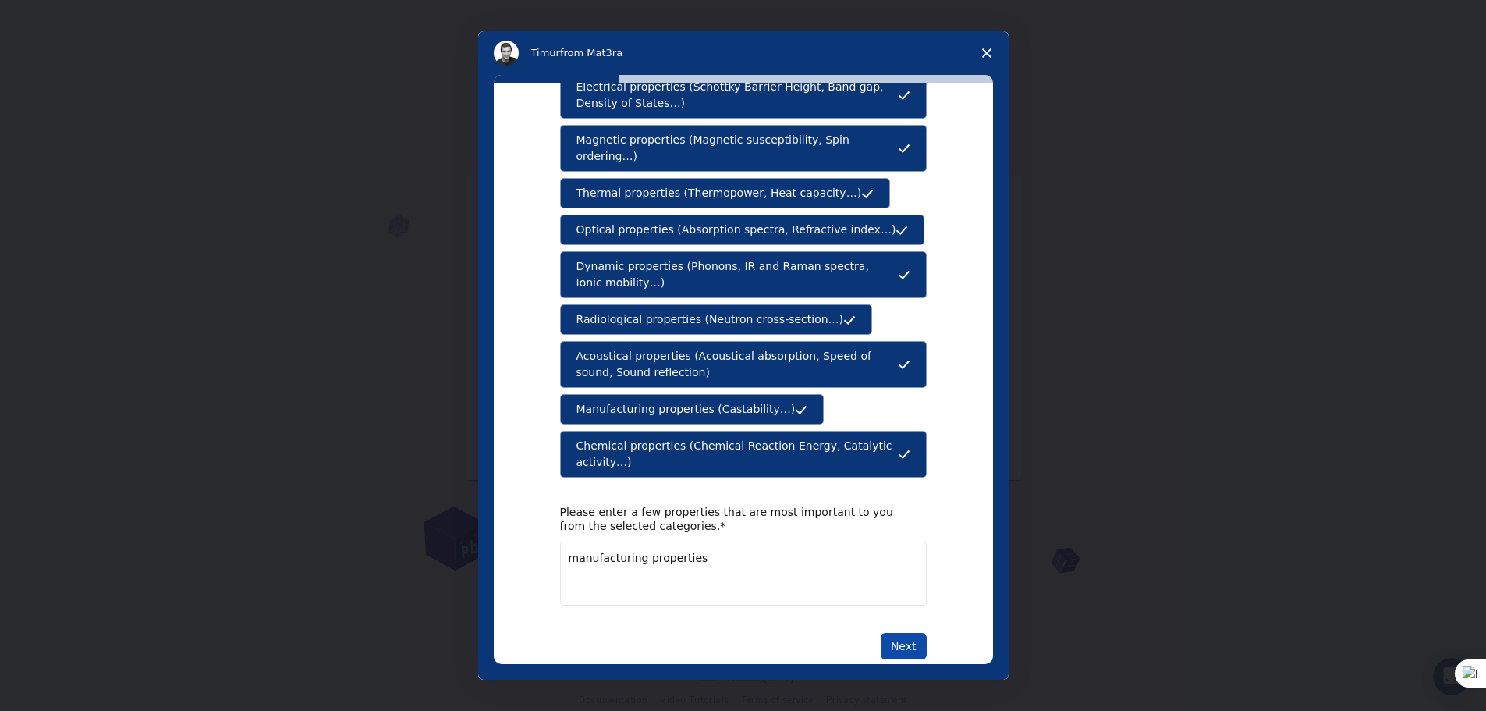
type textarea "manufacturing properties"
click at [897, 633] on button "Next" at bounding box center [904, 646] width 46 height 27
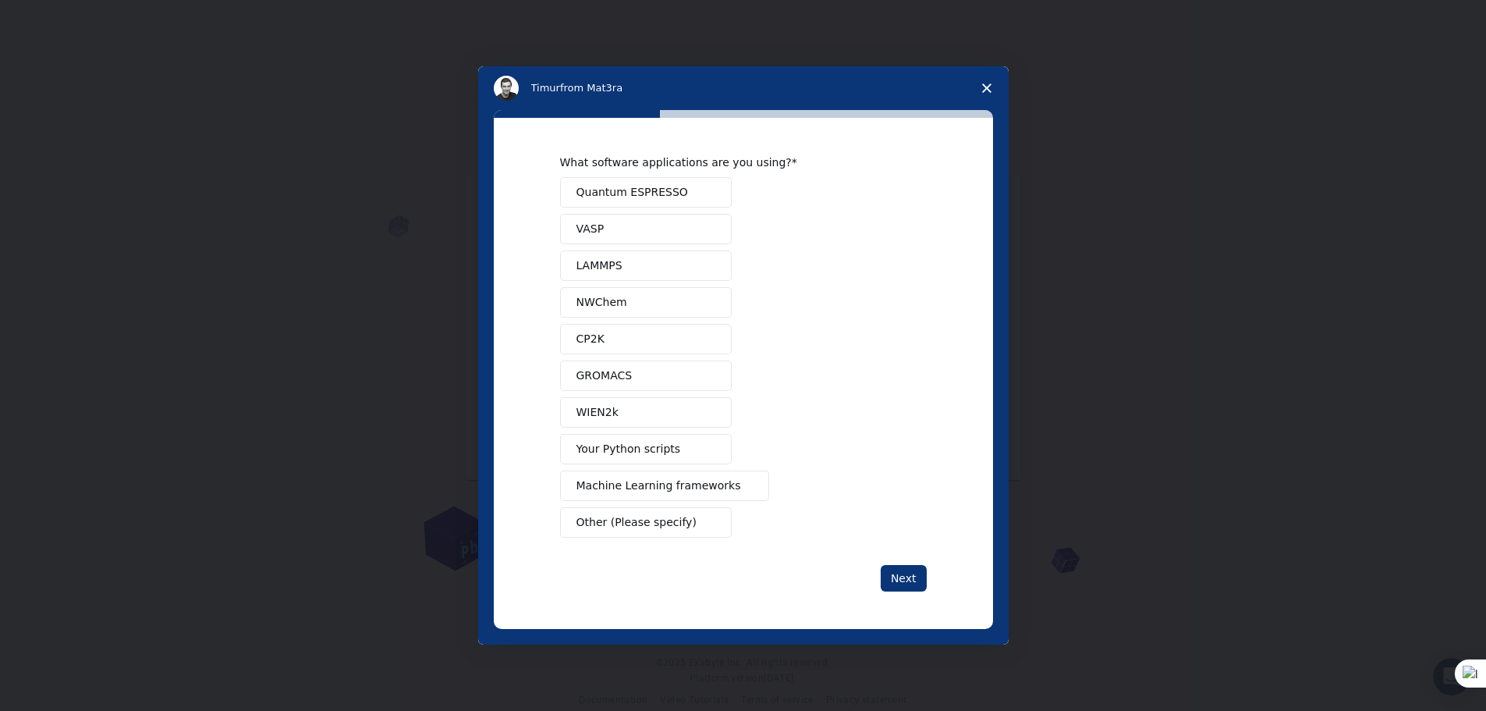
scroll to position [0, 0]
click at [661, 179] on button "Quantum ESPRESSO" at bounding box center [646, 192] width 172 height 30
click at [677, 214] on button "VASP" at bounding box center [646, 229] width 172 height 30
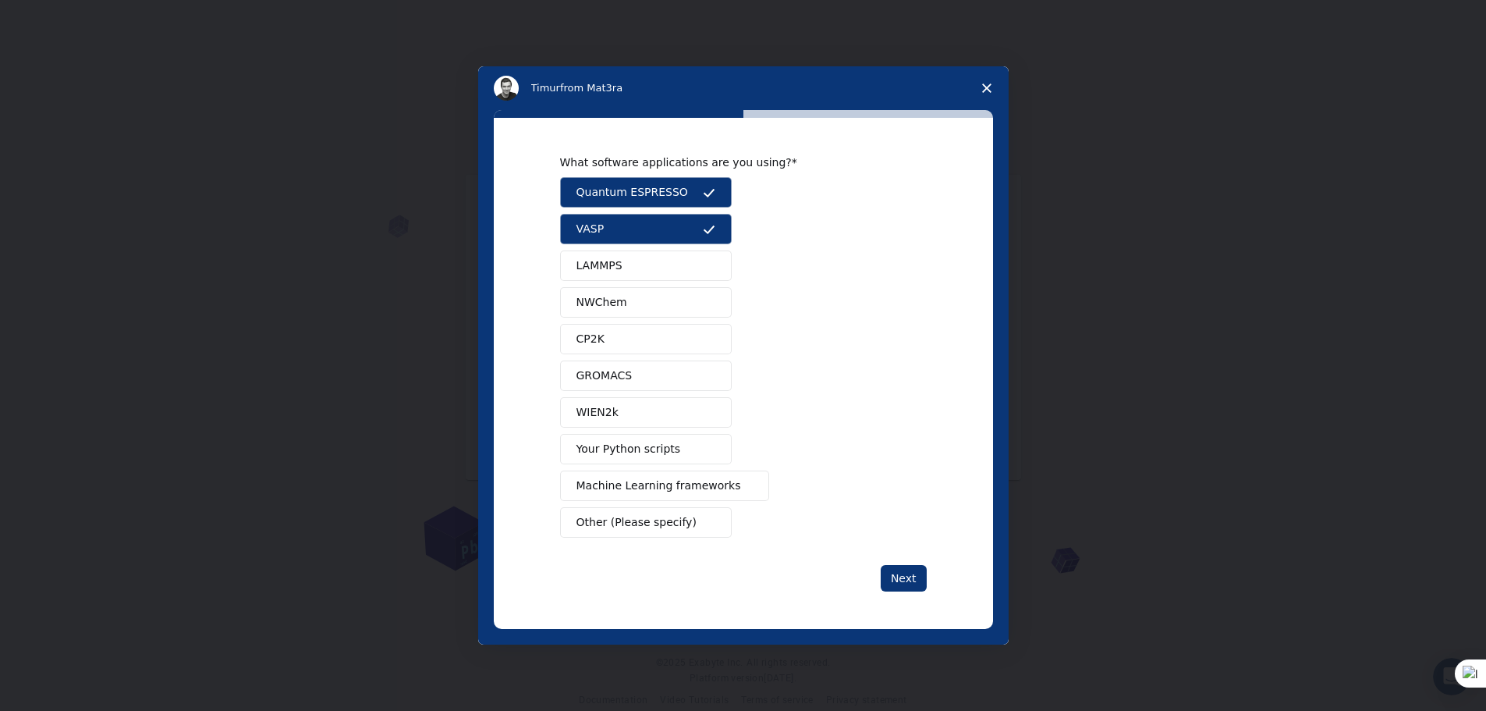
click at [690, 263] on button "LAMMPS" at bounding box center [646, 265] width 172 height 30
click at [680, 292] on button "NWChem" at bounding box center [646, 302] width 172 height 30
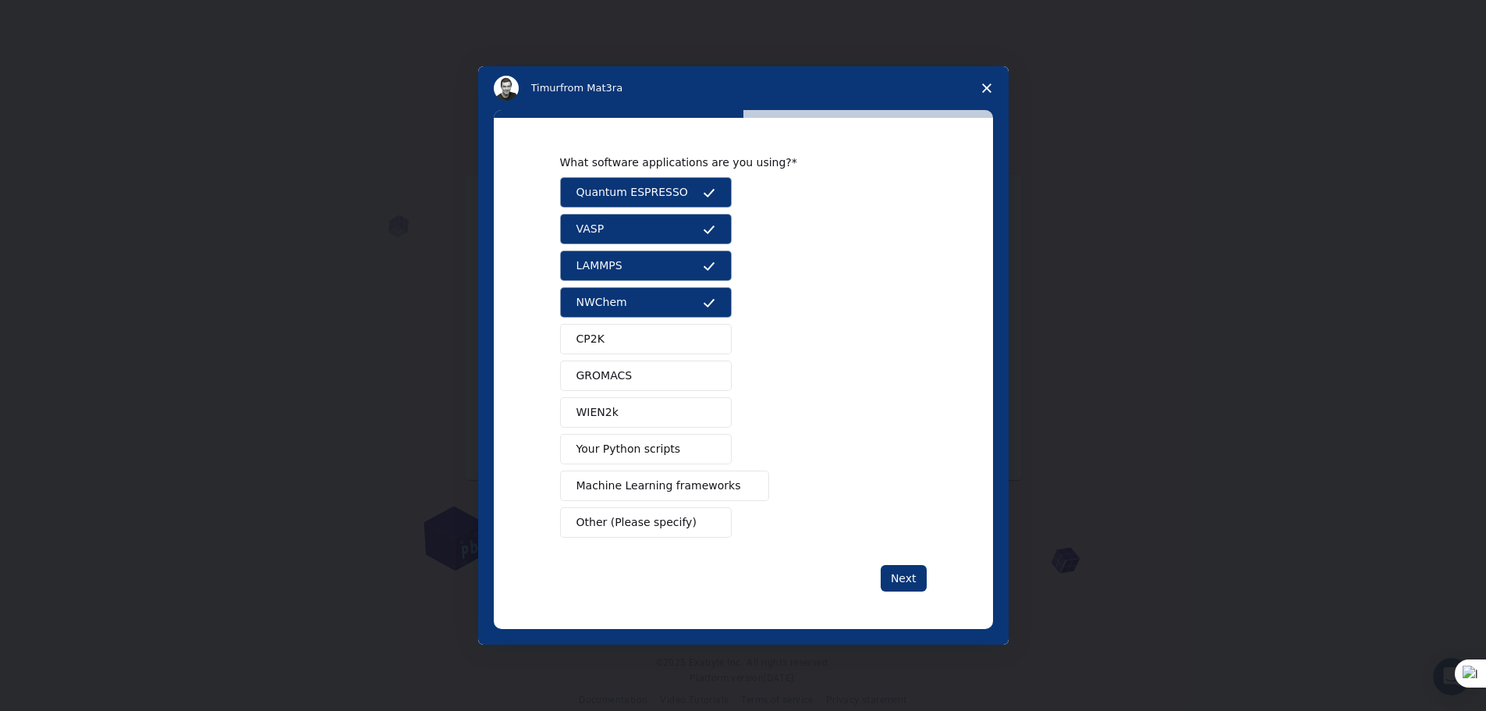
click at [685, 331] on button "CP2K" at bounding box center [646, 339] width 172 height 30
click at [686, 373] on button "GROMACS" at bounding box center [646, 375] width 172 height 30
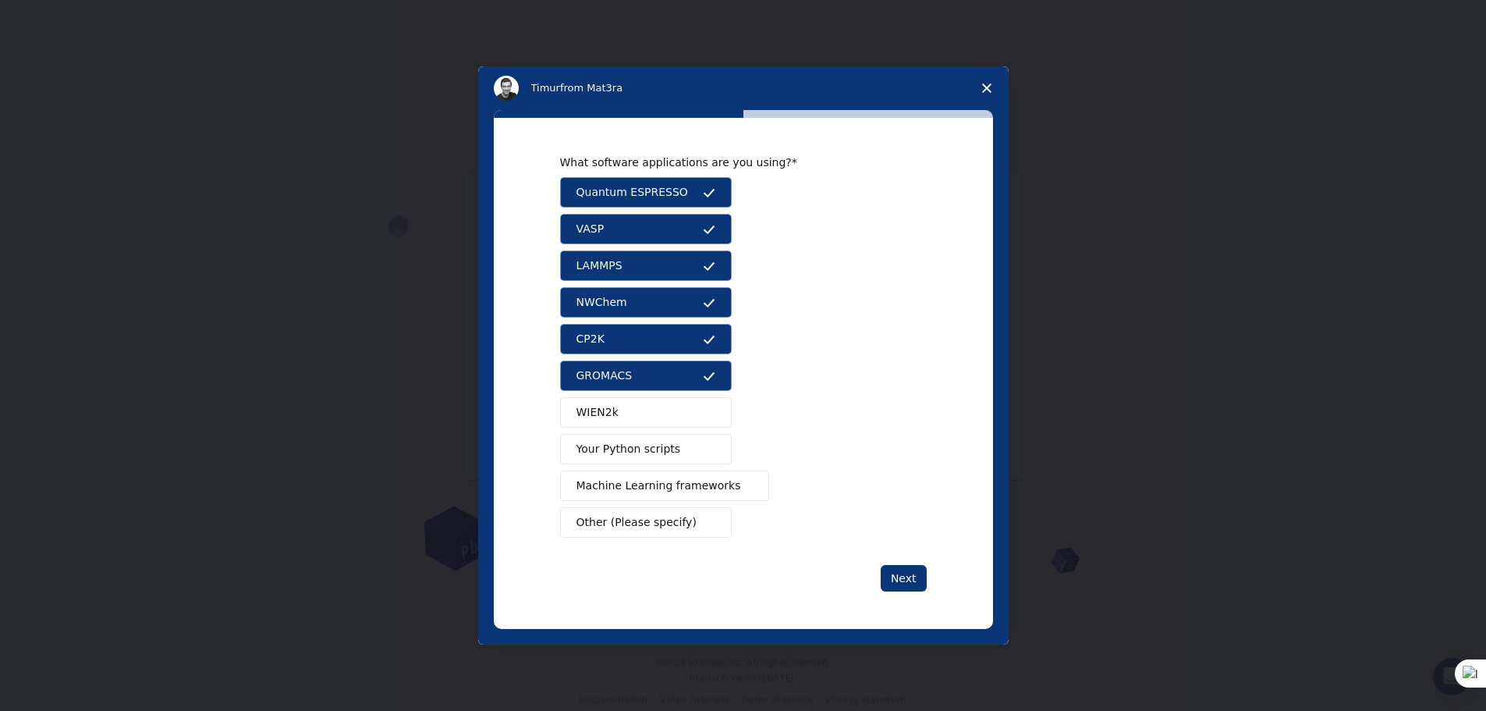
click at [684, 406] on button "WIEN2k" at bounding box center [646, 412] width 172 height 30
click at [893, 574] on button "Next" at bounding box center [904, 578] width 46 height 27
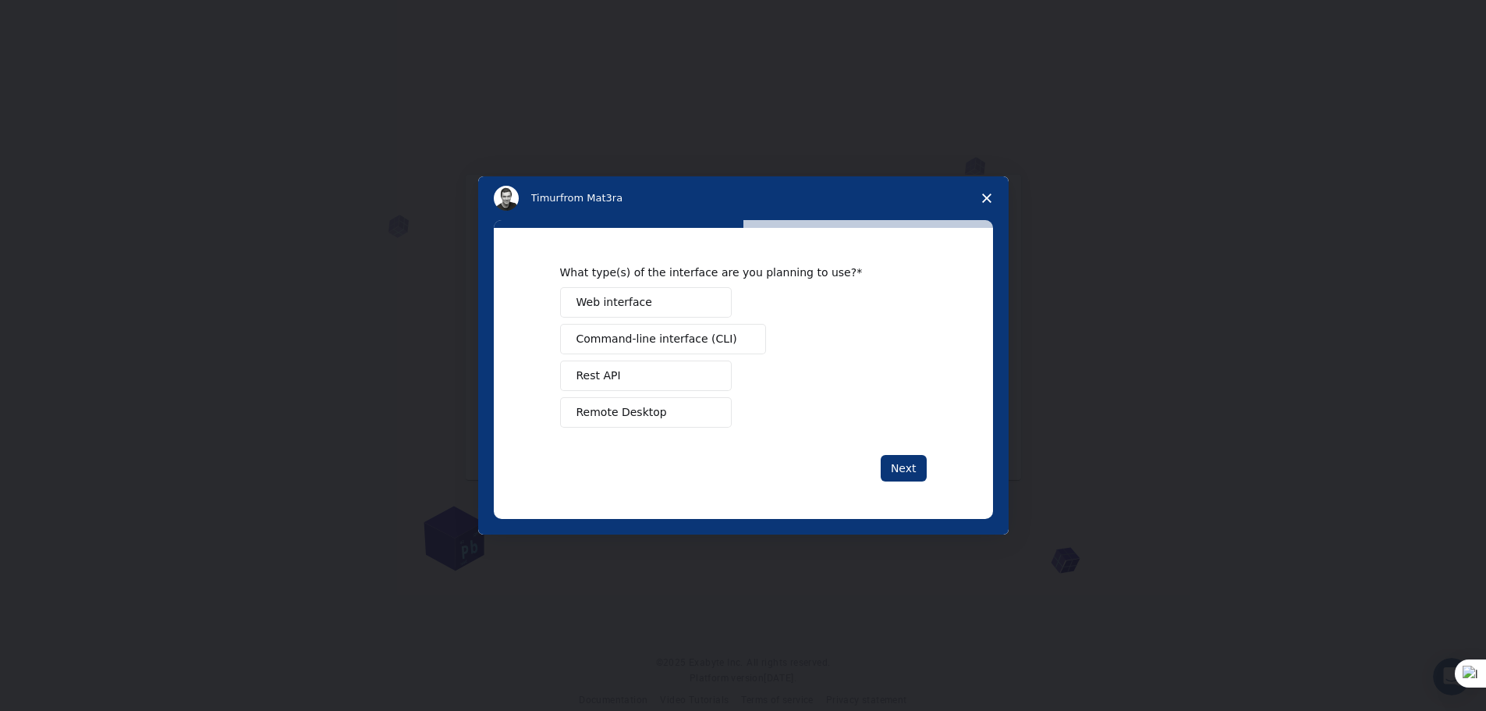
click at [623, 304] on span "Web interface" at bounding box center [615, 302] width 76 height 16
click at [633, 341] on span "Command-line interface (CLI)" at bounding box center [657, 339] width 161 height 16
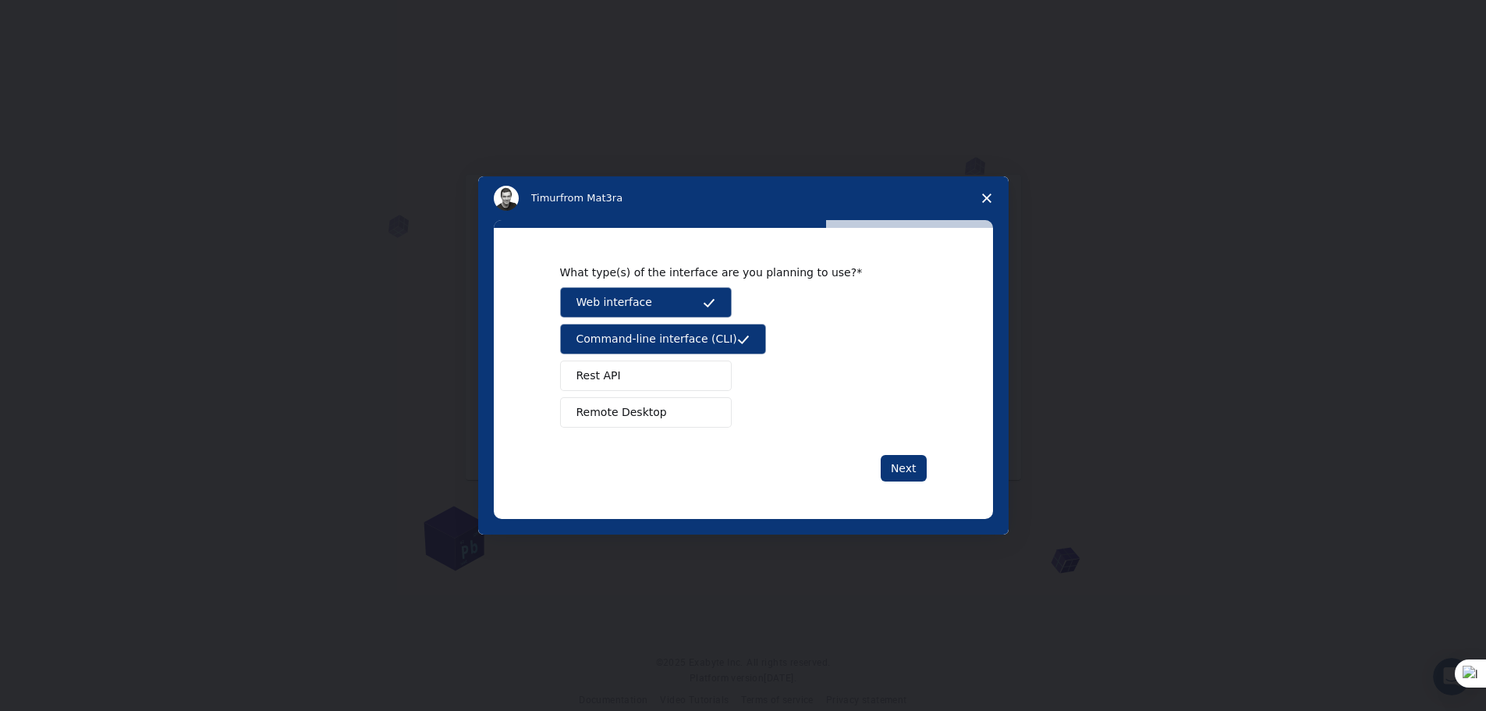
click at [632, 376] on button "Rest API" at bounding box center [646, 375] width 172 height 30
click at [645, 401] on button "Remote Desktop" at bounding box center [646, 412] width 172 height 30
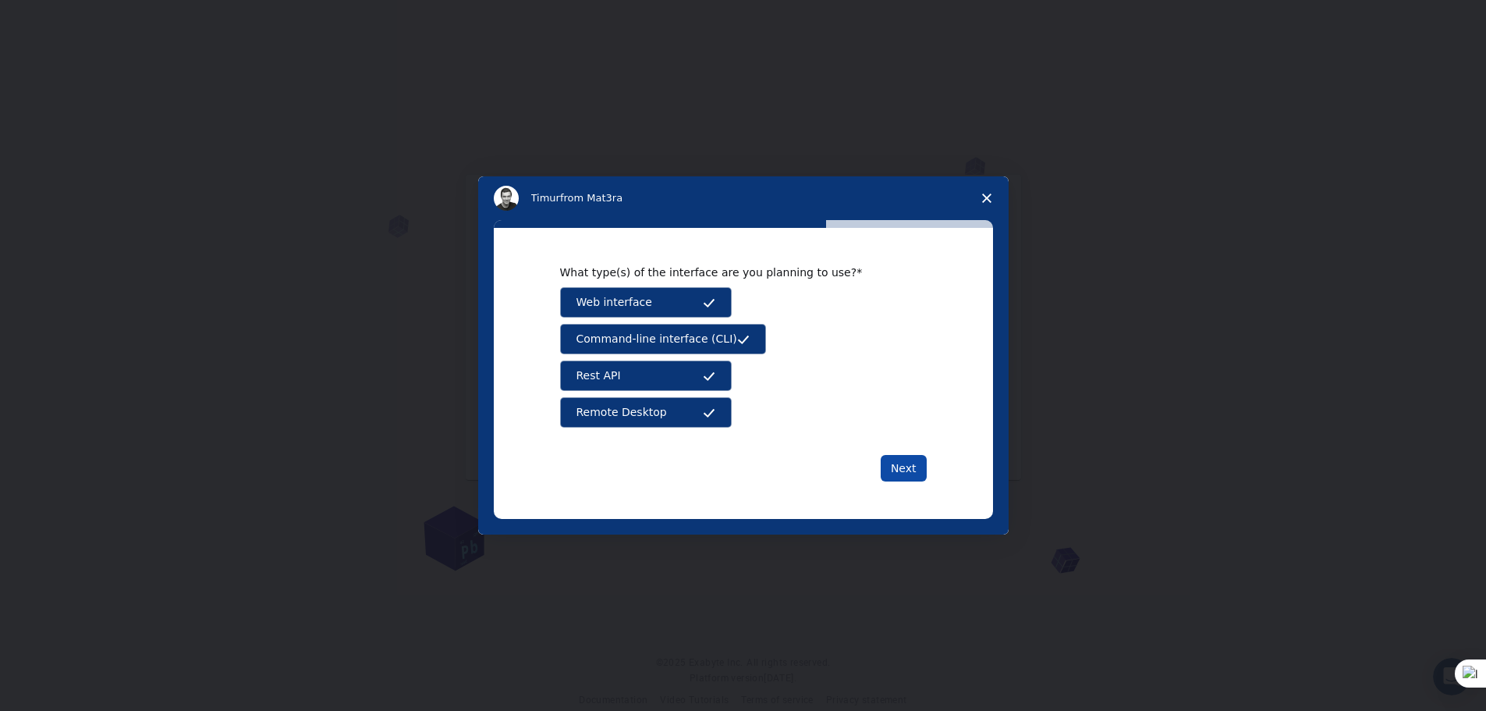
click at [907, 465] on button "Next" at bounding box center [904, 468] width 46 height 27
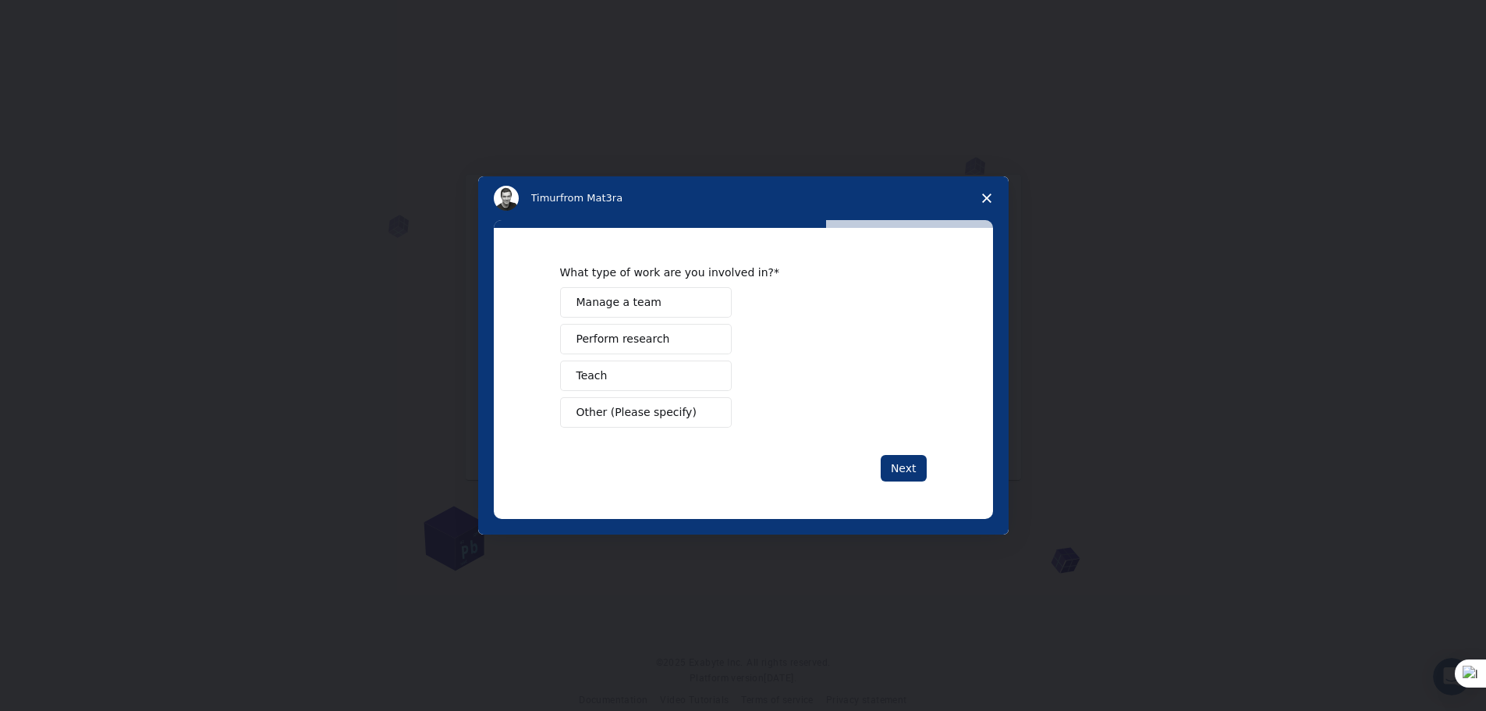
click at [629, 295] on span "Manage a team" at bounding box center [619, 302] width 85 height 16
click at [627, 343] on span "Perform research" at bounding box center [624, 339] width 94 height 16
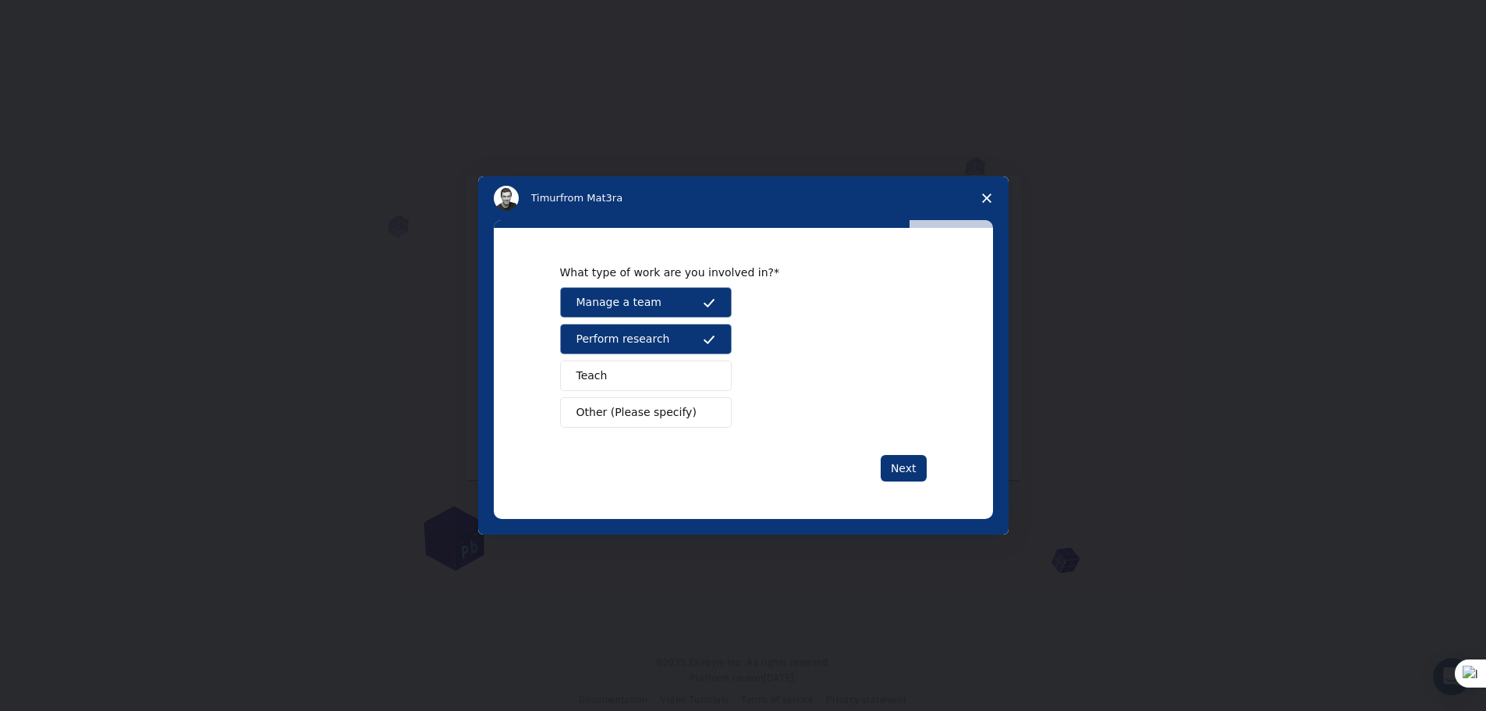
click at [624, 375] on button "Teach" at bounding box center [646, 375] width 172 height 30
click at [636, 428] on div "What type of work are you involved in? Manage a team Perform research Teach Oth…" at bounding box center [743, 373] width 367 height 216
drag, startPoint x: 652, startPoint y: 411, endPoint x: 812, endPoint y: 430, distance: 161.8
click at [653, 411] on span "Other (Please specify)" at bounding box center [637, 412] width 120 height 16
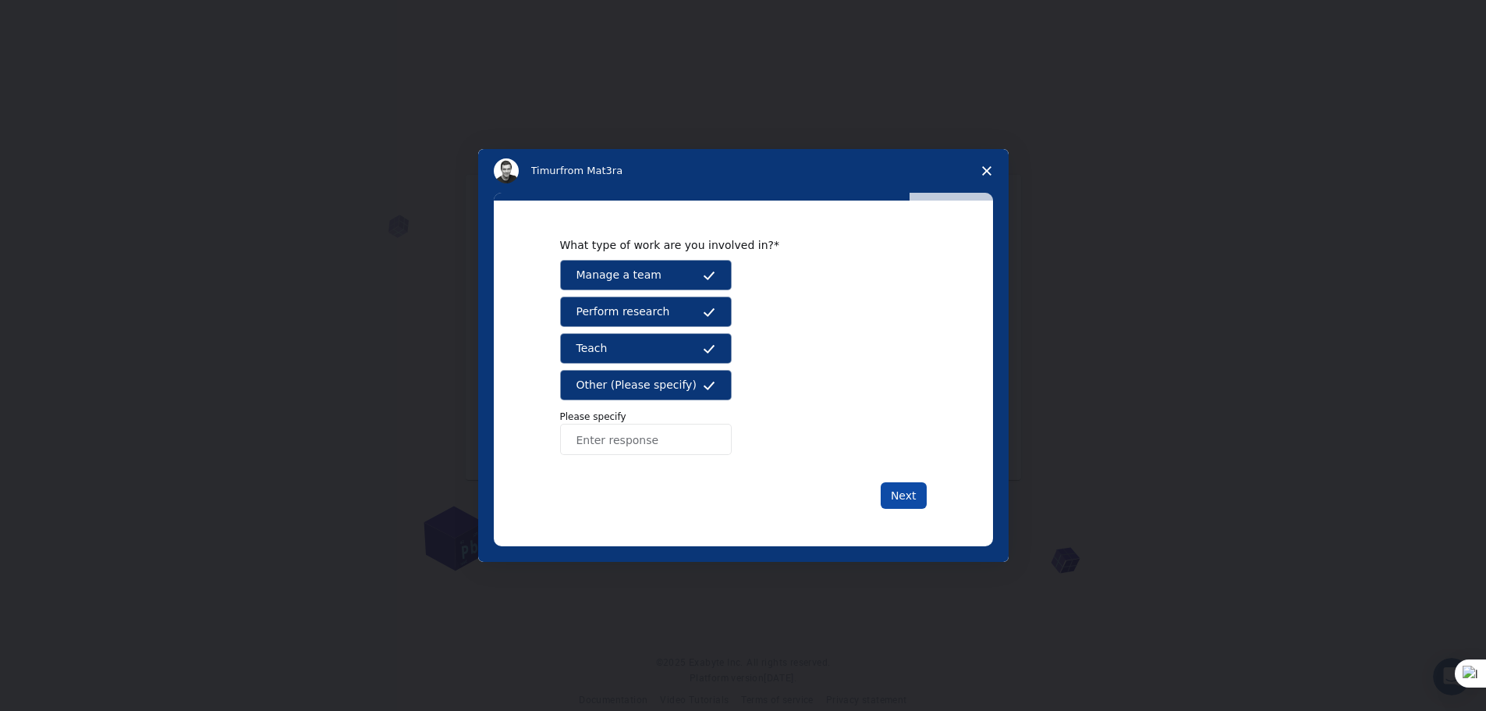
click at [919, 485] on button "Next" at bounding box center [904, 495] width 46 height 27
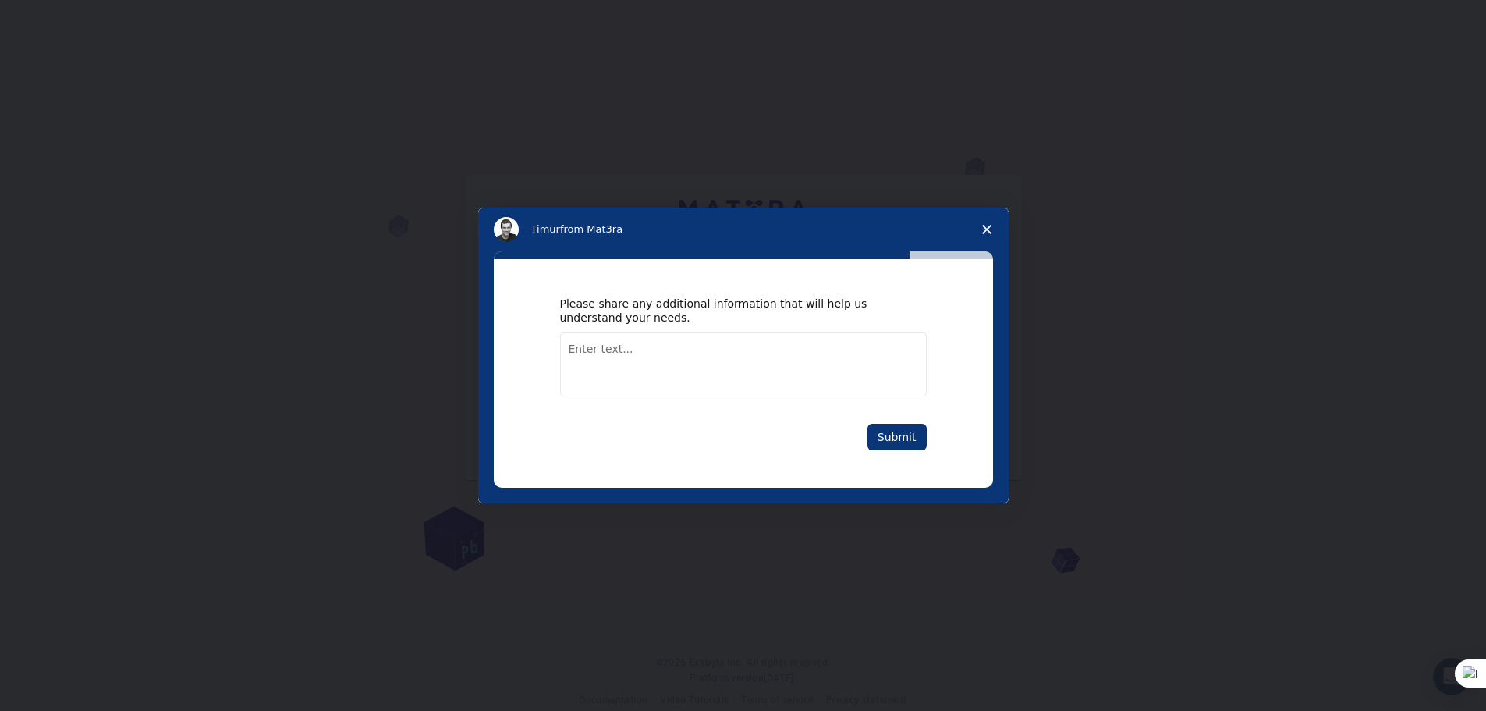
click at [725, 349] on textarea "Enter text..." at bounding box center [743, 364] width 367 height 64
type textarea "NIL"
click at [903, 421] on div "Please share any additional information that will help us understand your needs…" at bounding box center [743, 374] width 367 height 154
click at [905, 439] on button "Submit" at bounding box center [897, 437] width 59 height 27
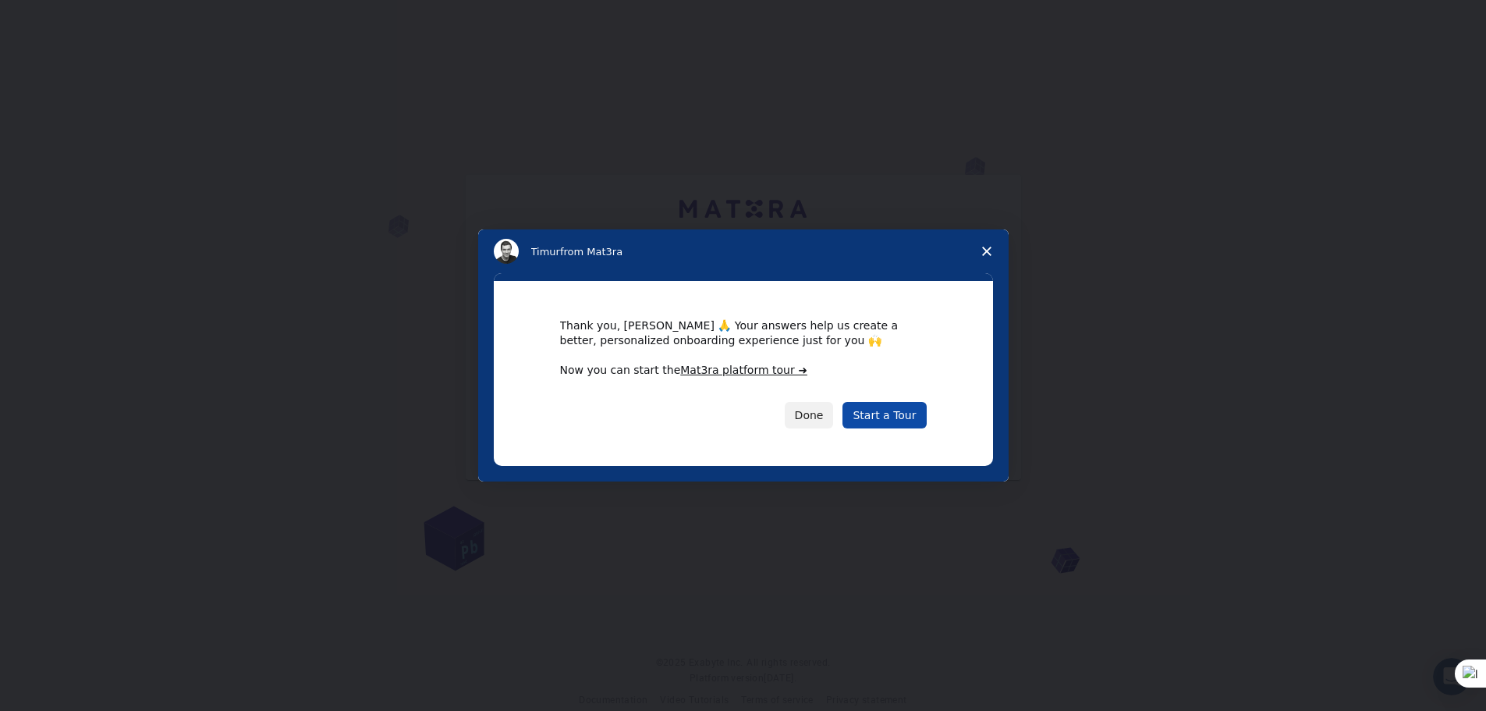
click at [891, 417] on link "Start a Tour" at bounding box center [884, 415] width 83 height 27
